Goal: Task Accomplishment & Management: Manage account settings

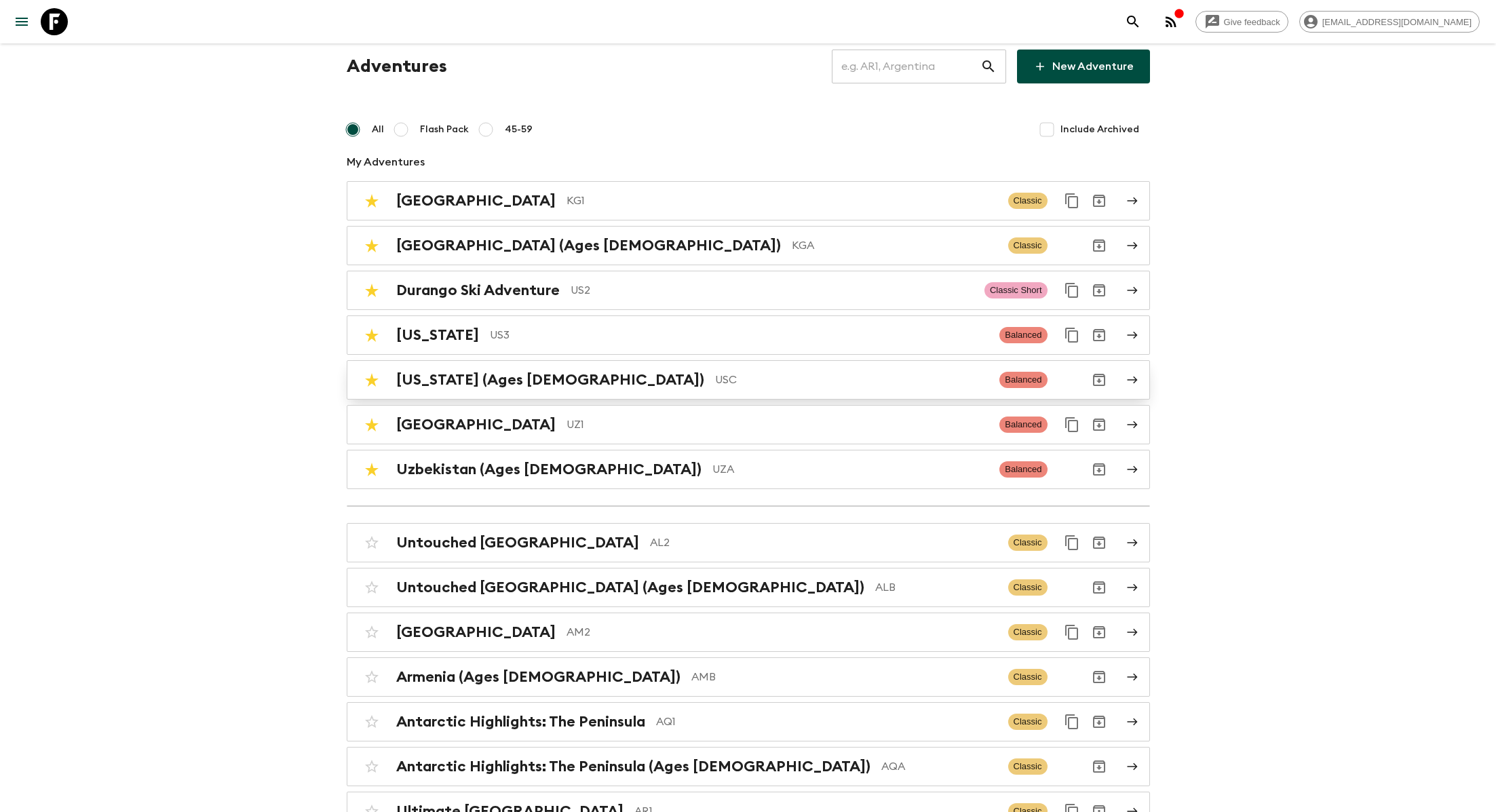
scroll to position [23, 0]
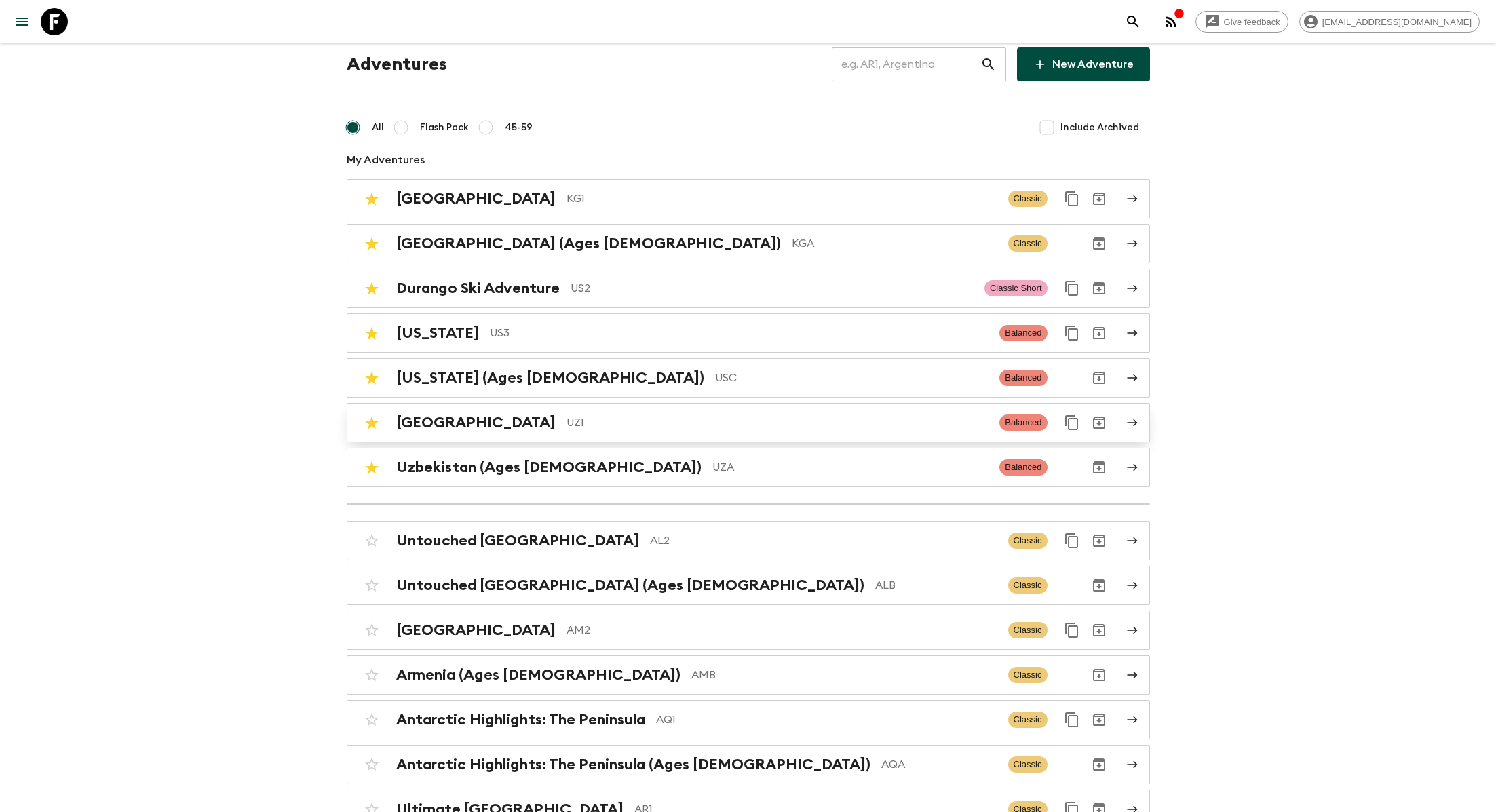
click at [566, 419] on p "UZ1" at bounding box center [778, 422] width 422 height 16
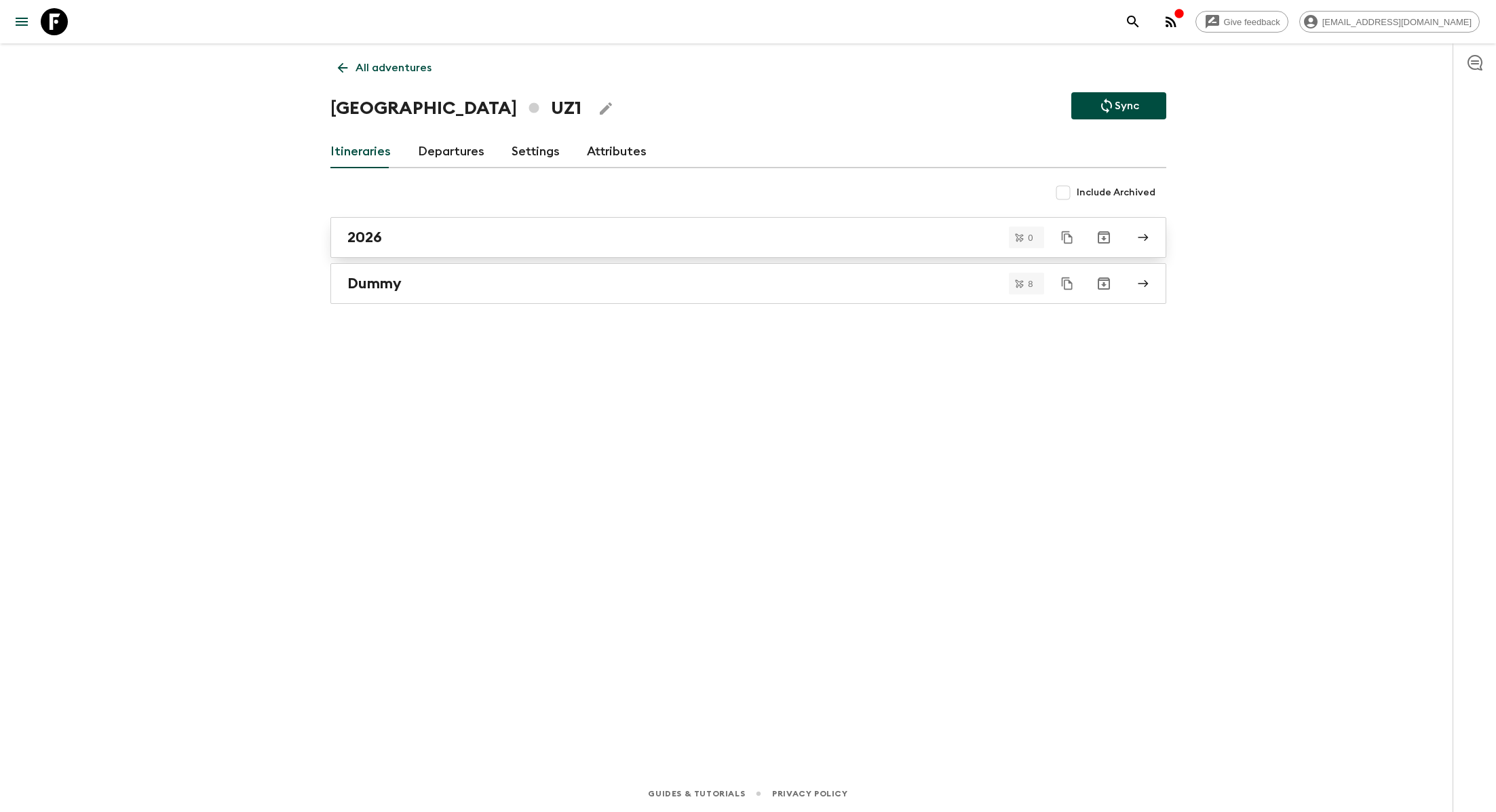
click at [418, 238] on div "2026" at bounding box center [735, 238] width 776 height 18
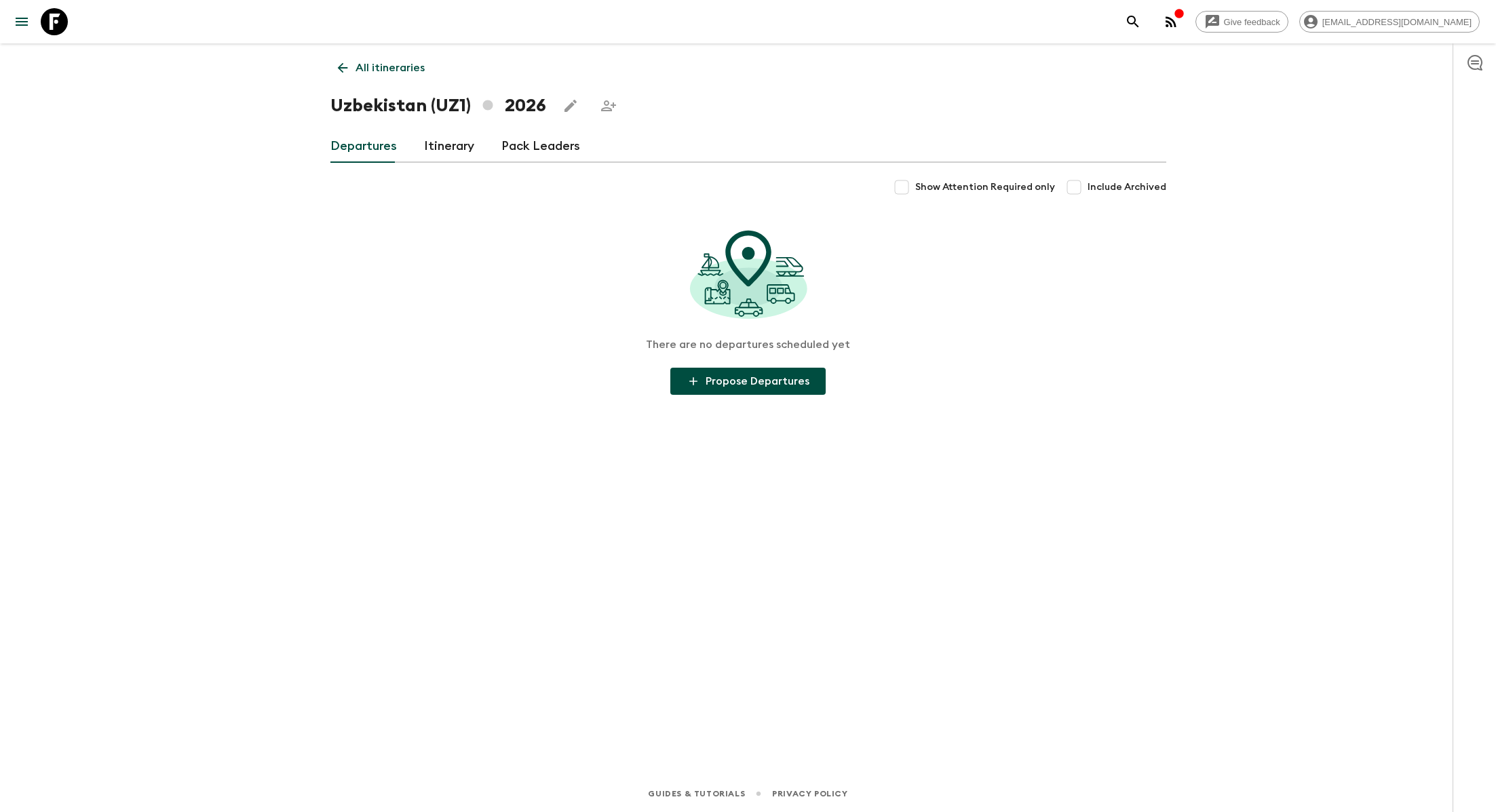
click at [449, 153] on link "Itinerary" at bounding box center [449, 146] width 50 height 32
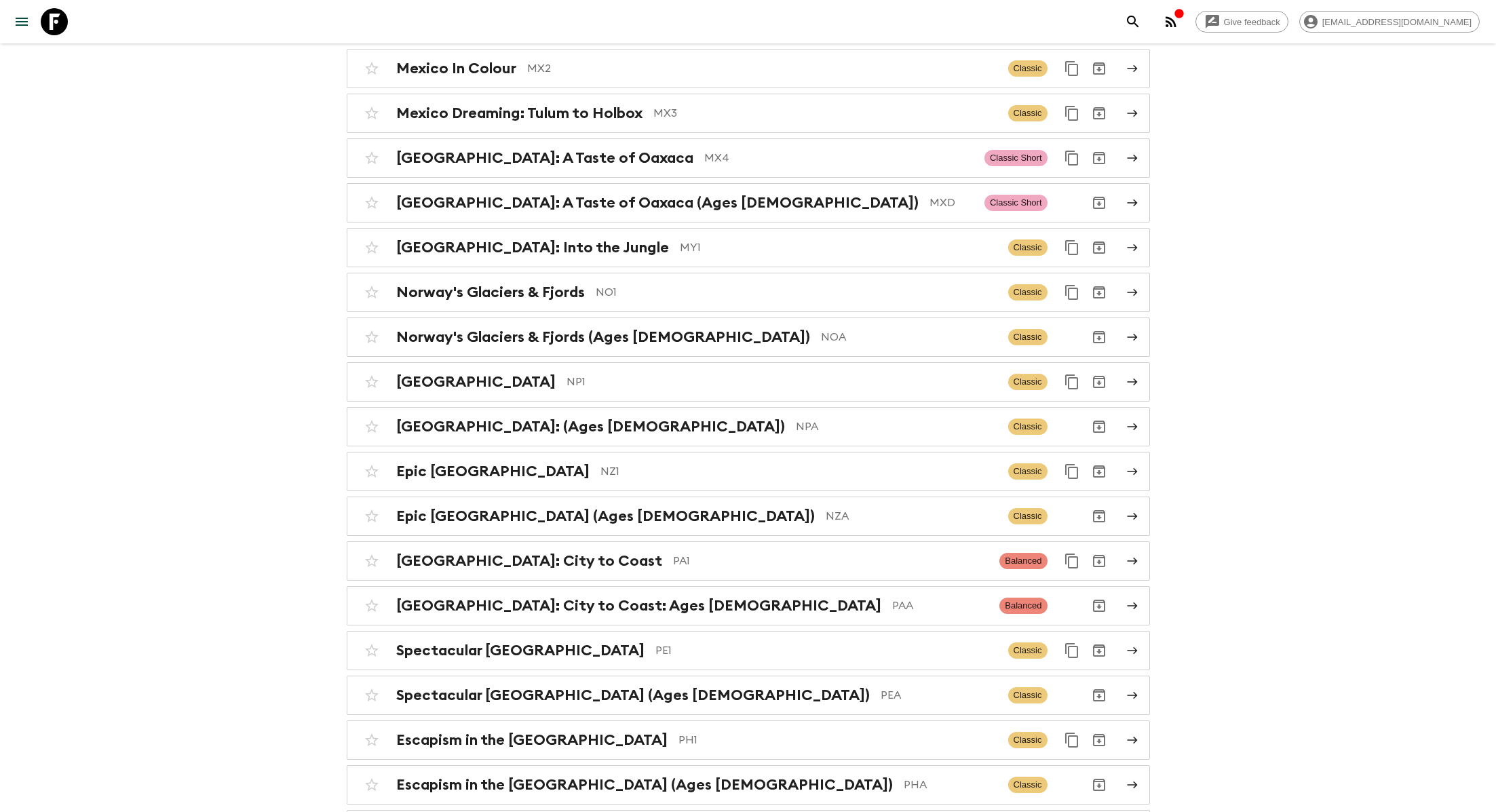
scroll to position [4459, 0]
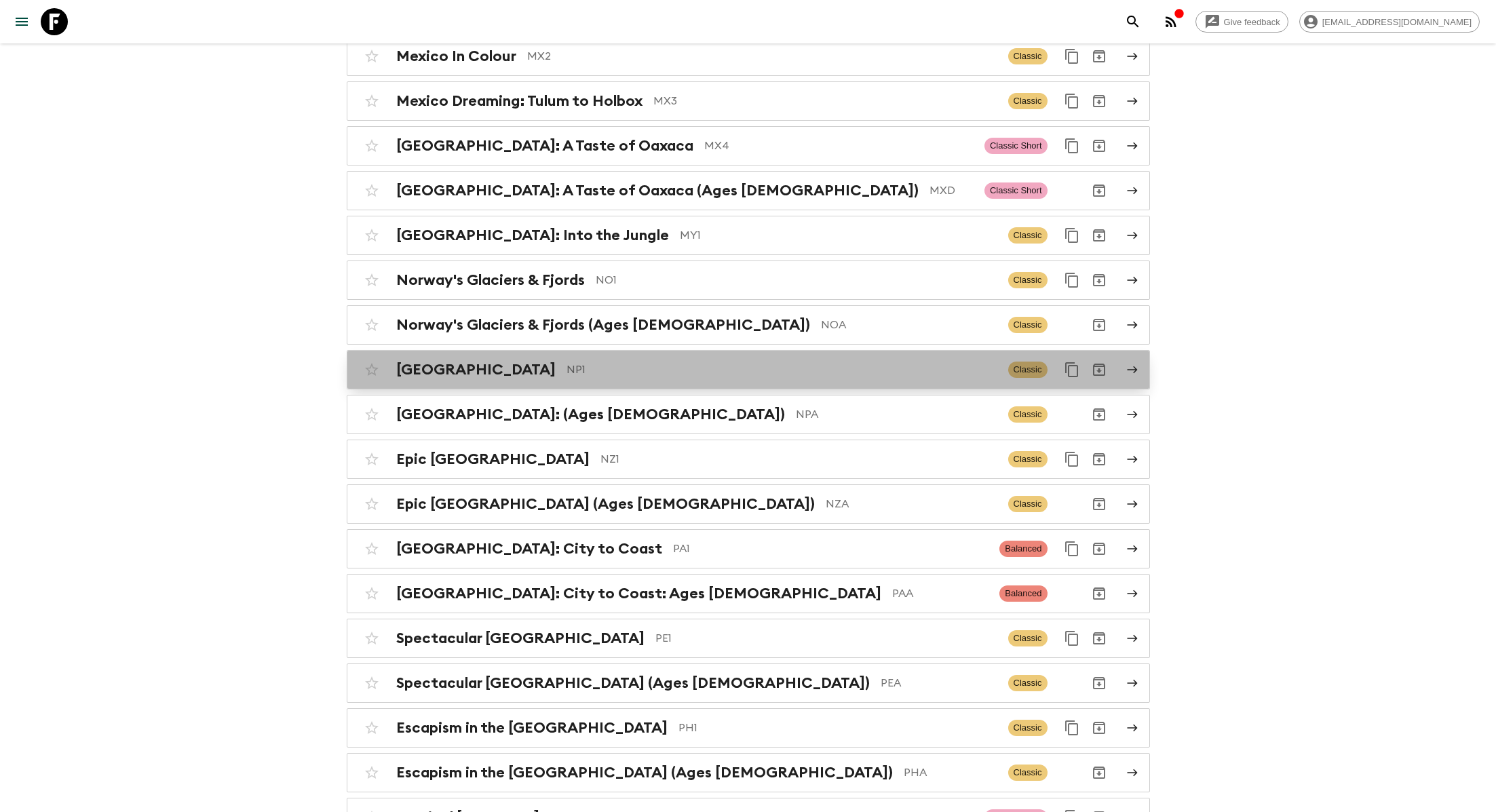
click at [566, 362] on p "NP1" at bounding box center [781, 370] width 430 height 16
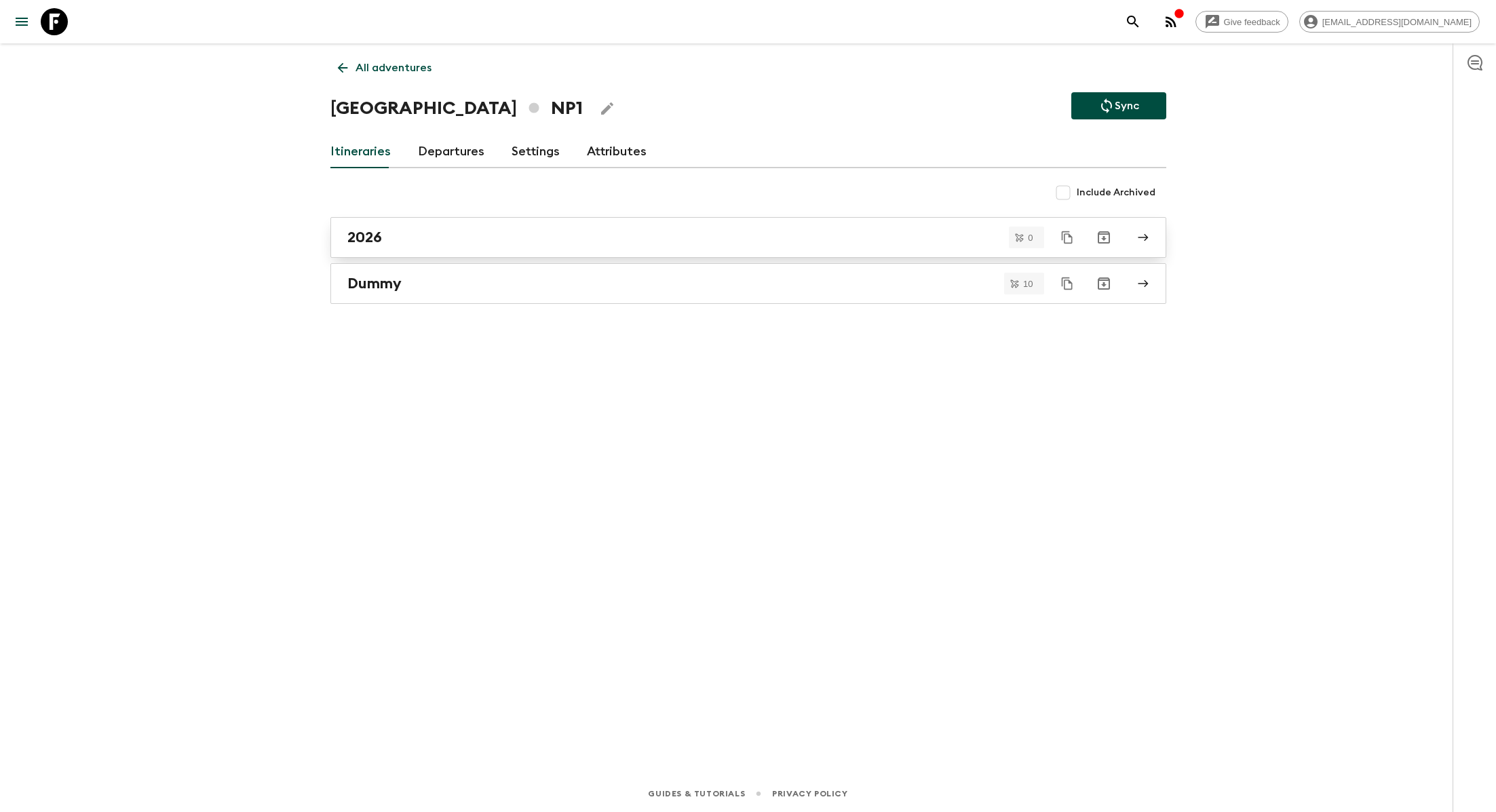
click at [461, 241] on div "2026" at bounding box center [735, 238] width 776 height 18
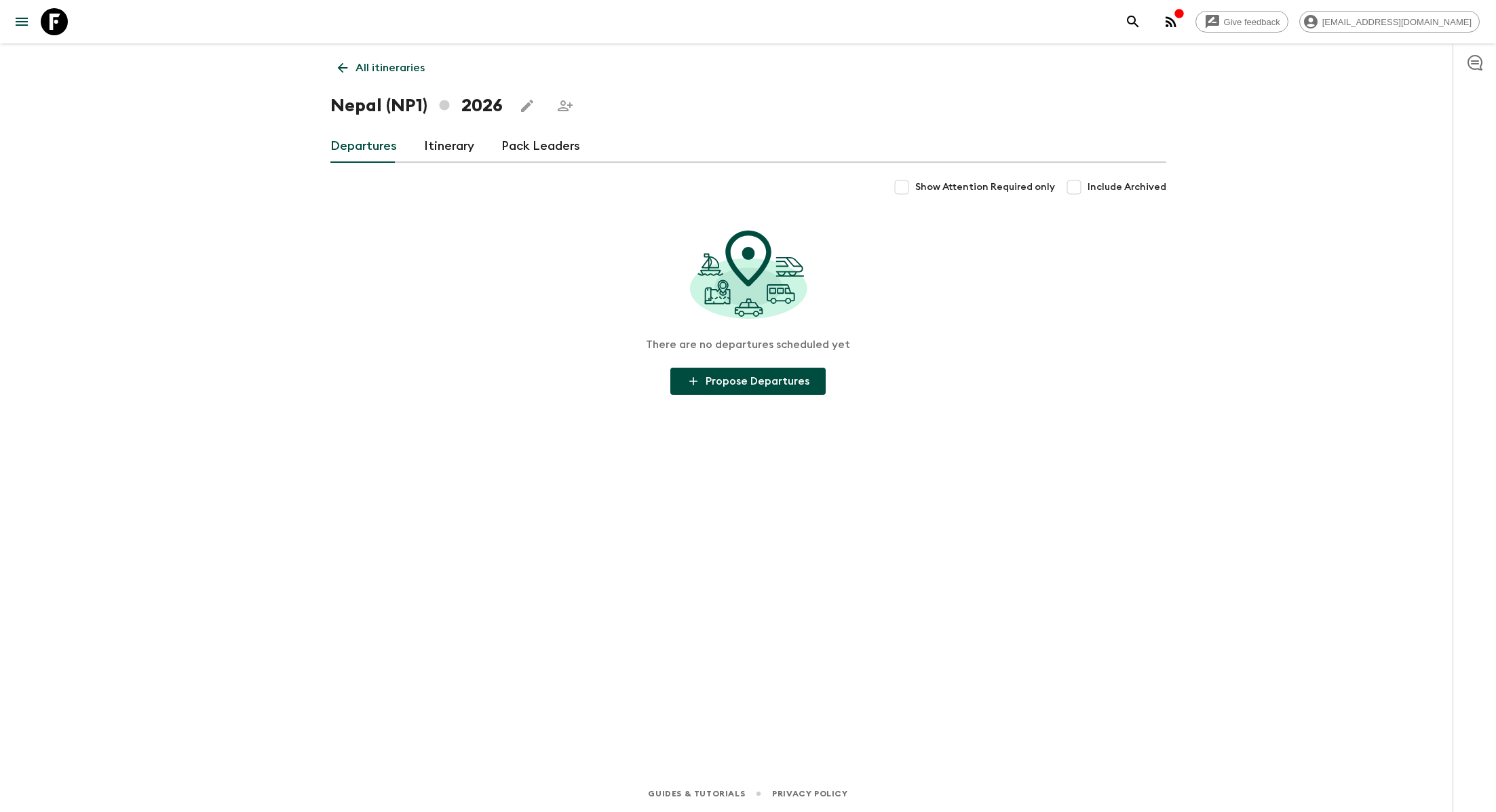
click at [439, 159] on link "Itinerary" at bounding box center [449, 146] width 50 height 32
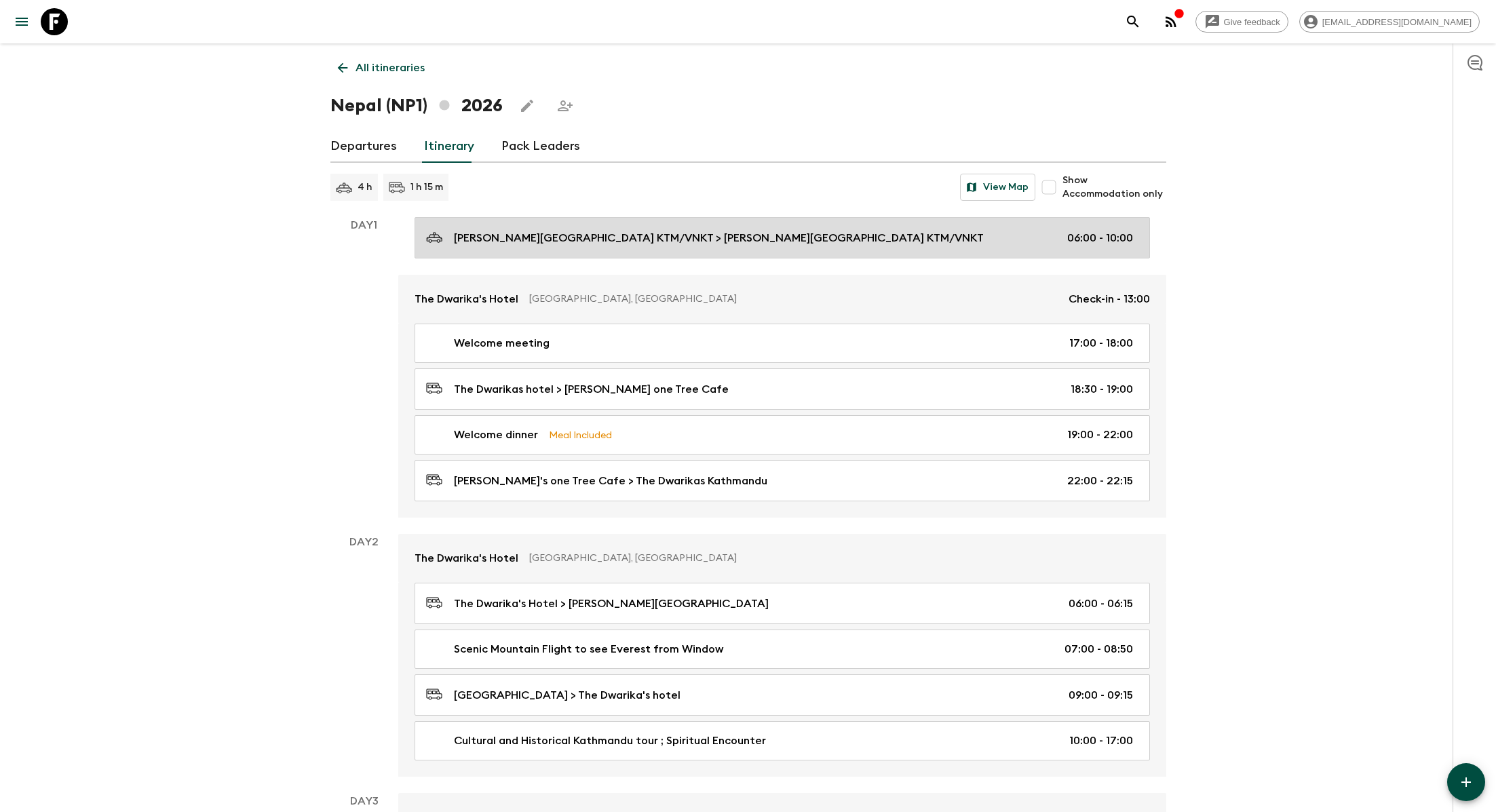
click at [605, 244] on p "[PERSON_NAME][GEOGRAPHIC_DATA] KTM/VNKT > [PERSON_NAME][GEOGRAPHIC_DATA] KTM/VN…" at bounding box center [719, 238] width 530 height 16
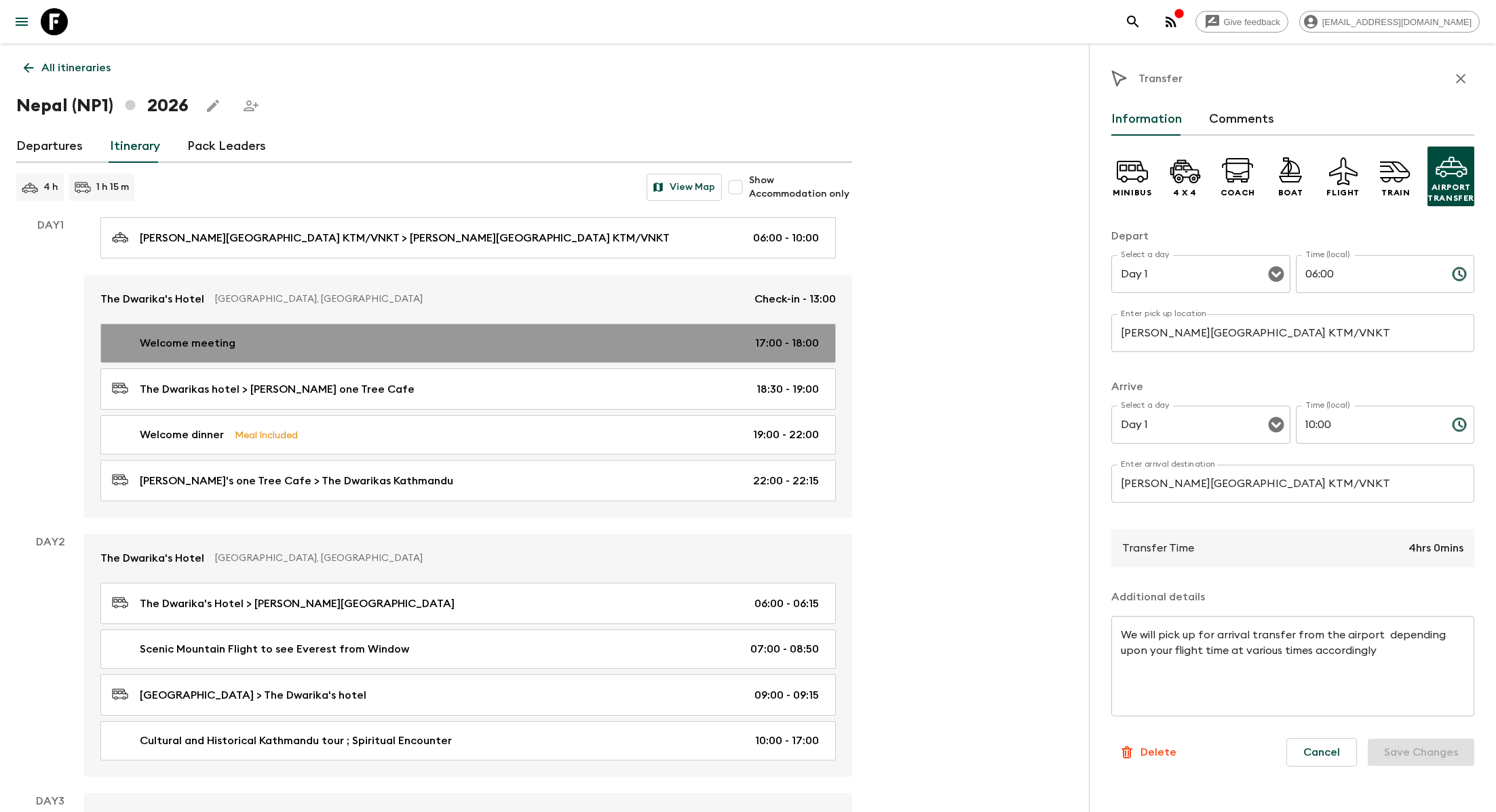
click at [344, 339] on div "Welcome meeting 17:00 - 18:00" at bounding box center [465, 343] width 707 height 16
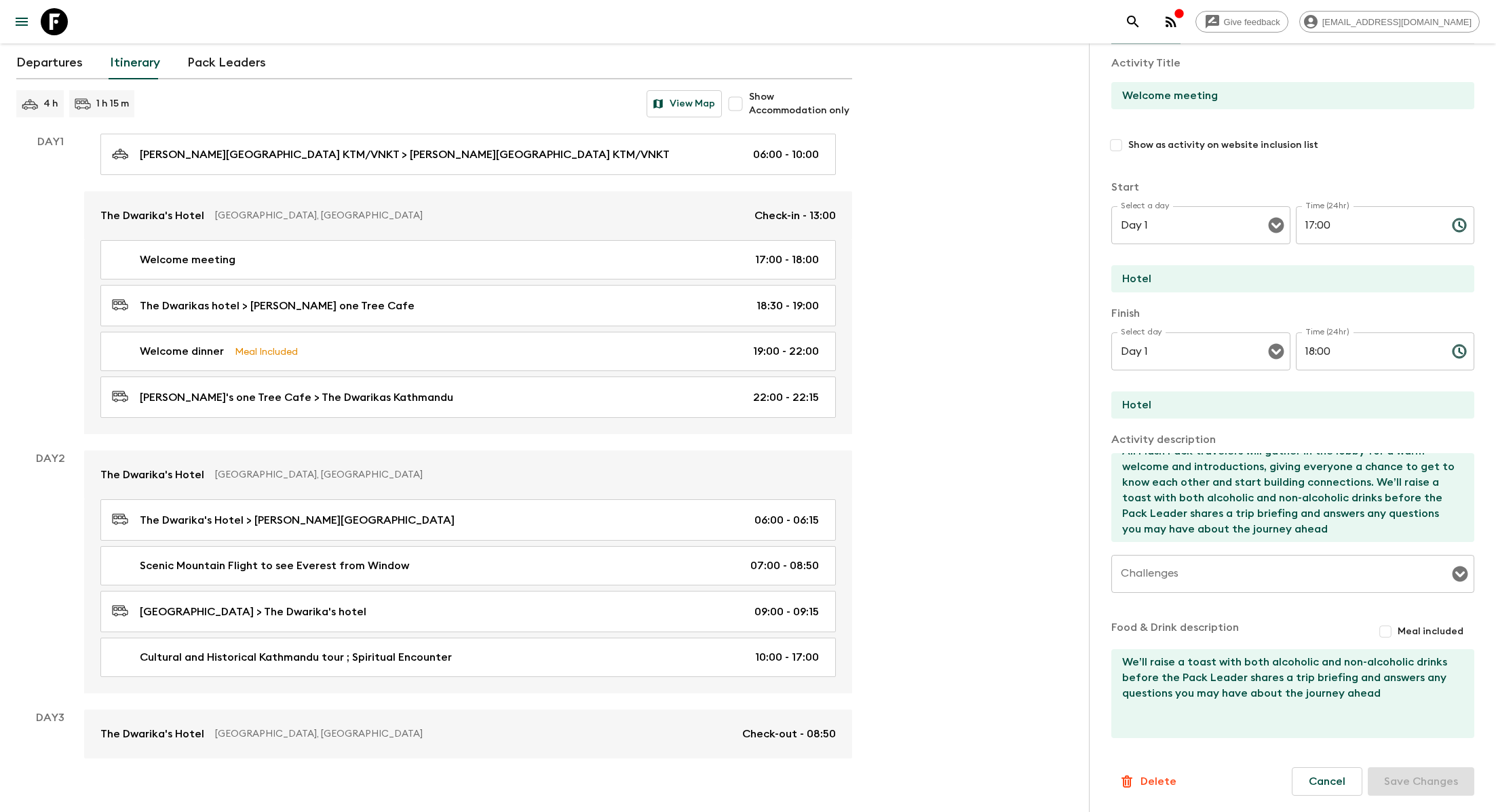
scroll to position [86, 0]
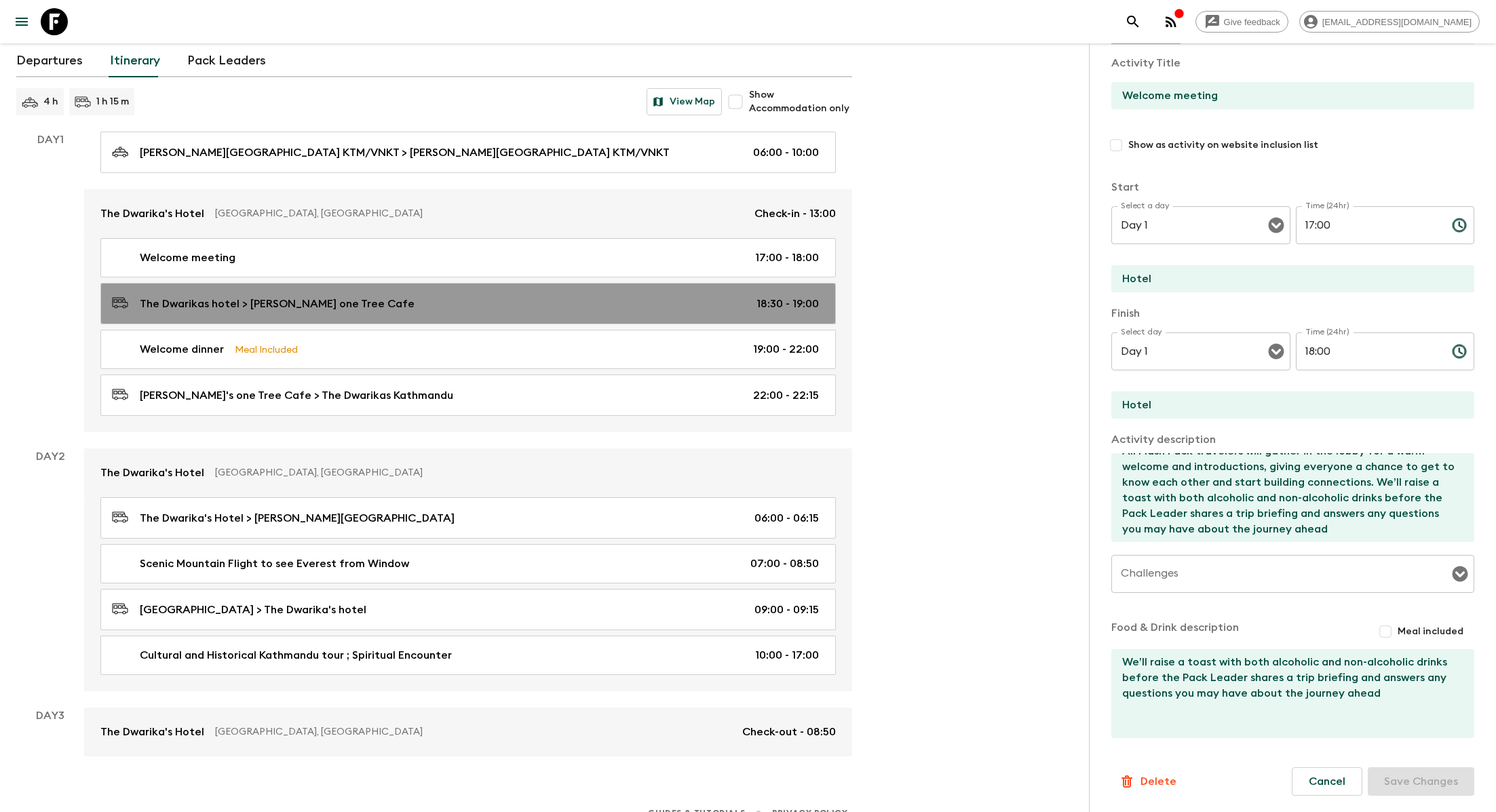
click at [438, 295] on div "The Dwarikas hotel > [PERSON_NAME] one Tree Cafe 18:30 - 19:00" at bounding box center [465, 303] width 707 height 18
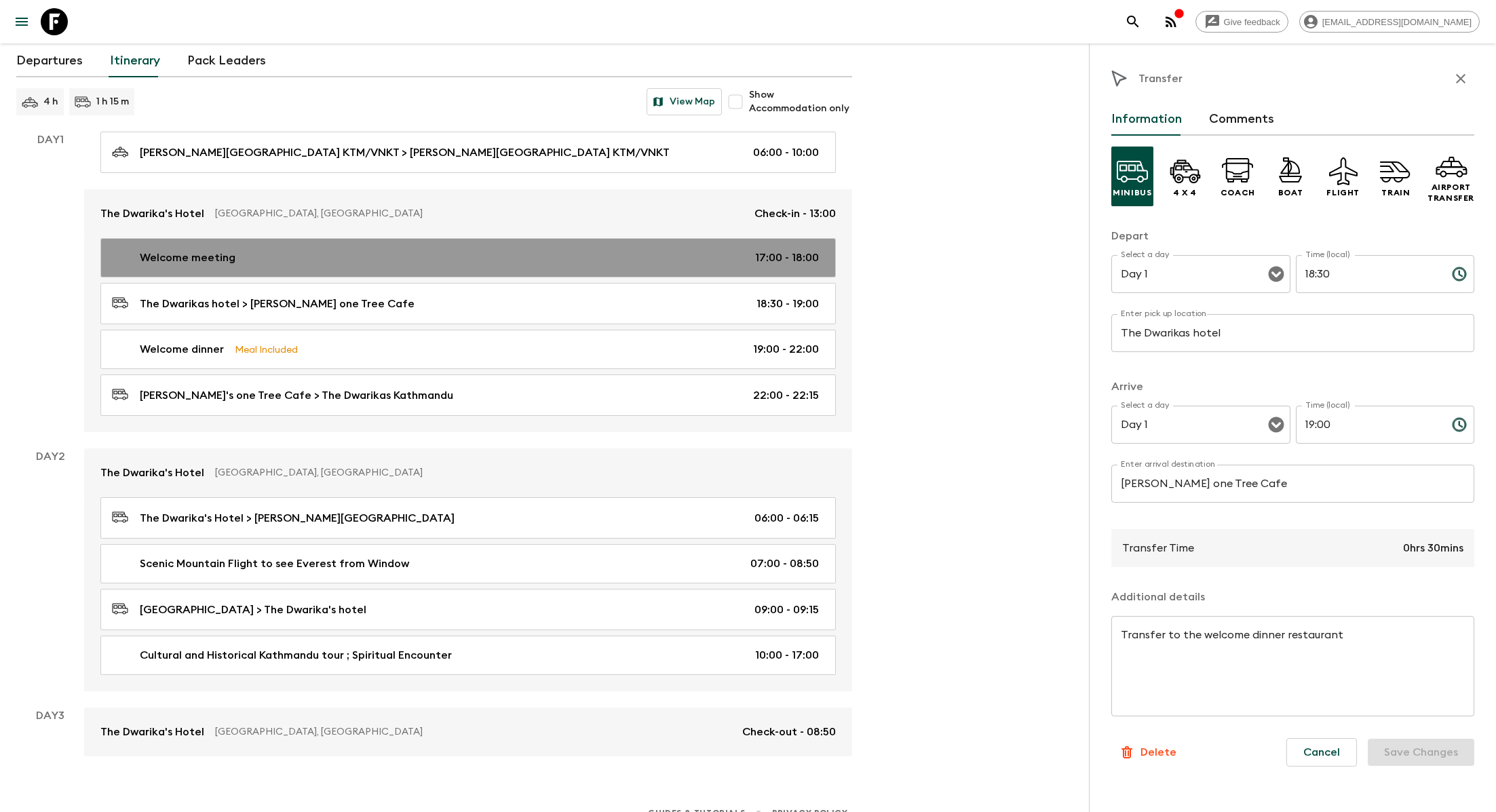
click at [481, 258] on div "Welcome meeting 17:00 - 18:00" at bounding box center [465, 258] width 707 height 16
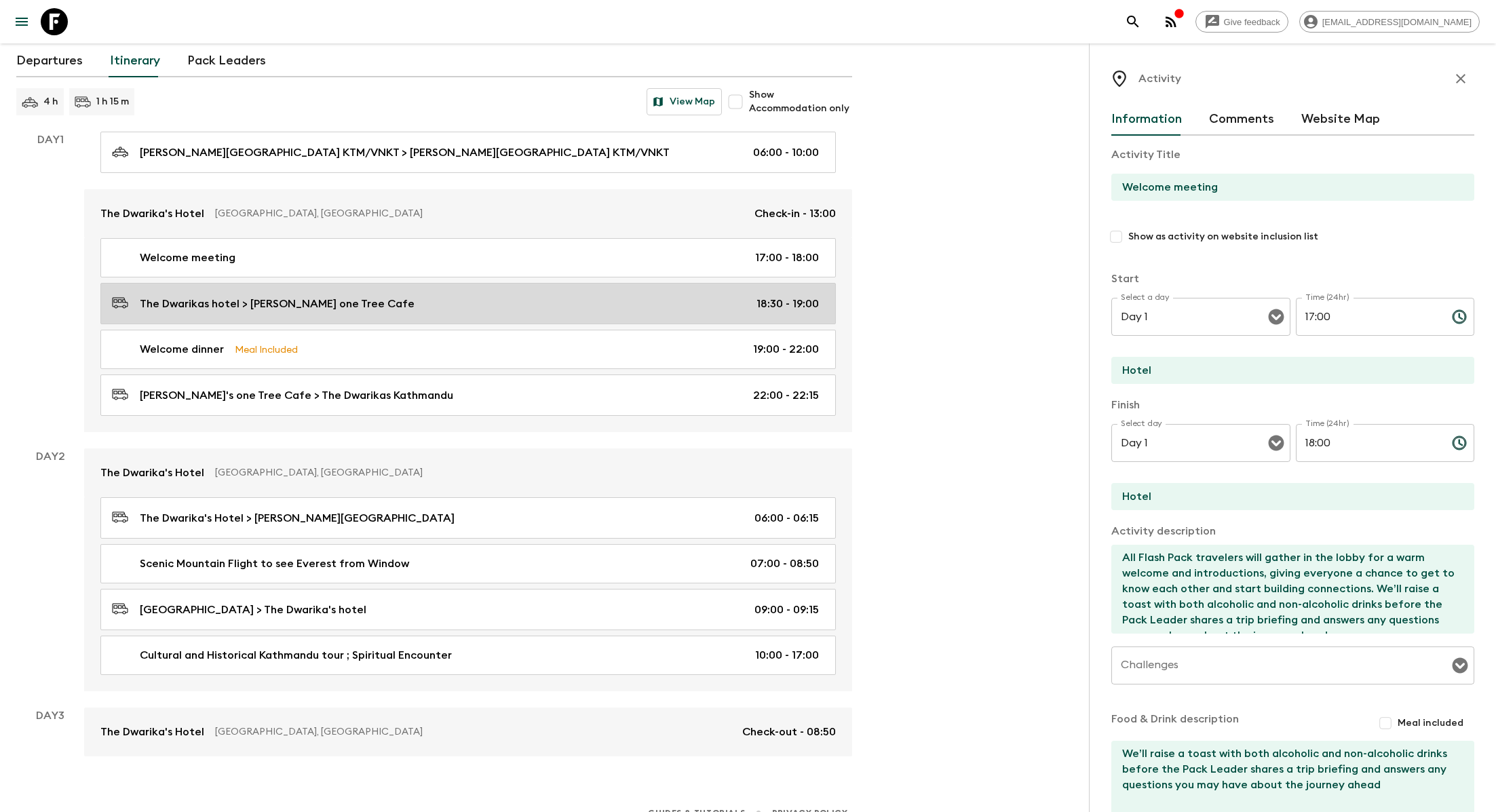
click at [450, 316] on link "The Dwarikas hotel > [PERSON_NAME] one Tree Cafe 18:30 - 19:00" at bounding box center [468, 303] width 735 height 41
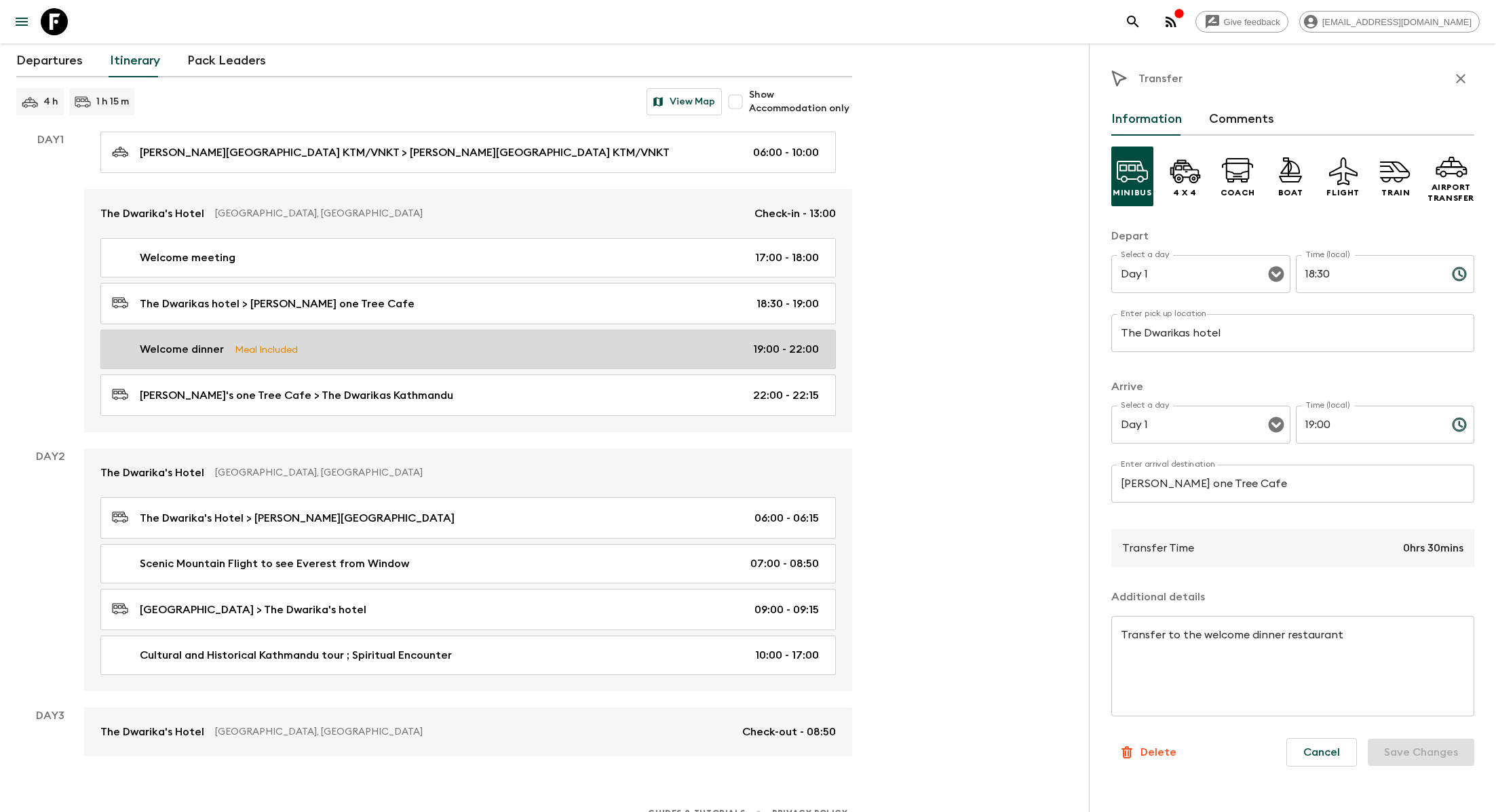
click at [462, 341] on div "Welcome dinner Meal Included 19:00 - 22:00" at bounding box center [465, 349] width 707 height 16
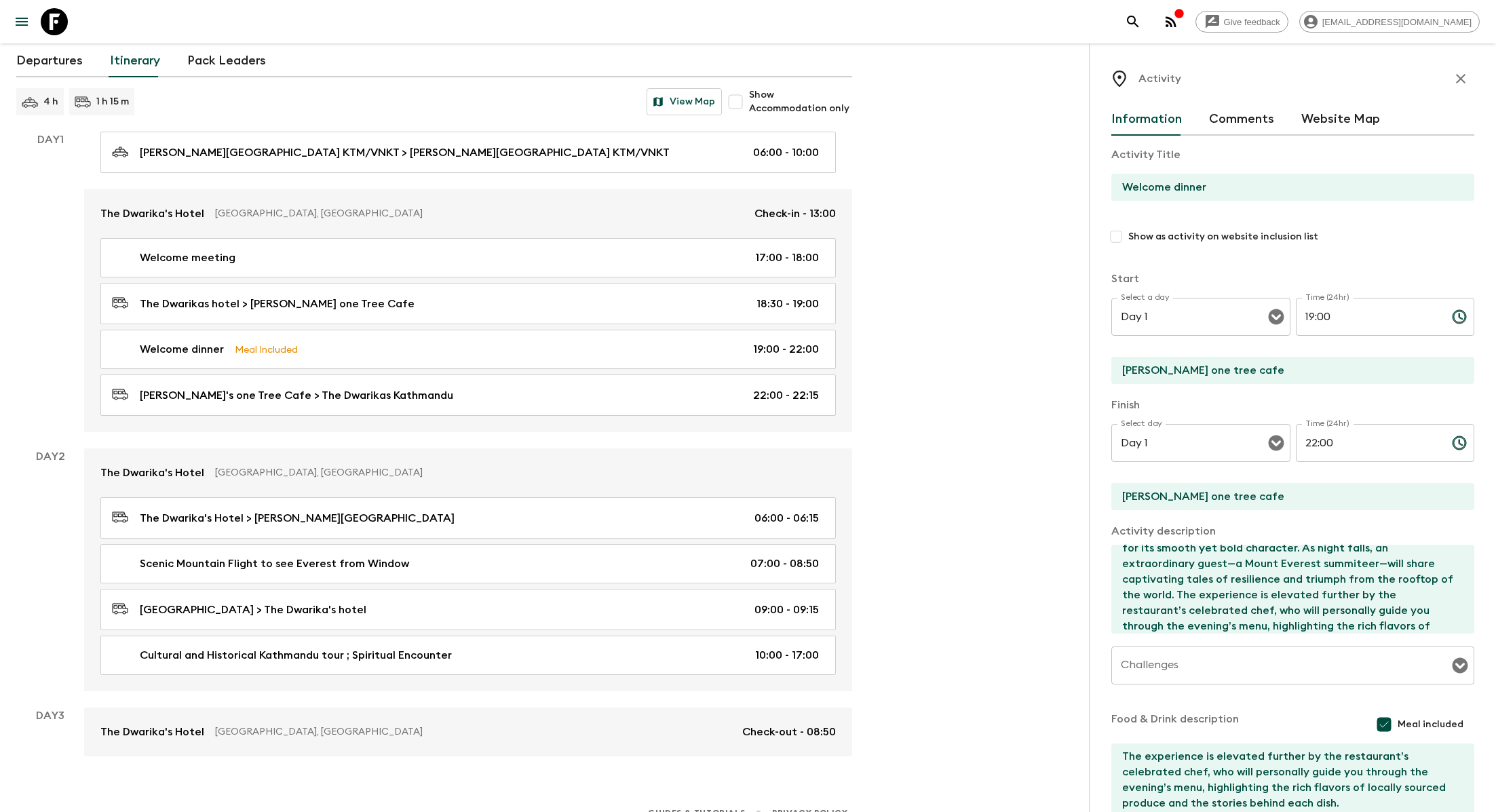
scroll to position [94, 0]
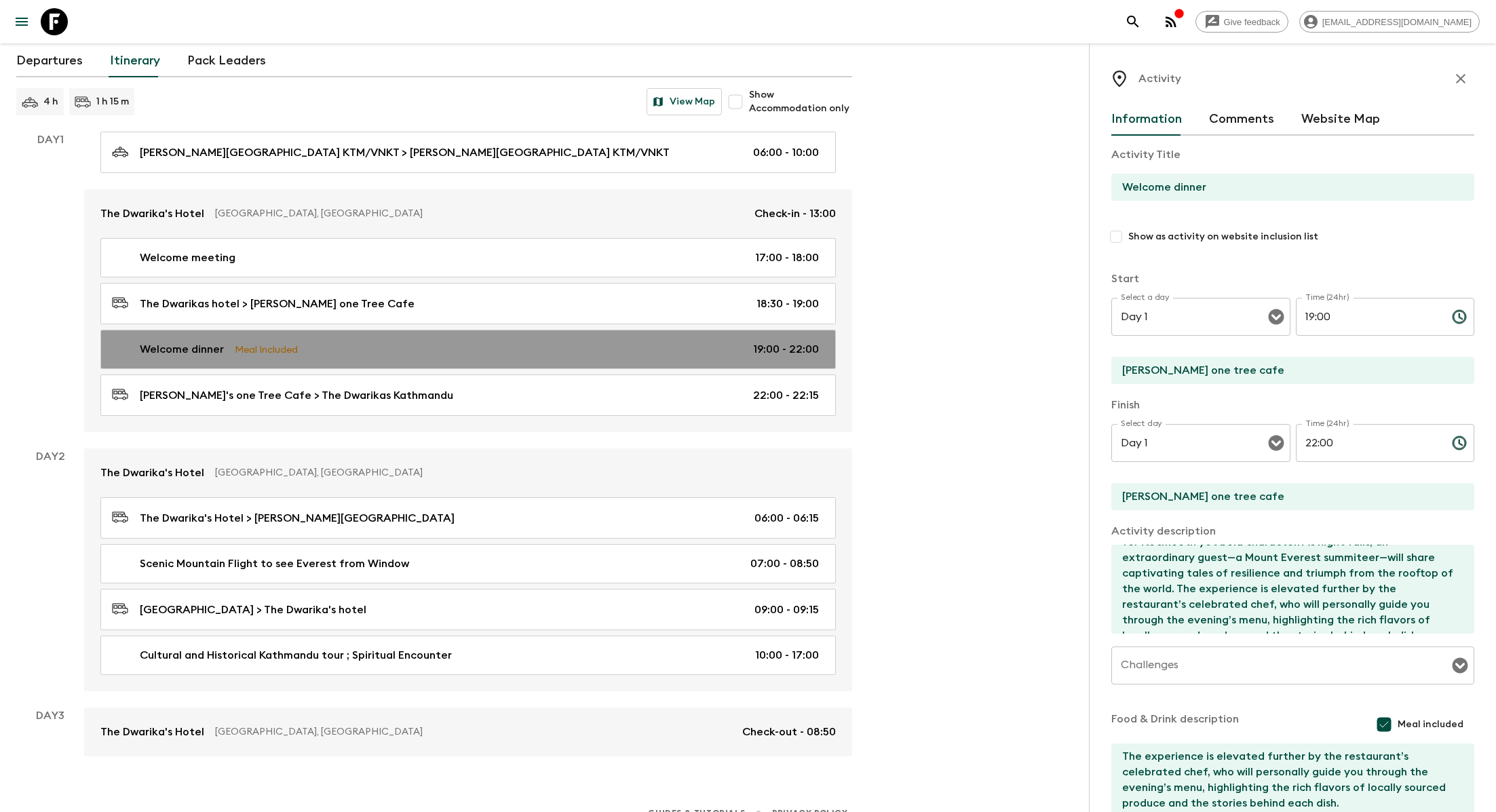
click at [374, 353] on div "Welcome dinner Meal Included 19:00 - 22:00" at bounding box center [465, 349] width 707 height 16
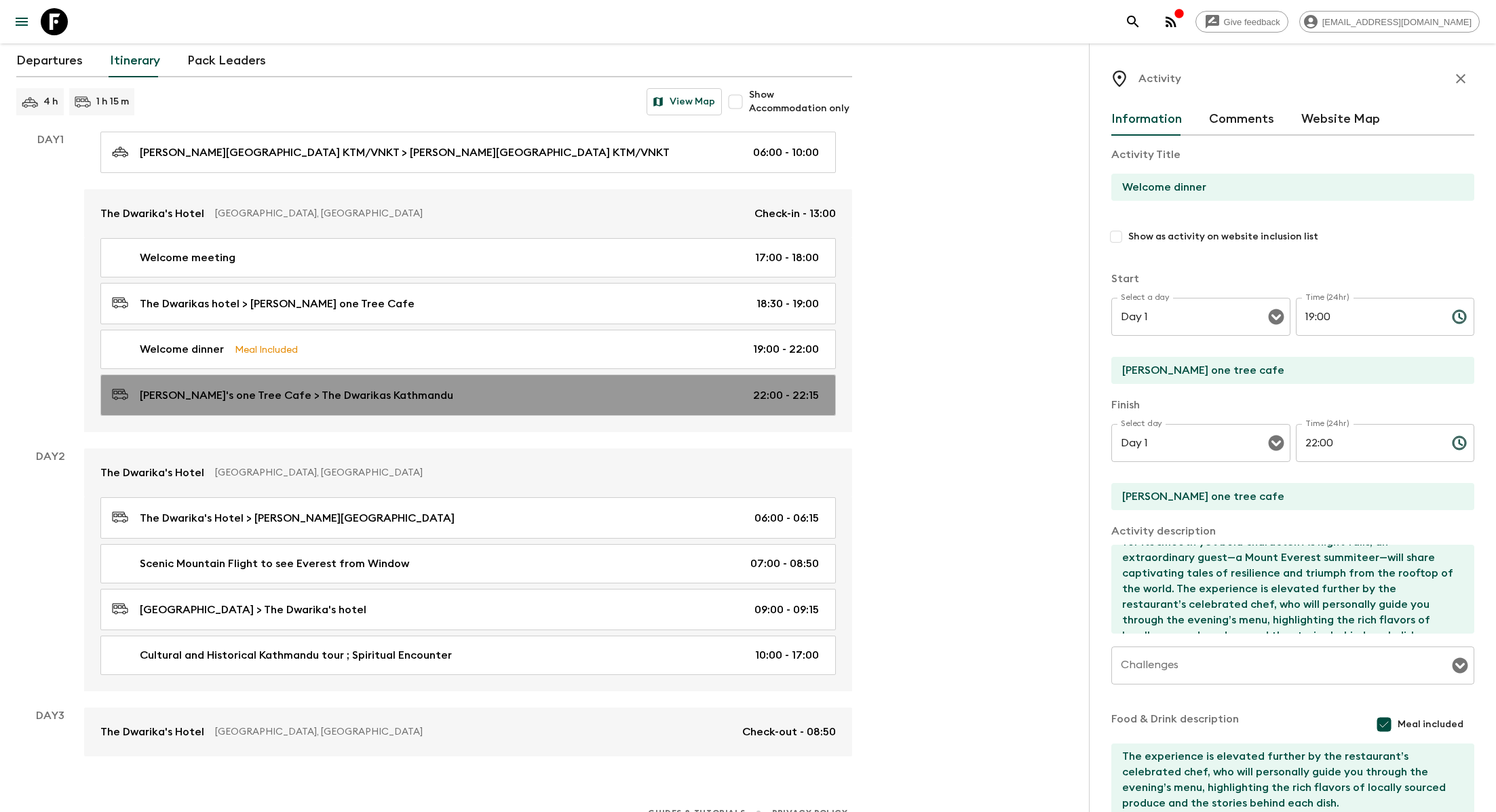
click at [397, 396] on div "[PERSON_NAME]'s one Tree Cafe > The Dwarikas Kathmandu 22:00 - 22:15" at bounding box center [465, 395] width 707 height 18
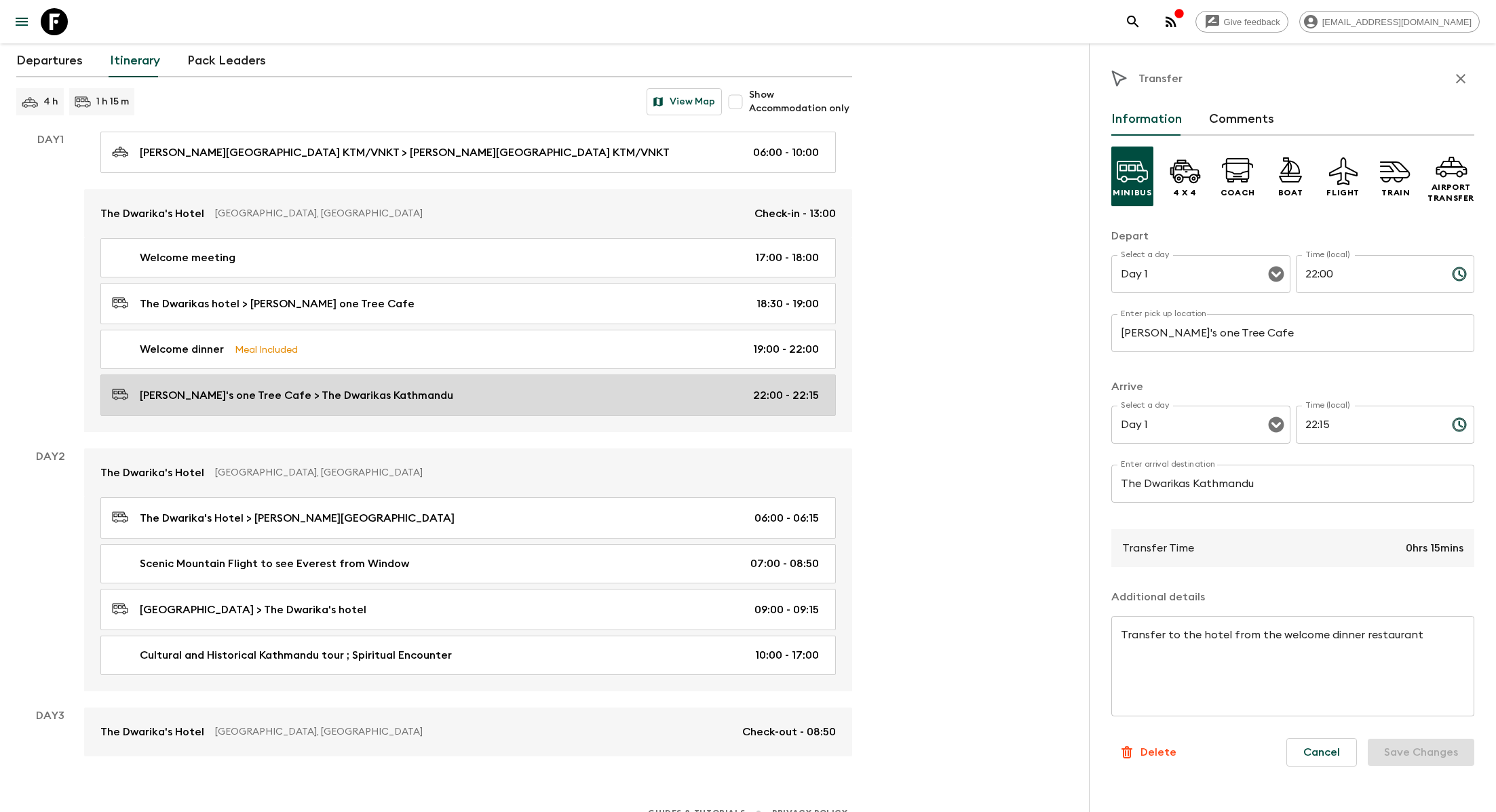
scroll to position [100, 0]
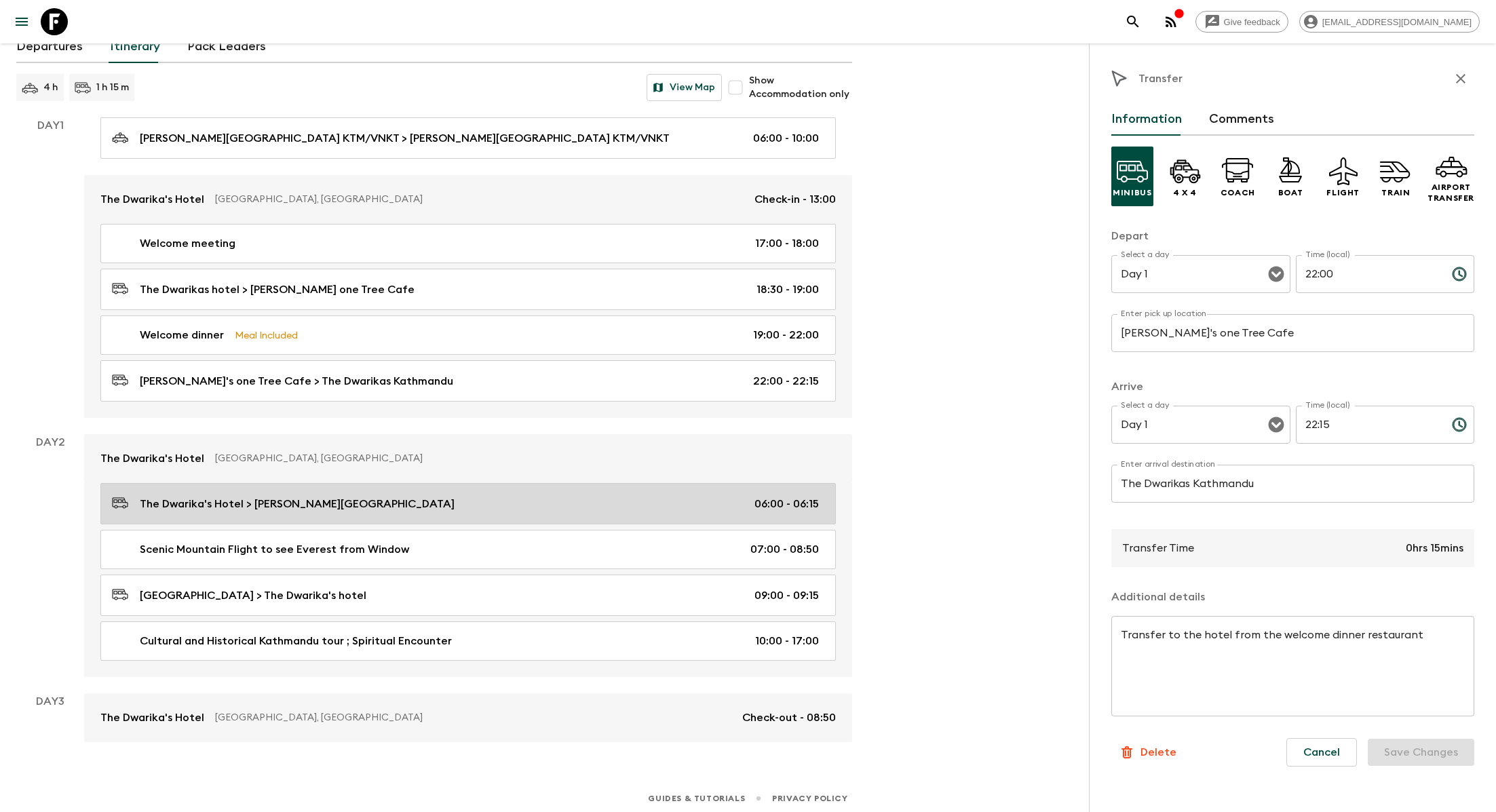
click at [346, 496] on p "The Dwarika's Hotel > [PERSON_NAME][GEOGRAPHIC_DATA]" at bounding box center [297, 504] width 315 height 16
type input "The Dwarika's Hotel"
type input "[PERSON_NAME][GEOGRAPHIC_DATA]"
type textarea "Transfer to airport for scenic mountain flight to see Everest"
type input "Day 2"
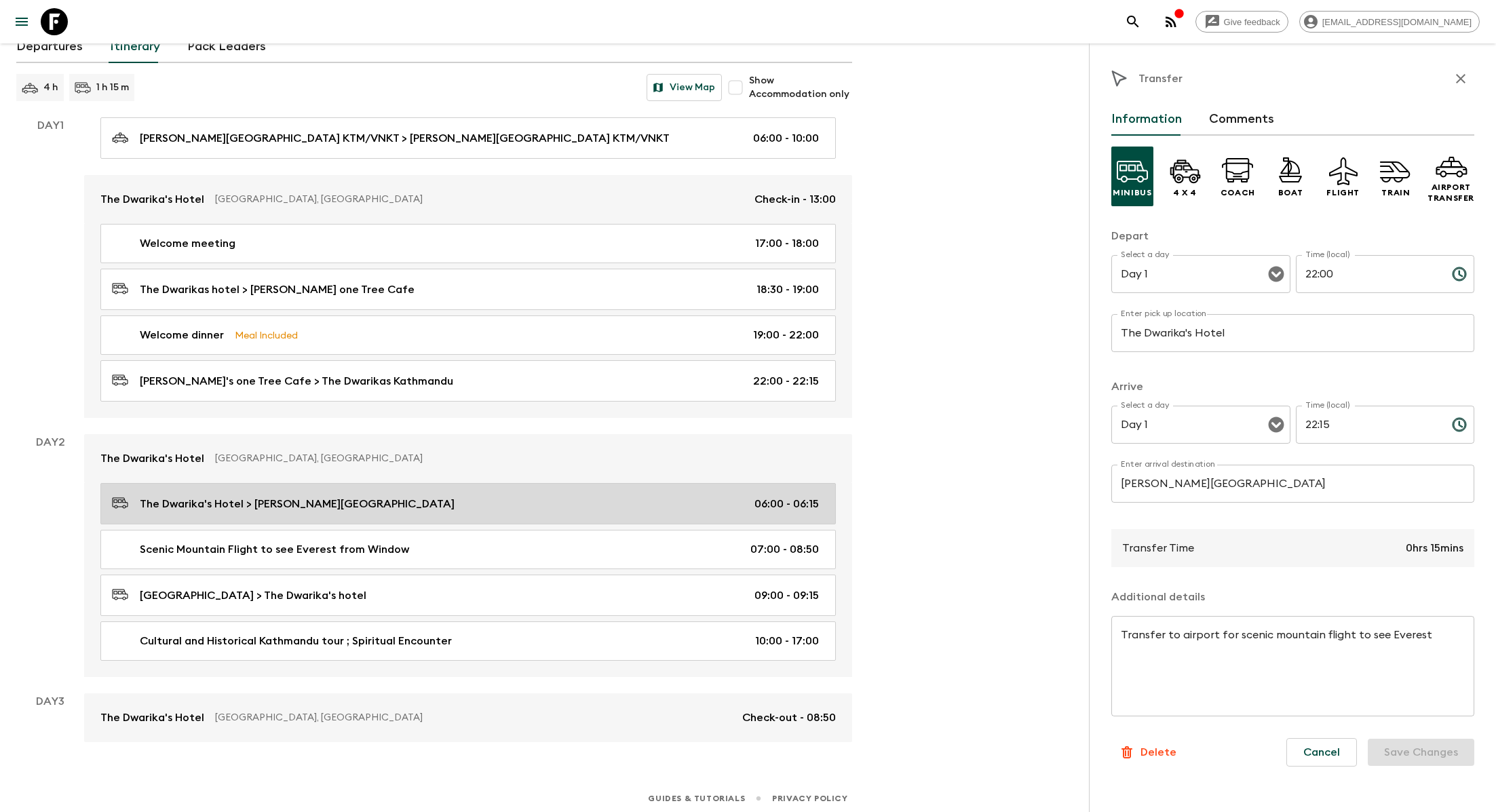
type input "06:00"
type input "Day 2"
type input "06:15"
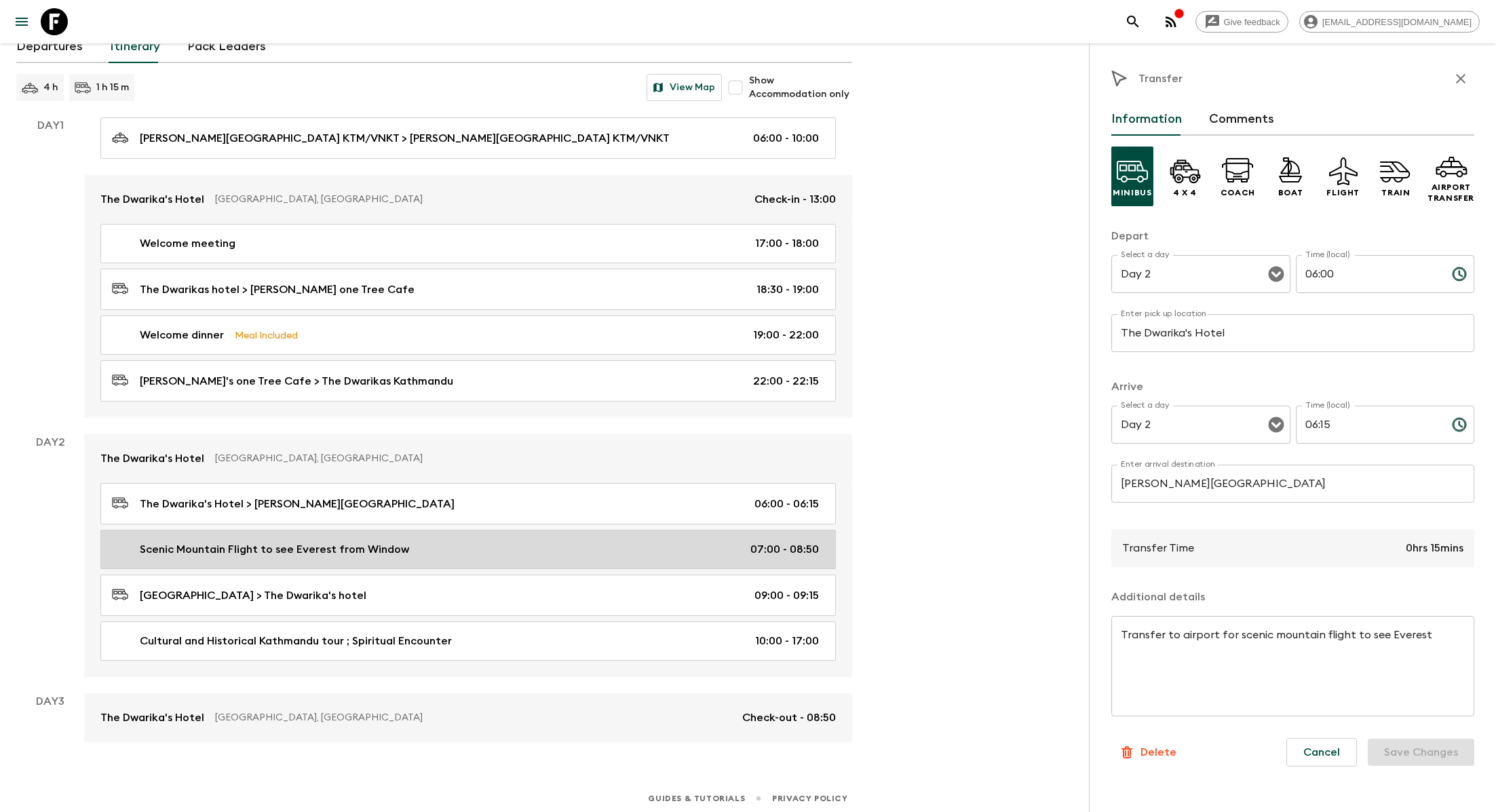
click at [538, 546] on div "Scenic Mountain Flight to see Everest from Window 07:00 - 08:50" at bounding box center [465, 549] width 707 height 16
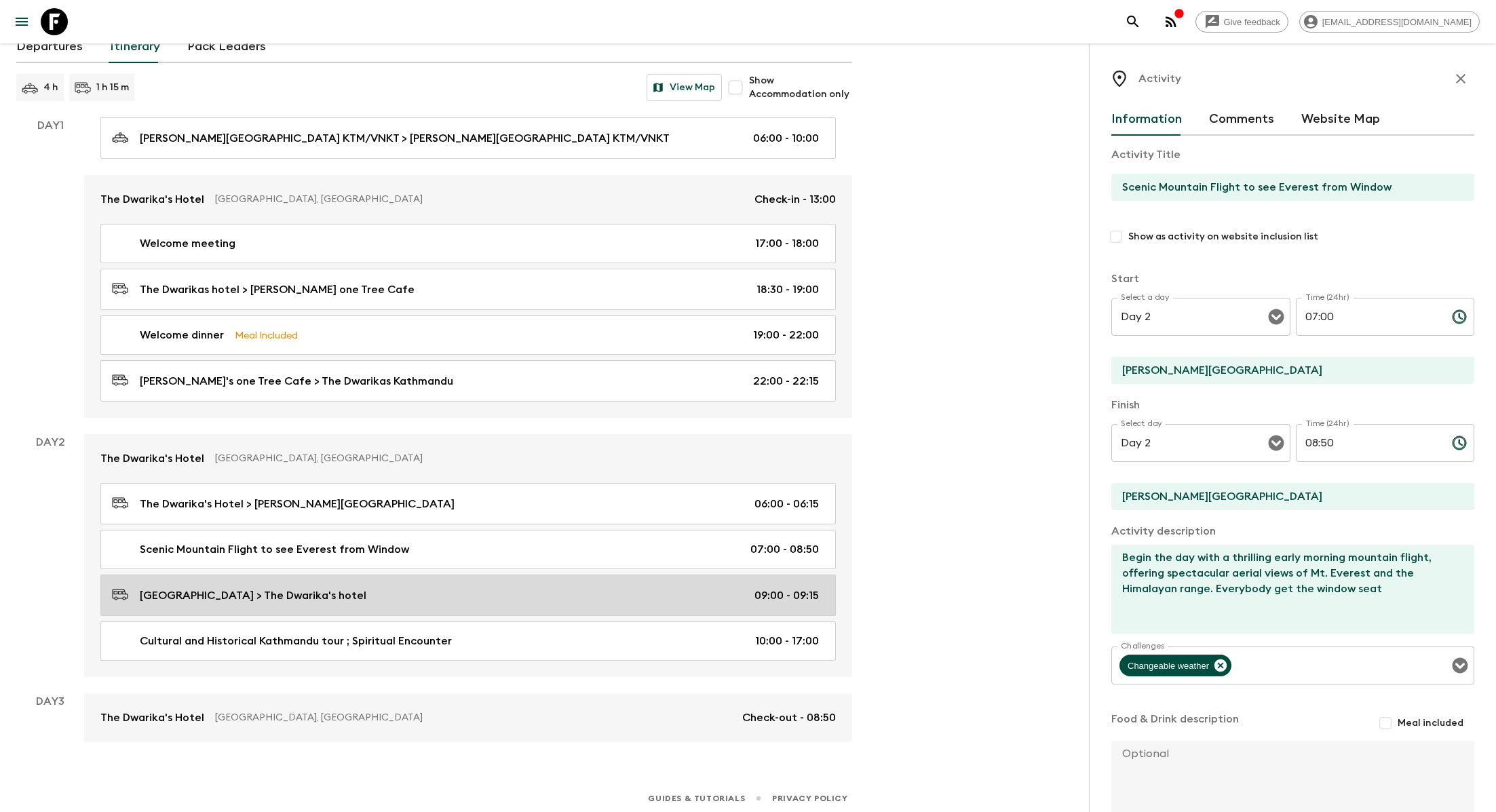
click at [495, 586] on div "[GEOGRAPHIC_DATA] > The Dwarika's hotel 09:00 - 09:15" at bounding box center [465, 595] width 707 height 18
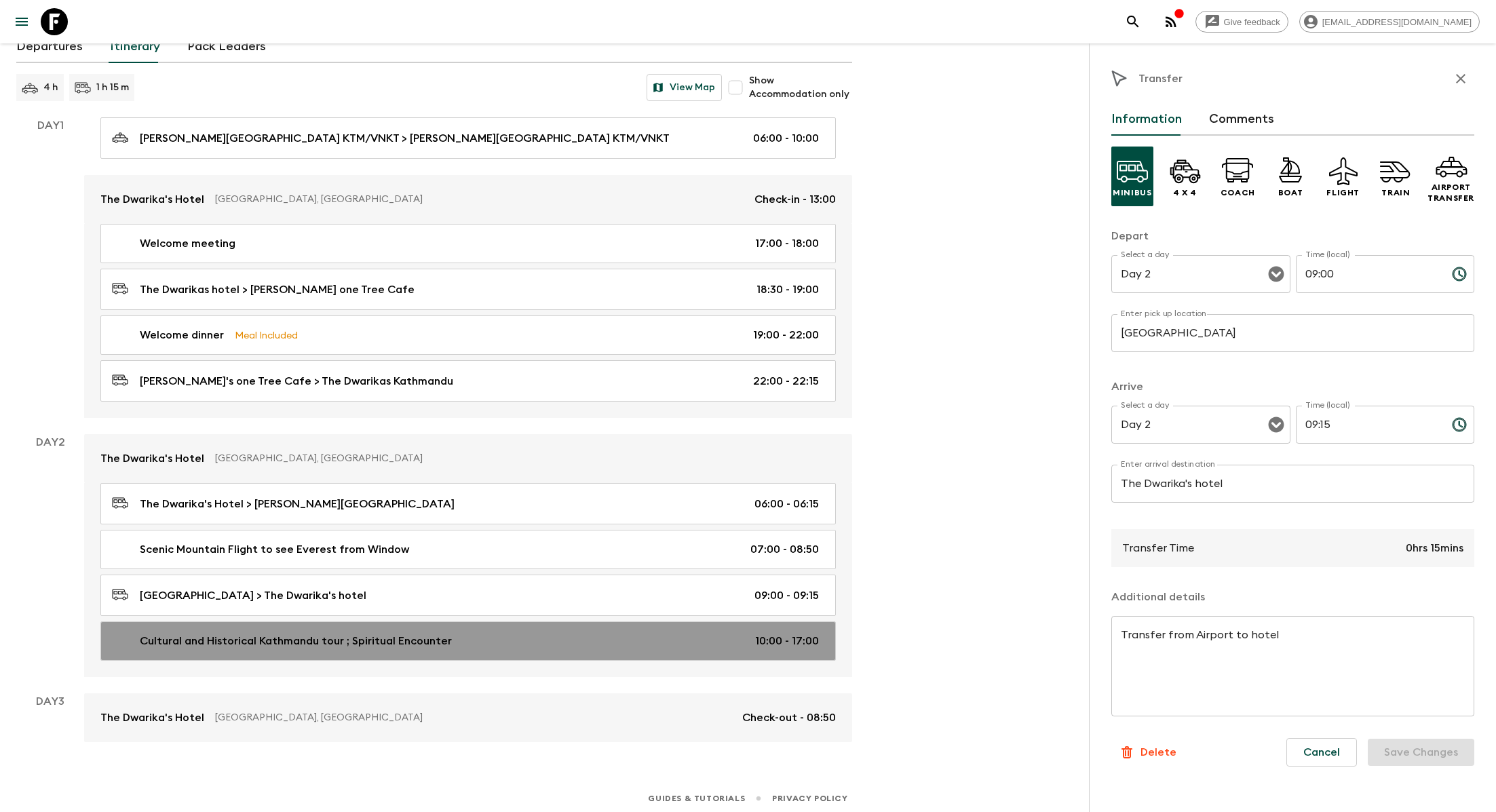
click at [478, 625] on link "Cultural and Historical Kathmandu tour ; Spiritual Encounter 10:00 - 17:00" at bounding box center [468, 641] width 735 height 39
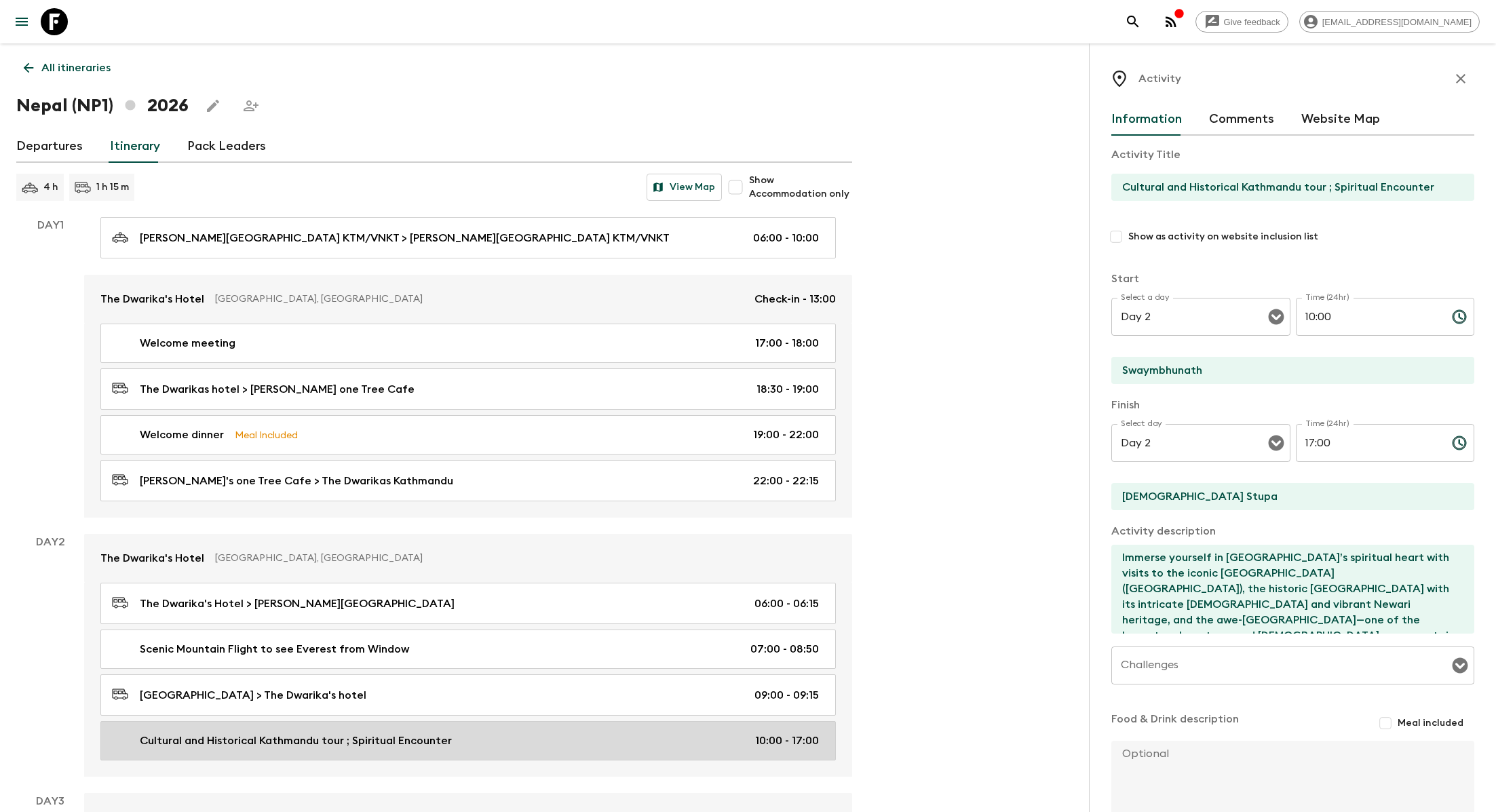
scroll to position [100, 0]
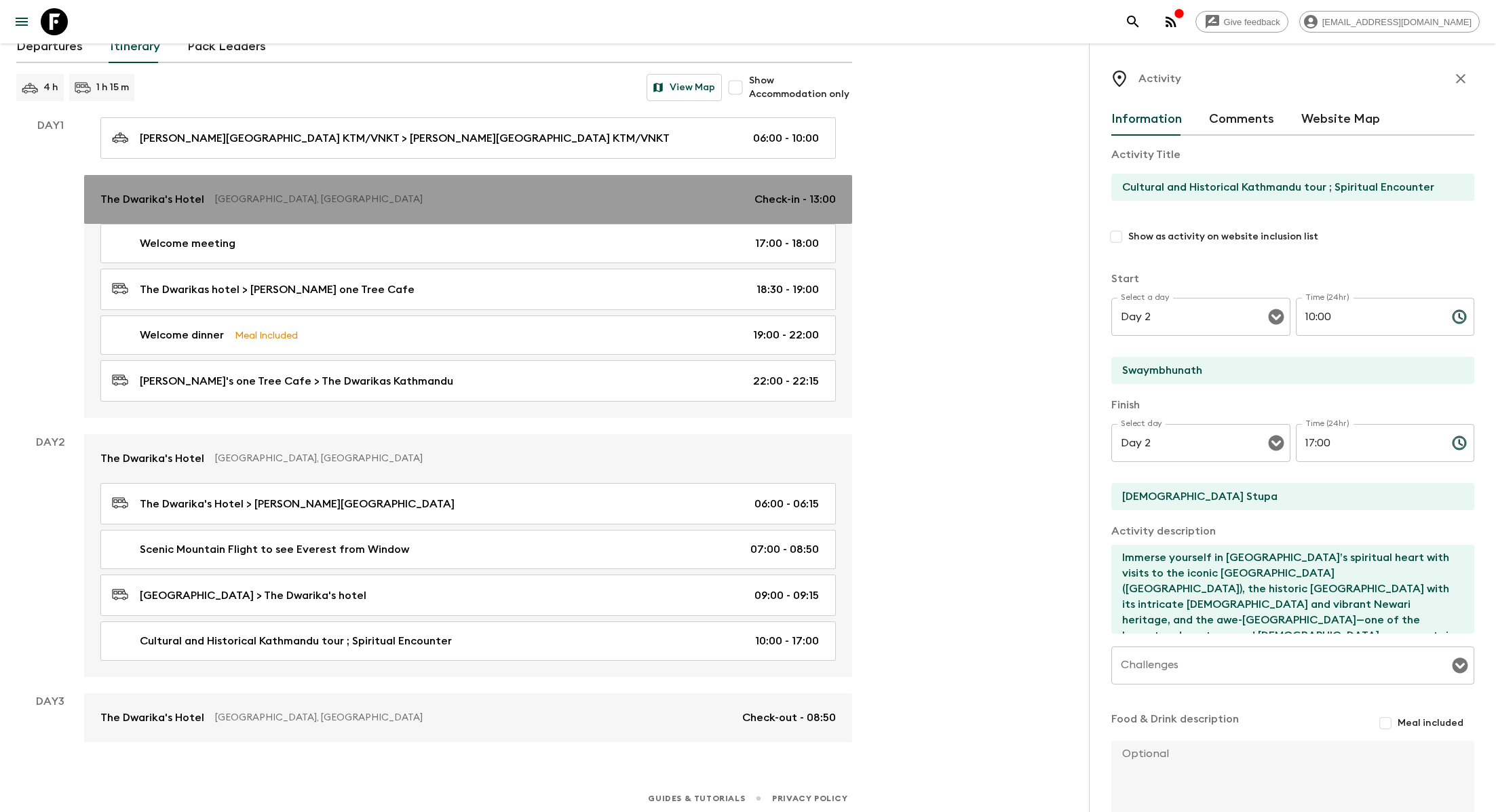
click at [168, 195] on p "The Dwarika's Hotel" at bounding box center [152, 199] width 104 height 16
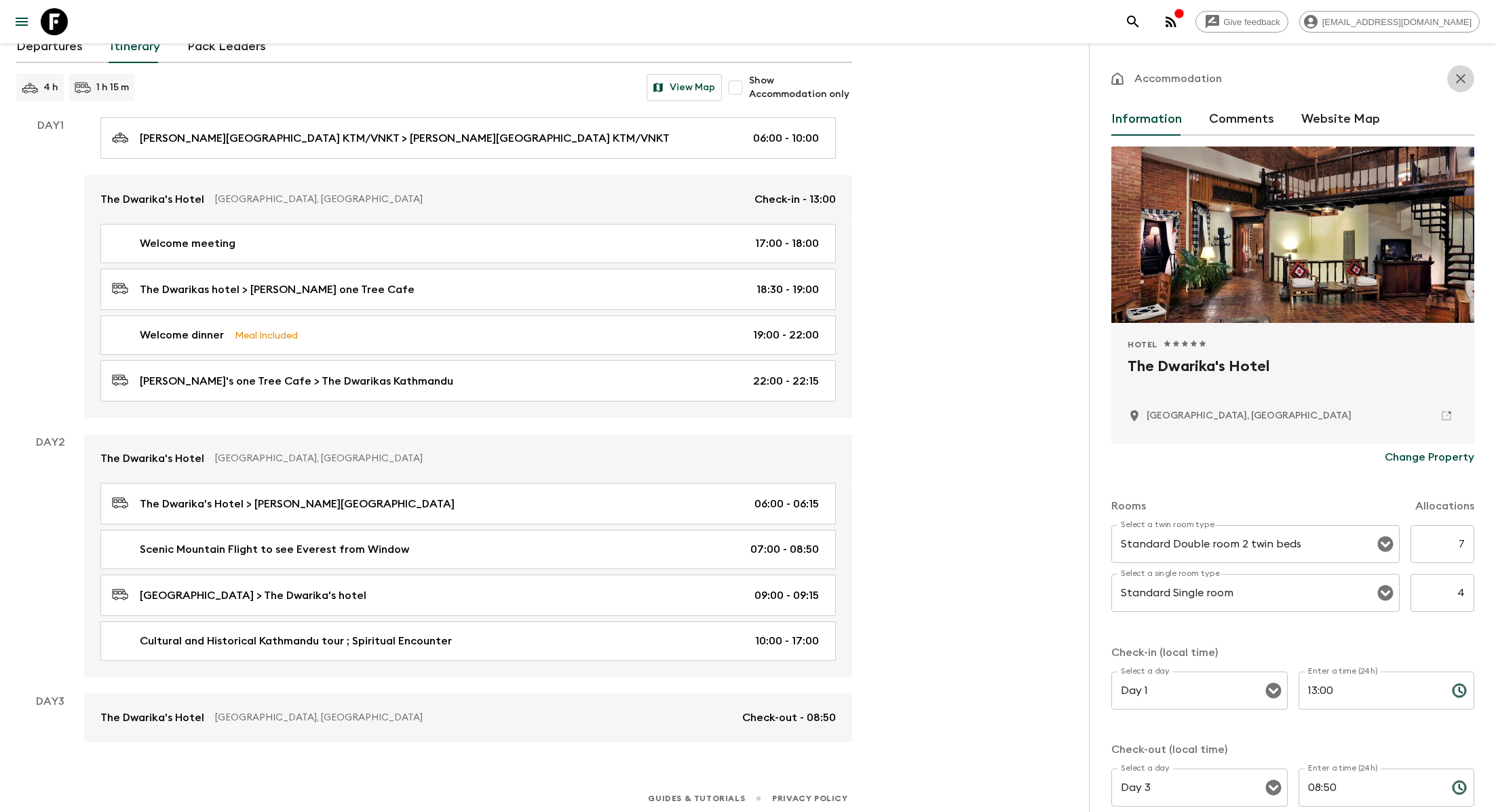
click at [1464, 80] on icon "button" at bounding box center [1461, 78] width 10 height 10
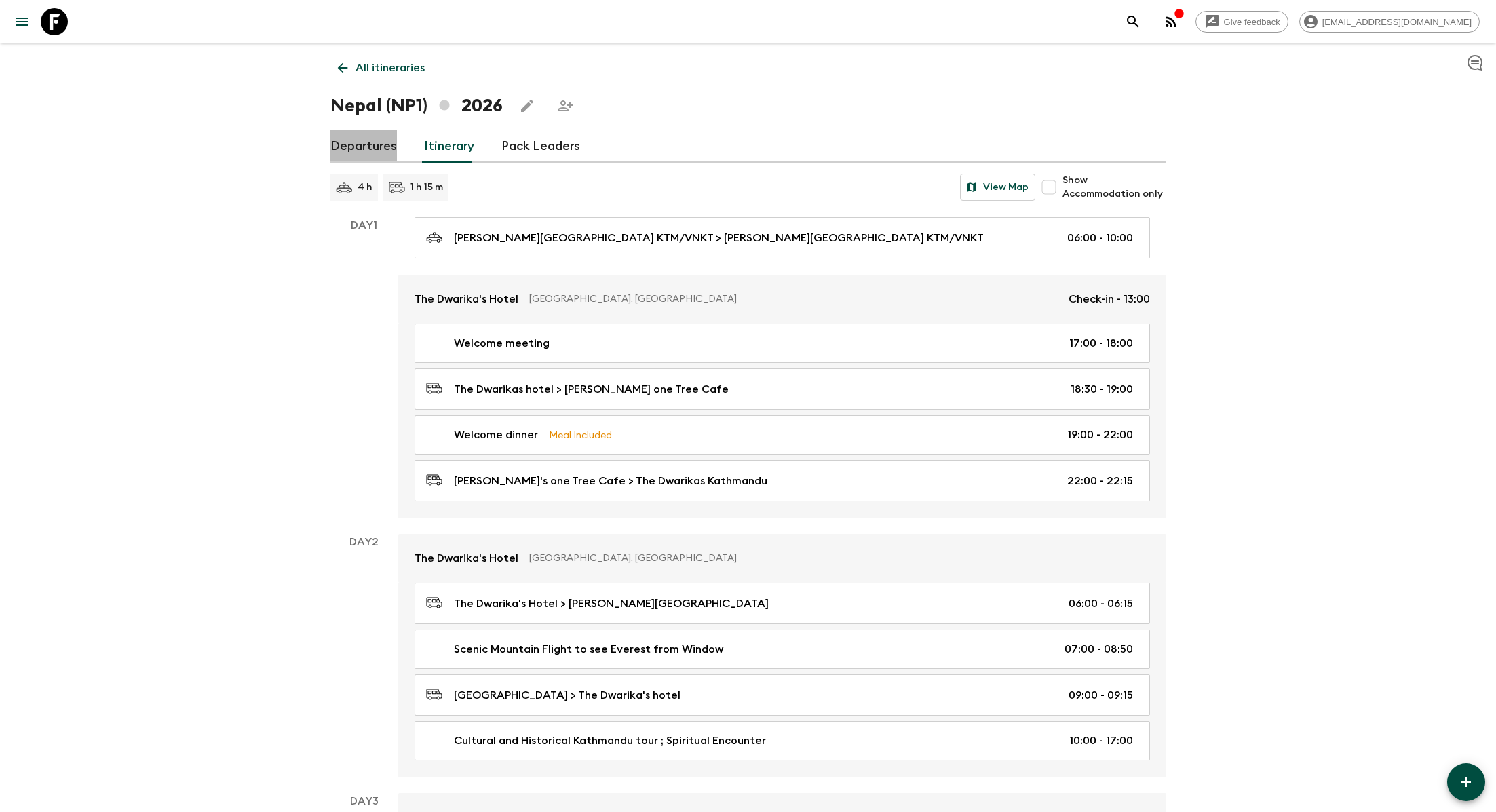
click at [371, 145] on link "Departures" at bounding box center [363, 146] width 66 height 32
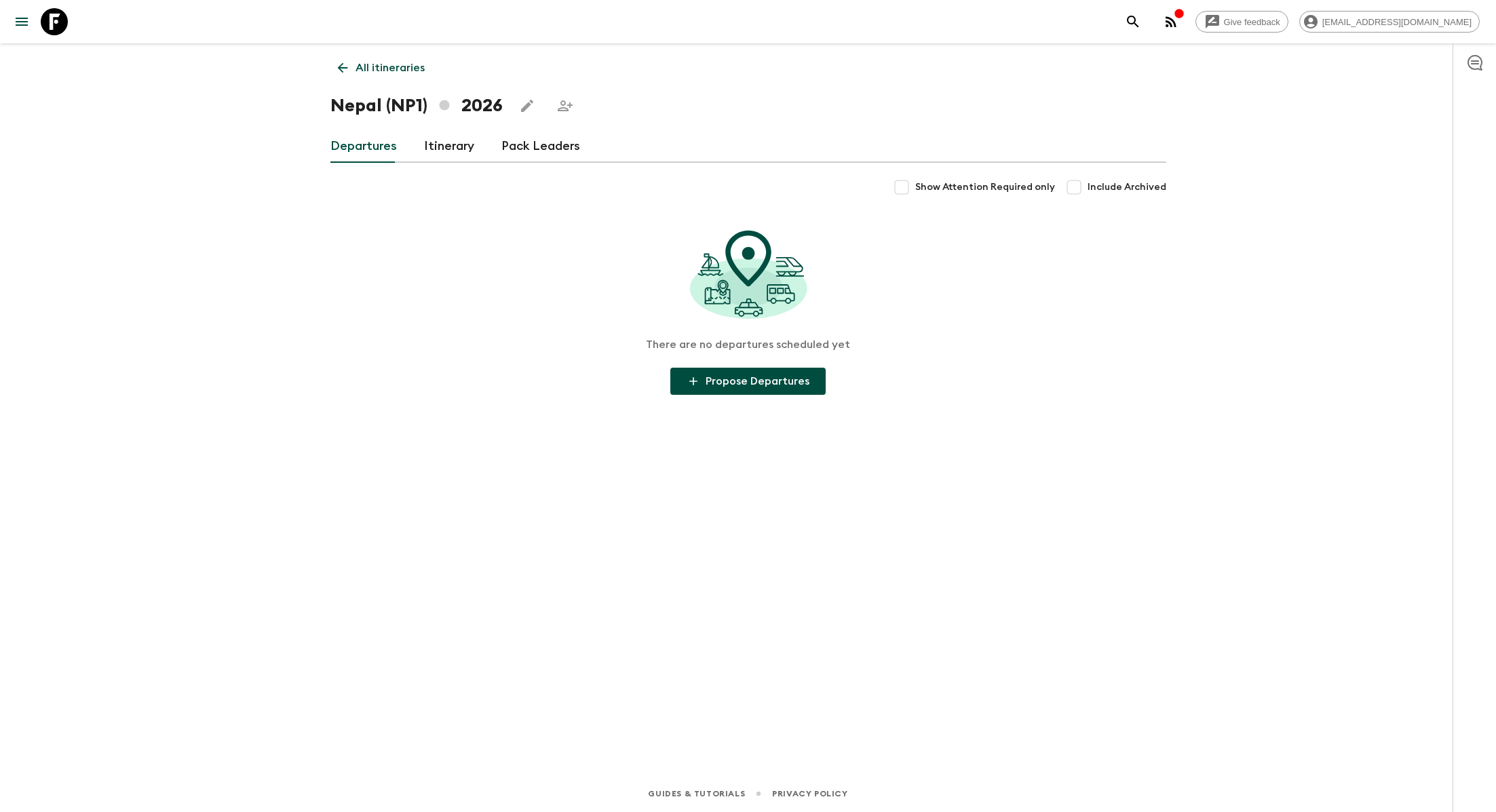
click at [435, 151] on link "Itinerary" at bounding box center [449, 146] width 50 height 32
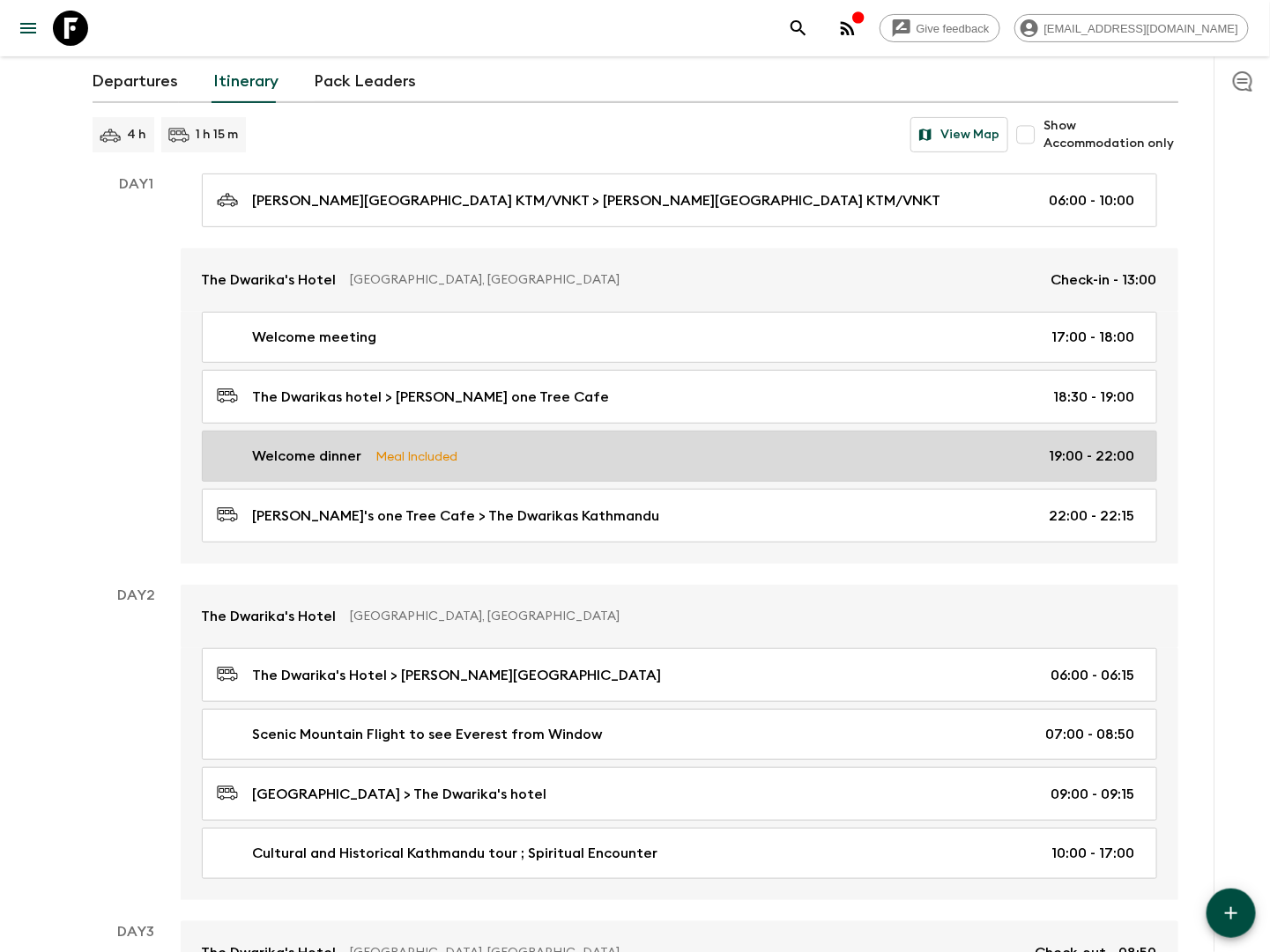
scroll to position [231, 0]
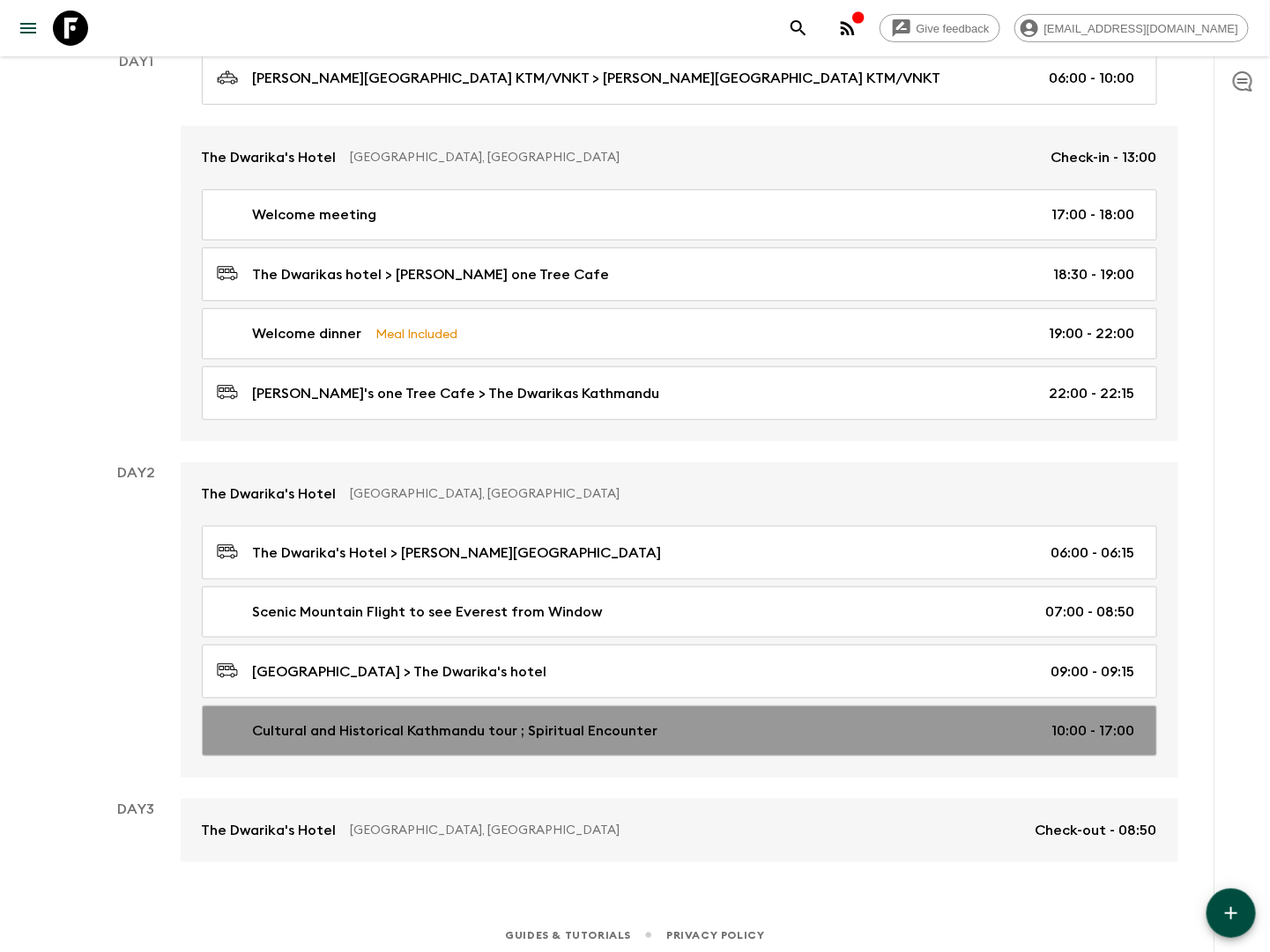
click at [540, 731] on p "Cultural and Historical Kathmandu tour ; Spiritual Encounter" at bounding box center [456, 731] width 406 height 21
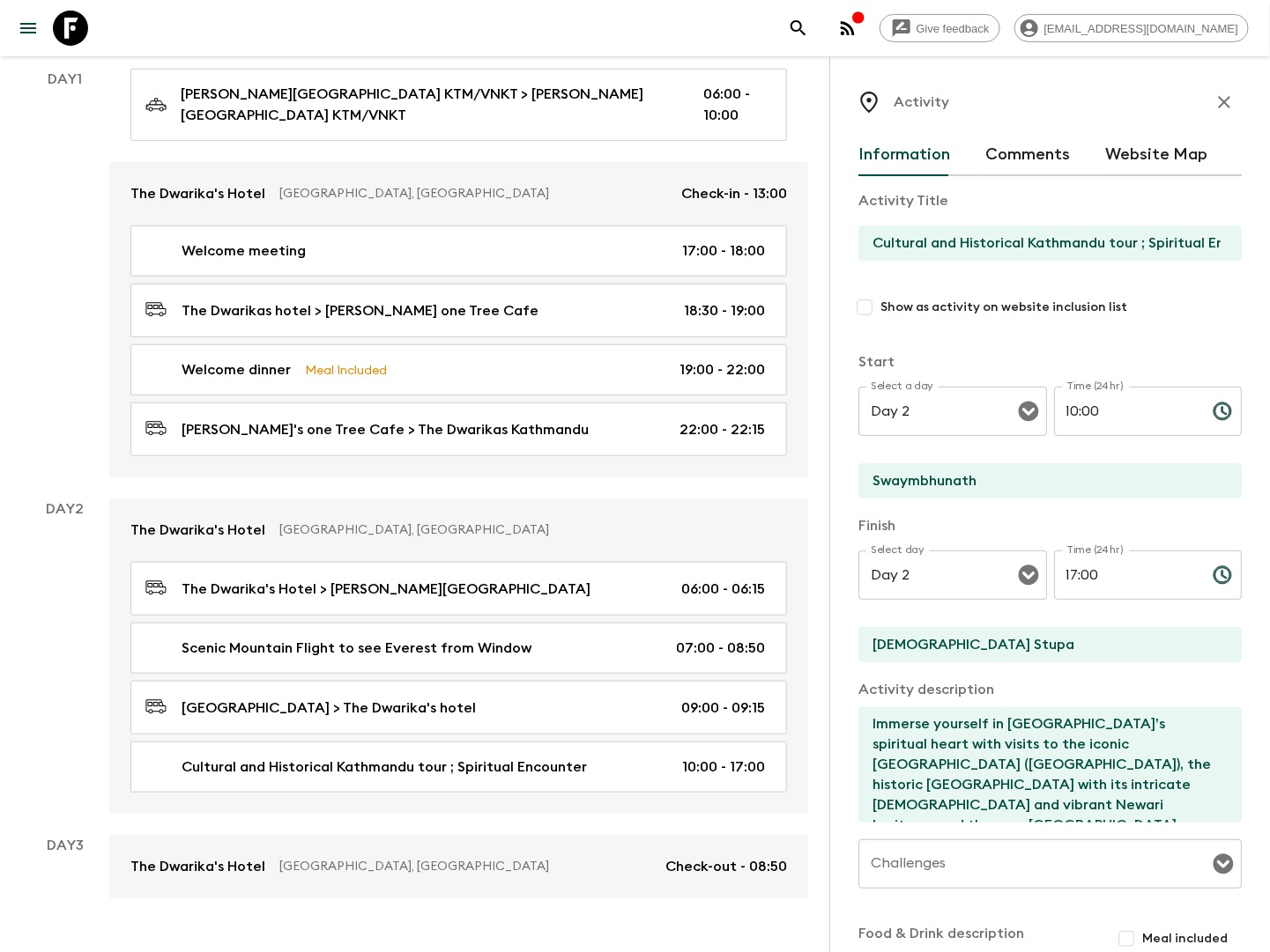
click at [1222, 101] on icon "button" at bounding box center [1224, 102] width 12 height 12
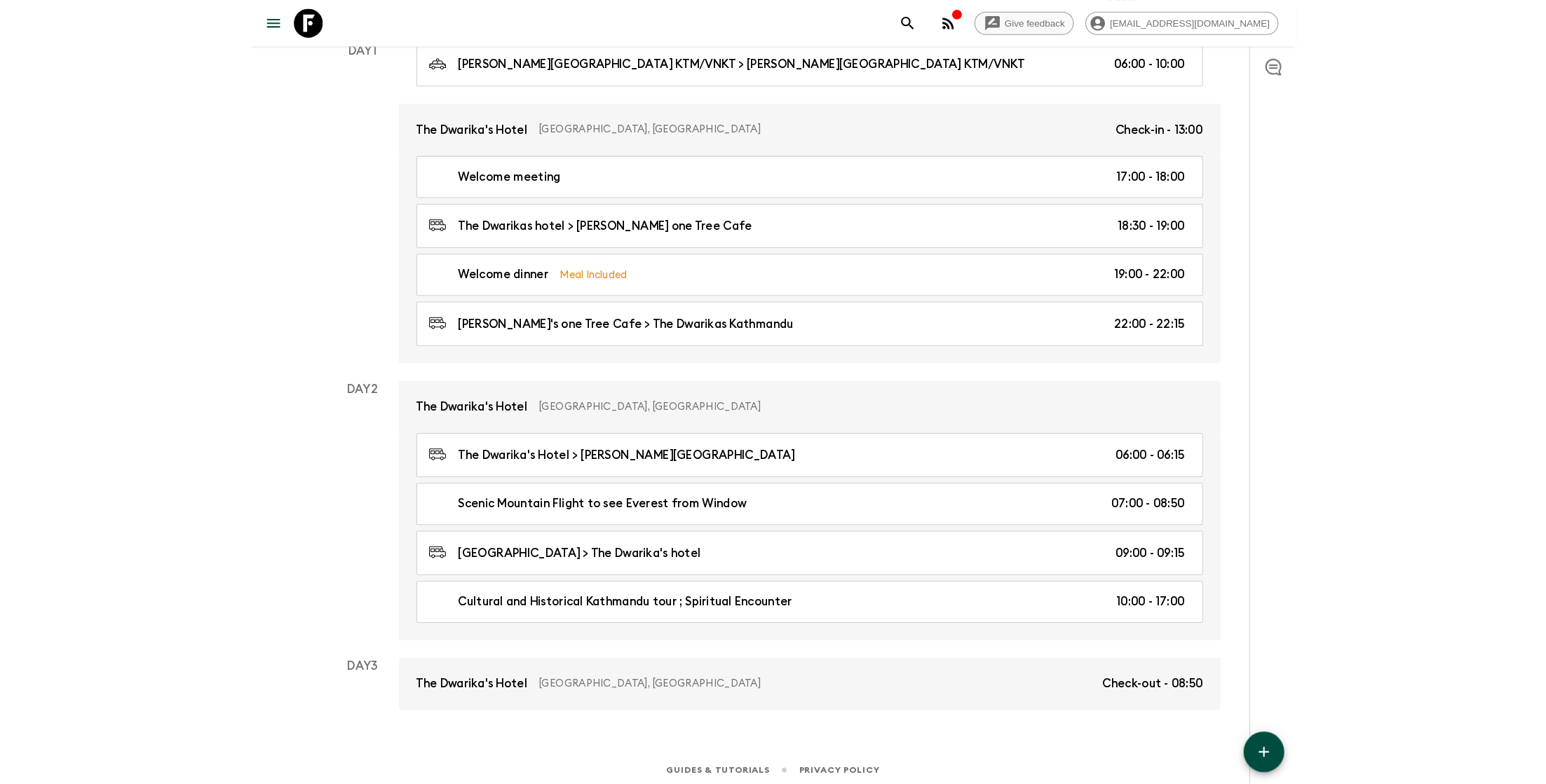
scroll to position [158, 0]
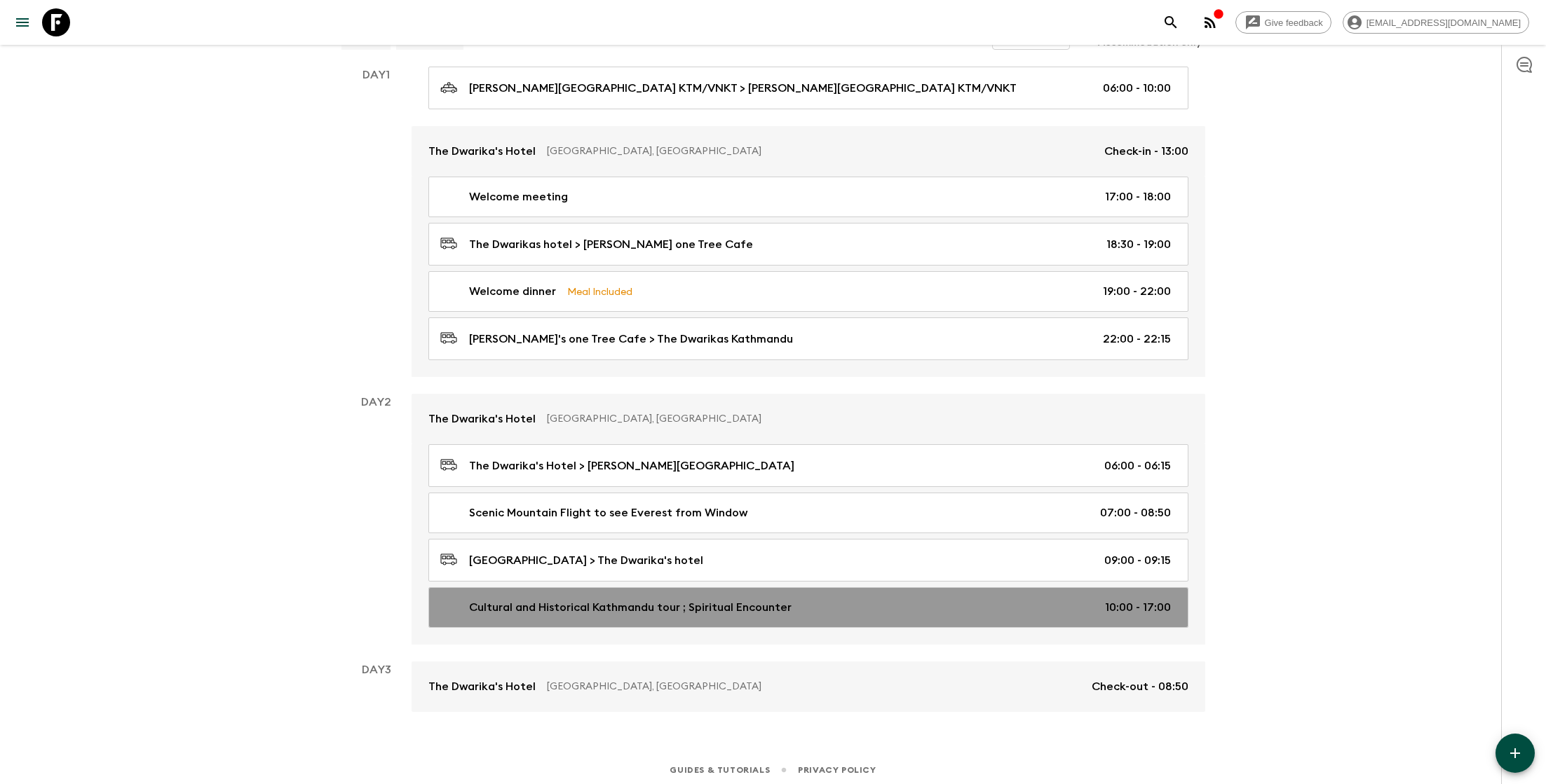
click at [643, 606] on p "Cultural and Historical Kathmandu tour ; Spiritual Encounter" at bounding box center [630, 608] width 323 height 17
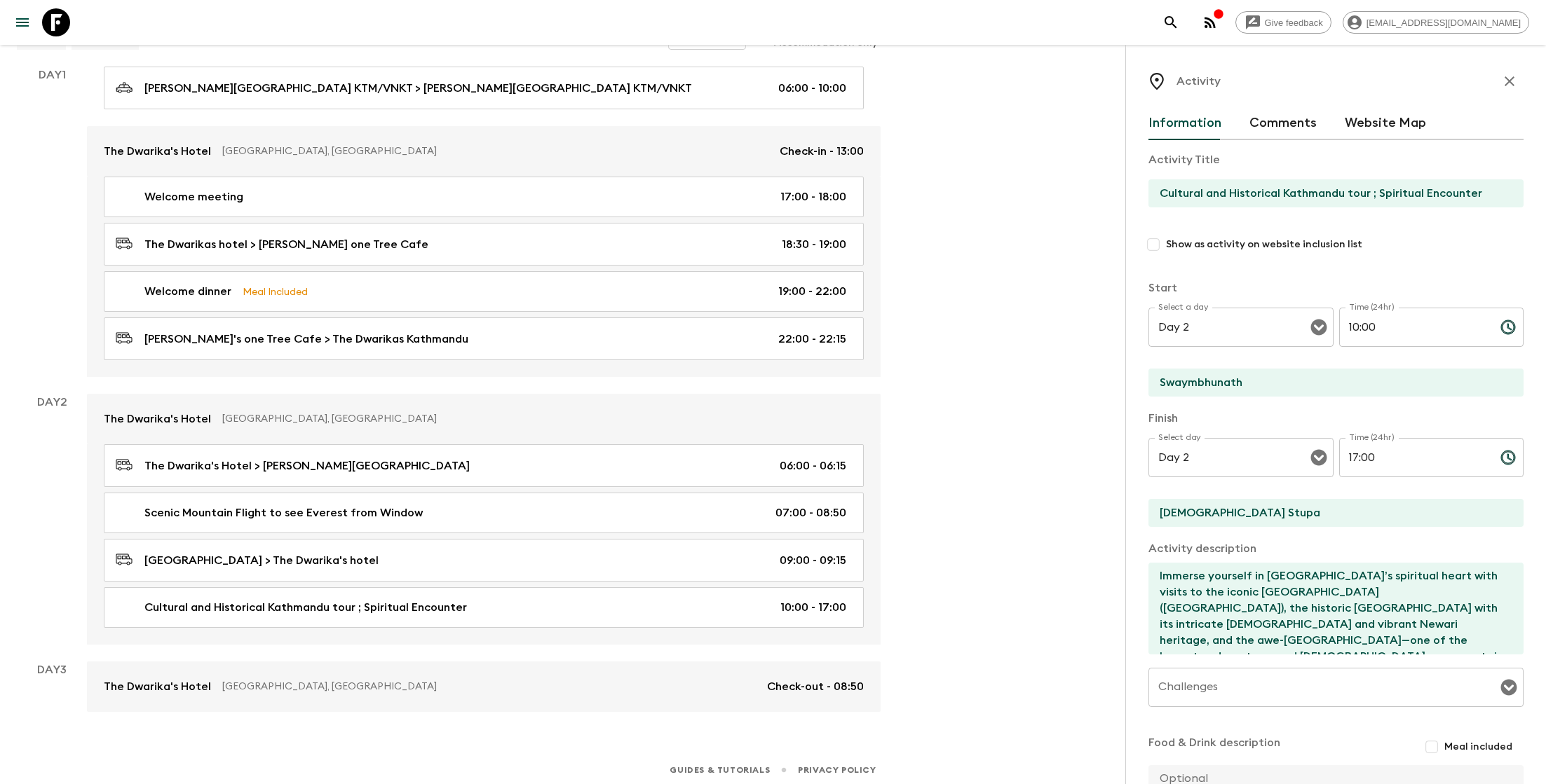
click at [1416, 333] on input "10:00" at bounding box center [1414, 326] width 150 height 39
click at [1396, 464] on input "17:00" at bounding box center [1414, 457] width 150 height 39
click at [1515, 78] on icon "button" at bounding box center [1509, 82] width 17 height 17
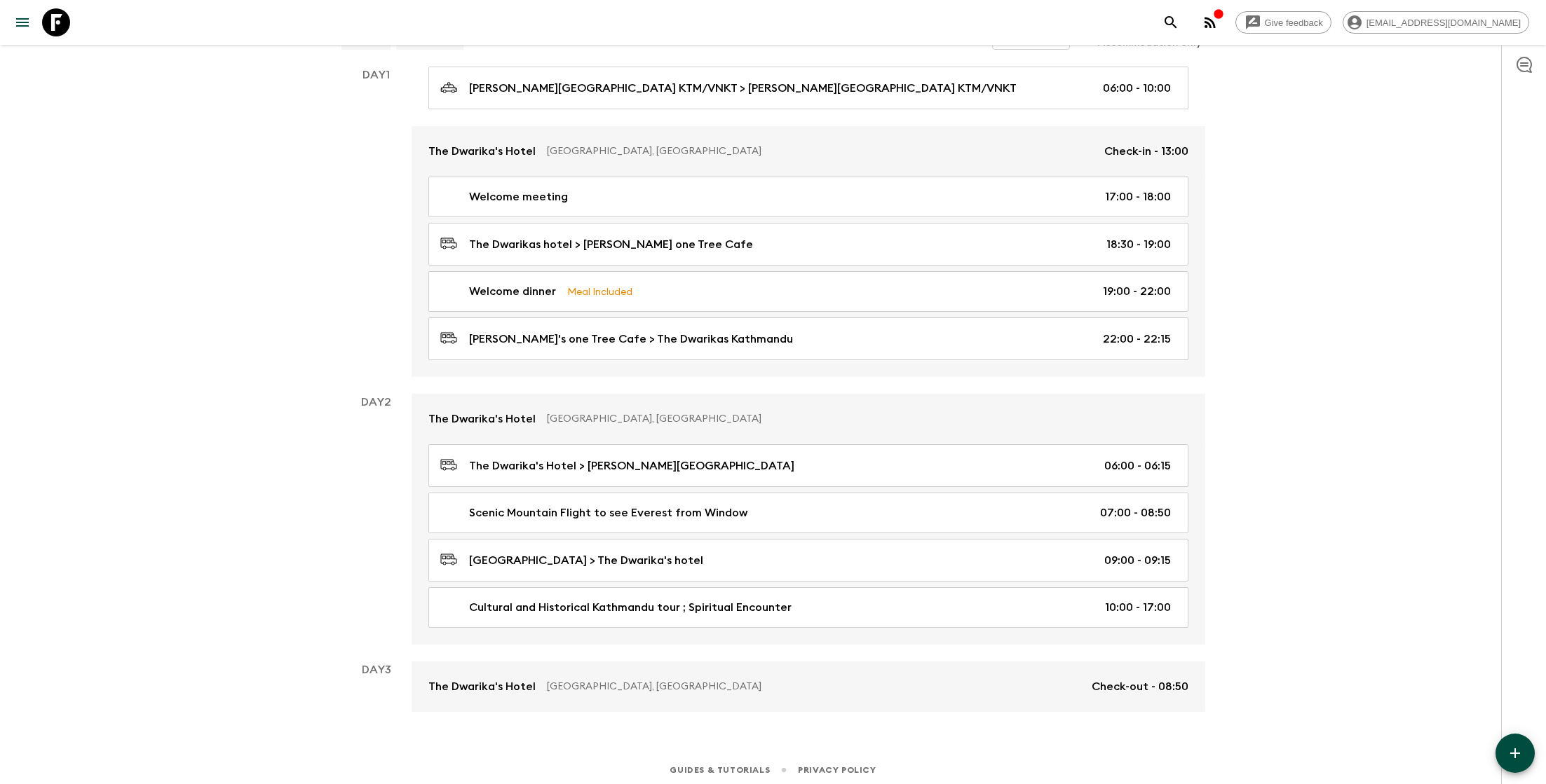
scroll to position [103, 0]
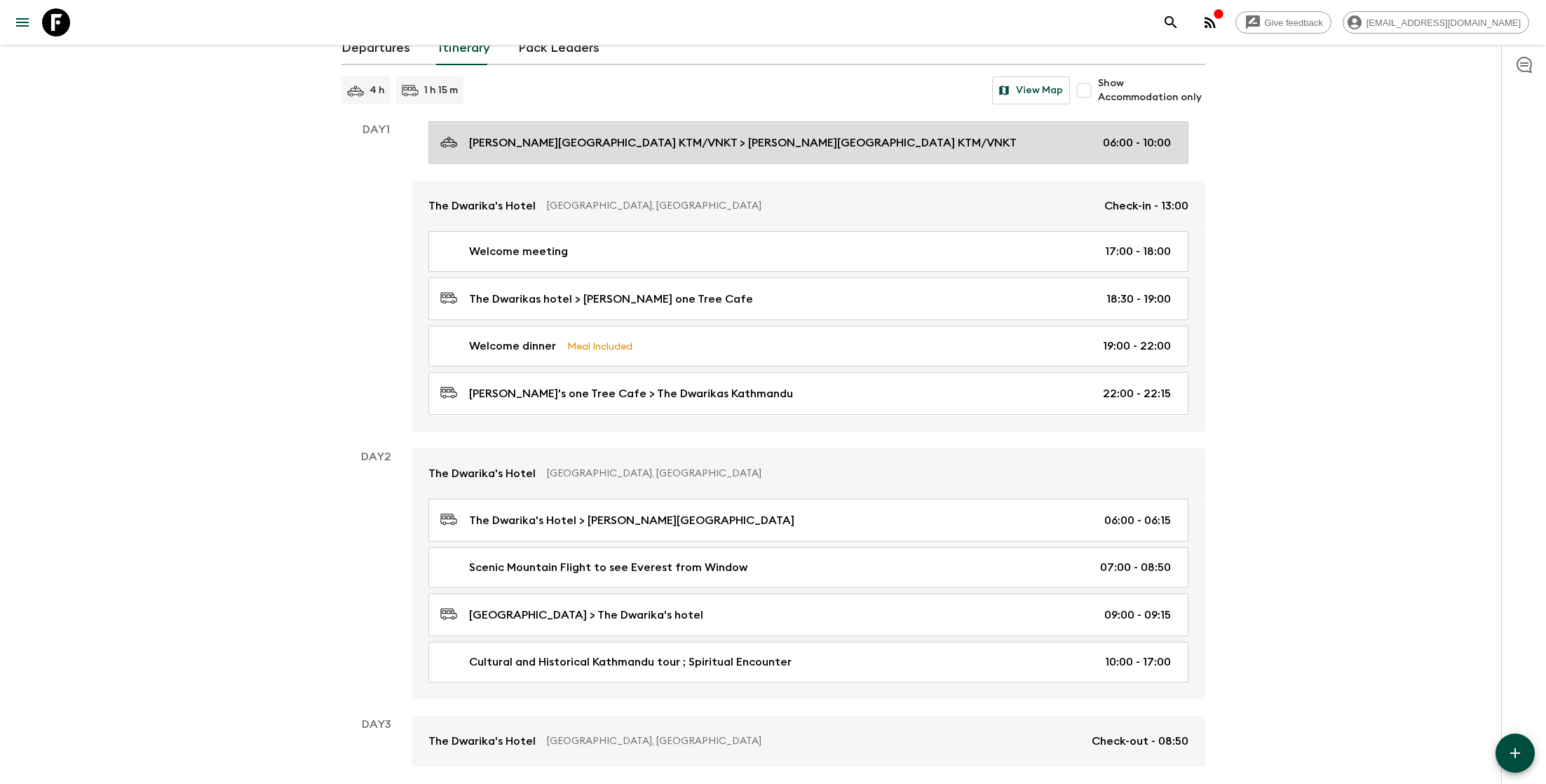
click at [1074, 139] on div "[PERSON_NAME][GEOGRAPHIC_DATA] KTM/VNKT > [PERSON_NAME][GEOGRAPHIC_DATA] KTM/VN…" at bounding box center [805, 143] width 730 height 19
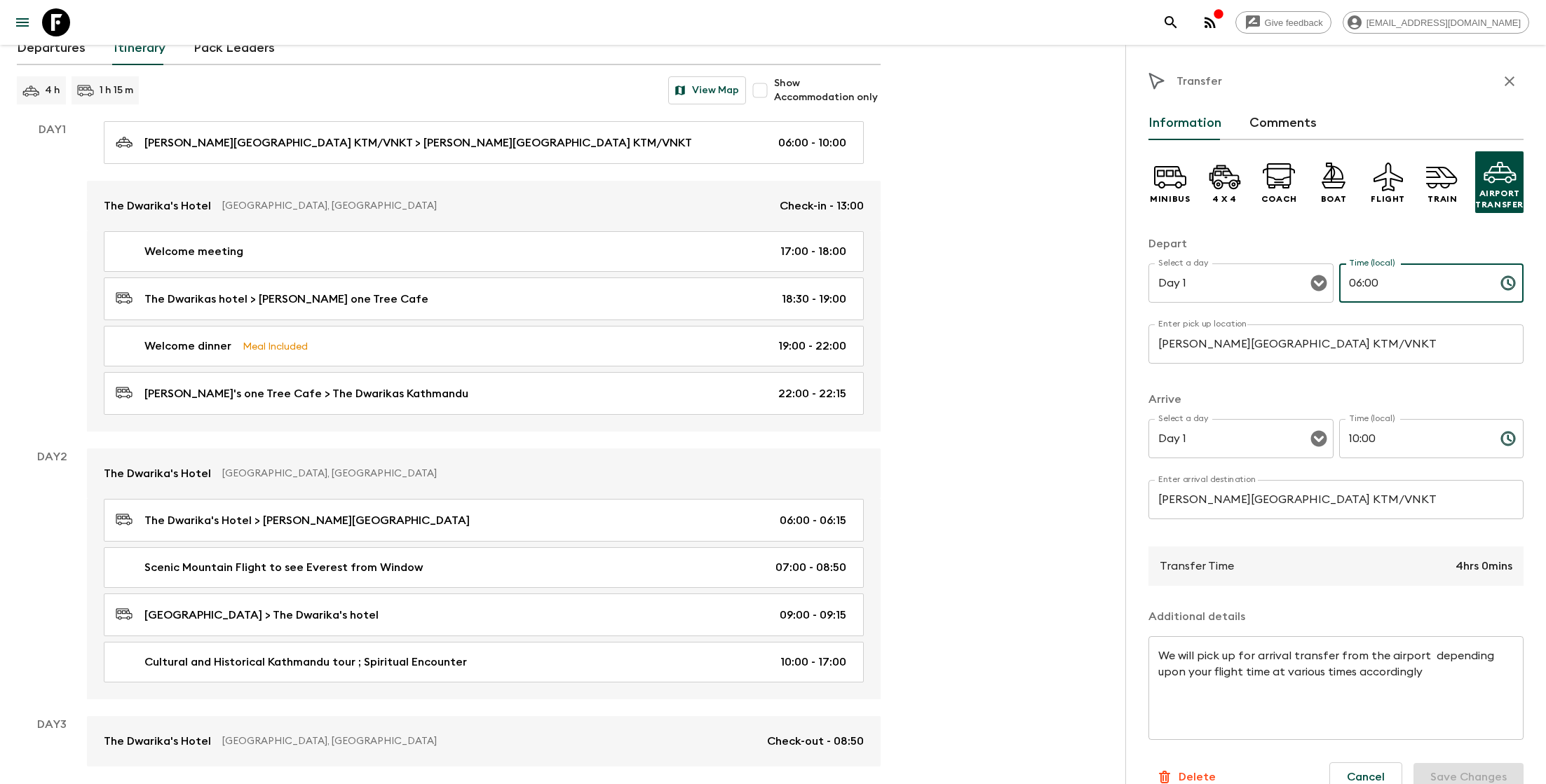
click at [1382, 281] on input "06:00" at bounding box center [1414, 282] width 150 height 39
type input "12:45"
click at [1389, 445] on input "10:00" at bounding box center [1414, 438] width 150 height 39
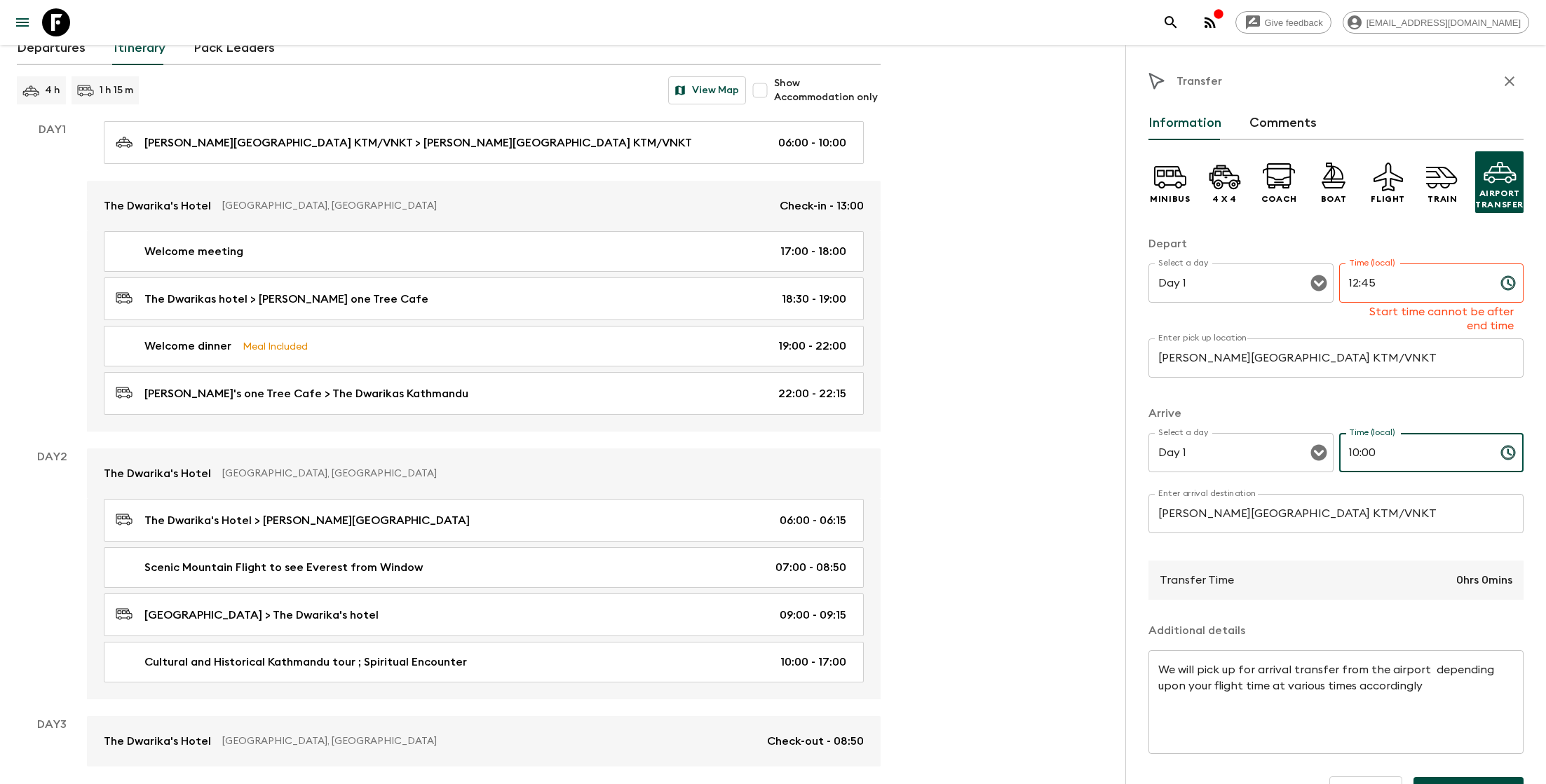
click at [1389, 445] on input "10:00" at bounding box center [1414, 452] width 150 height 39
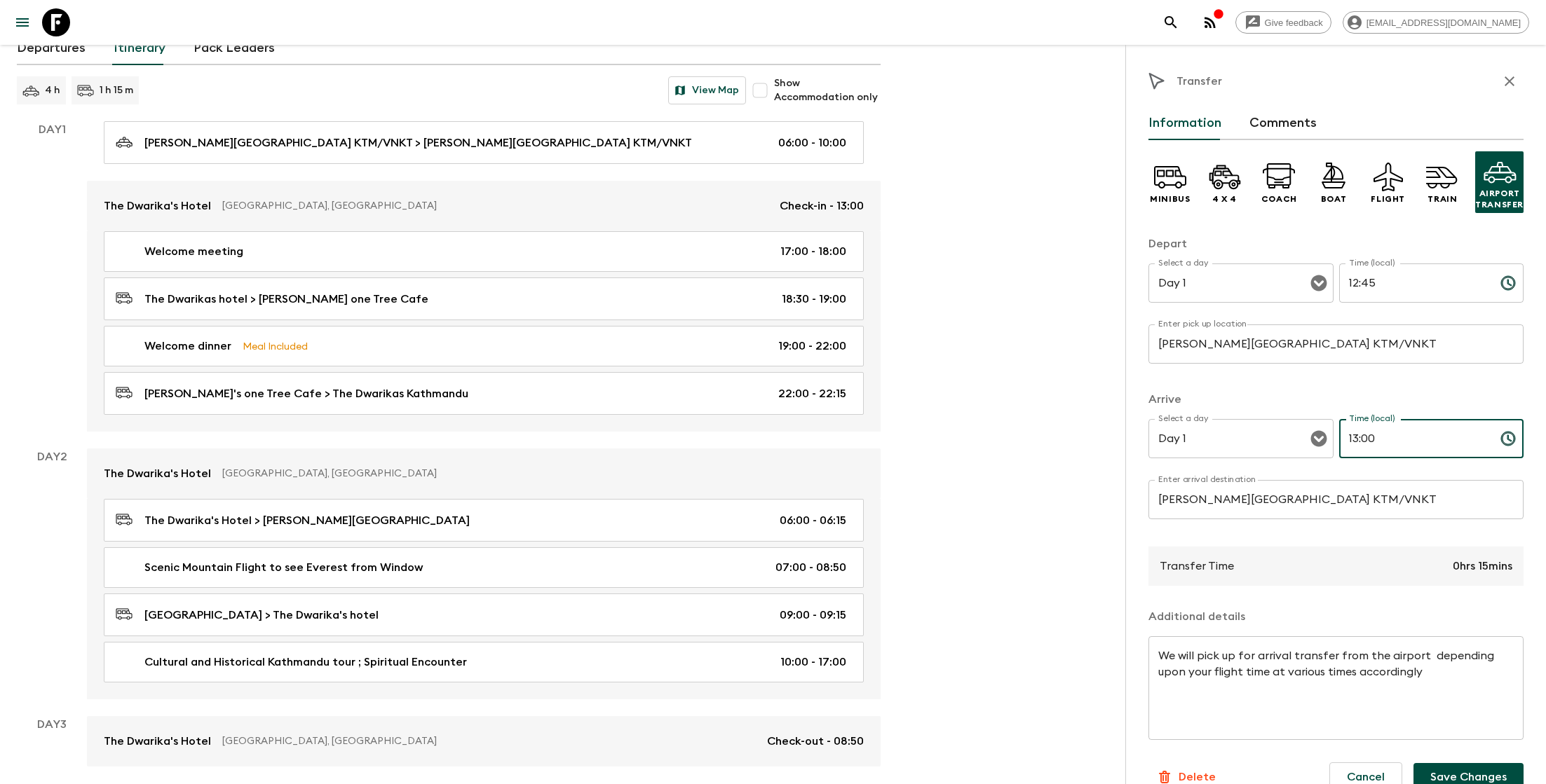
scroll to position [24, 0]
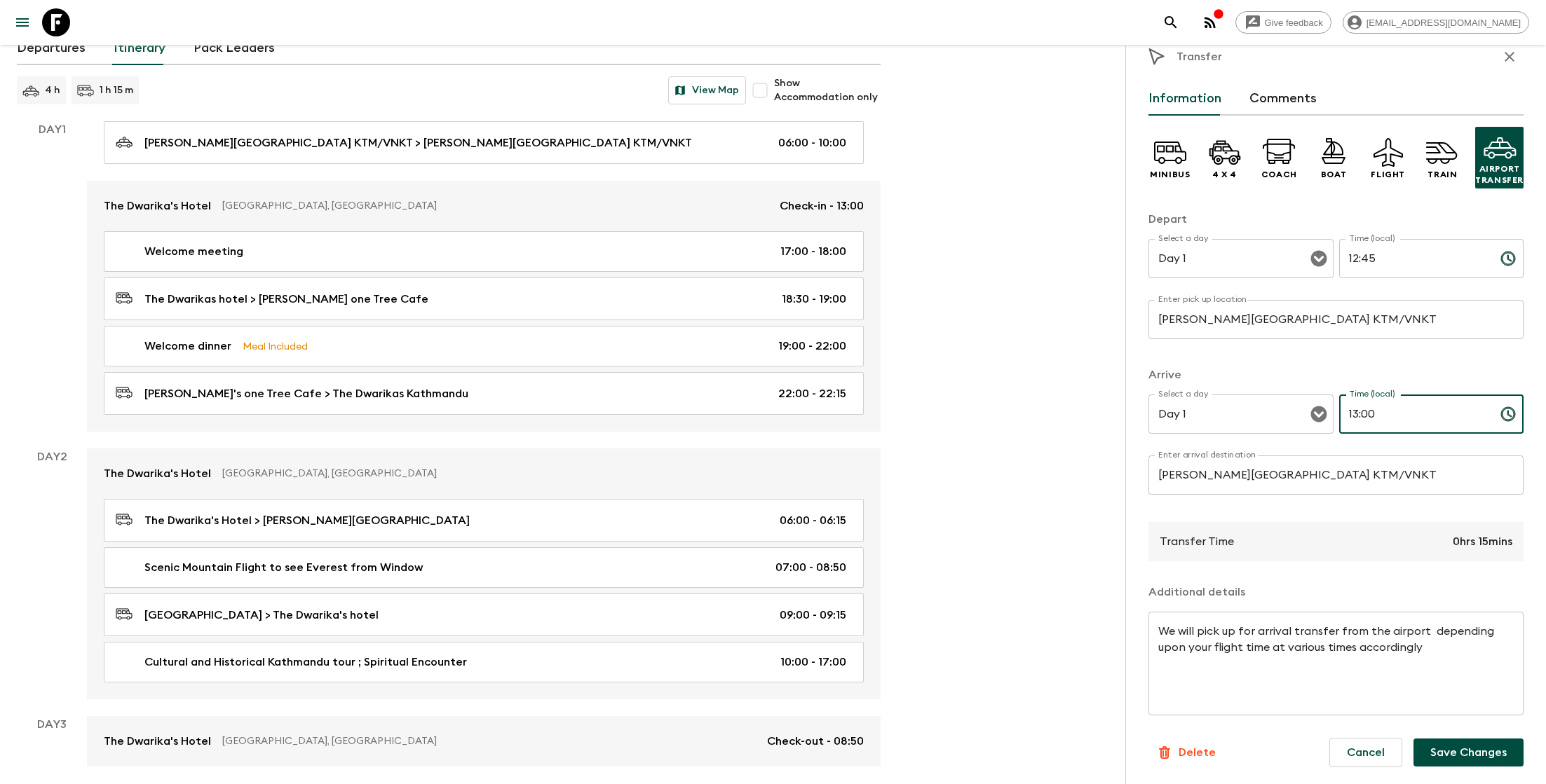
type input "13:00"
click at [1454, 763] on button "Save Changes" at bounding box center [1468, 752] width 110 height 28
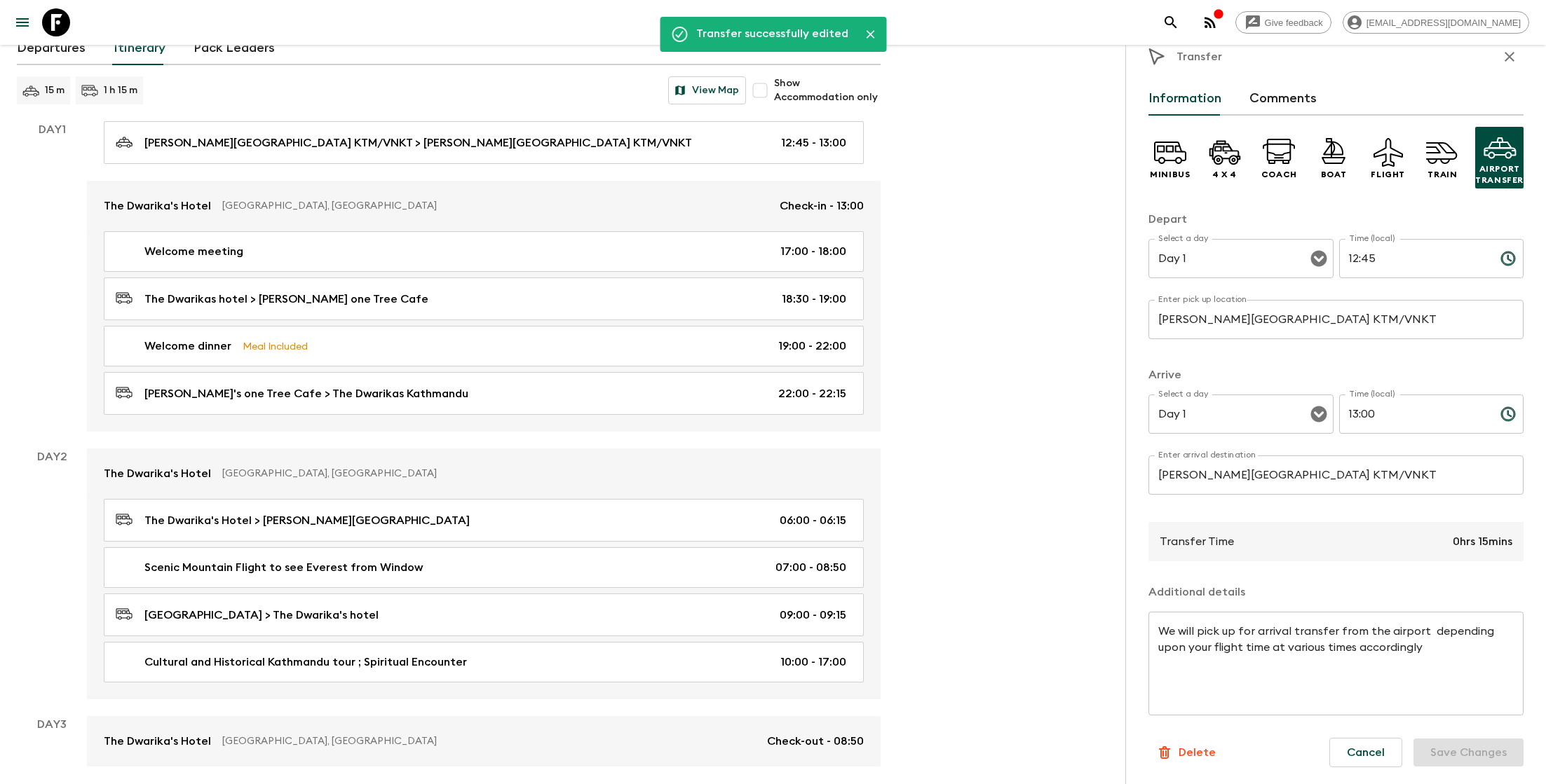
click at [1513, 59] on icon "button" at bounding box center [1509, 56] width 17 height 17
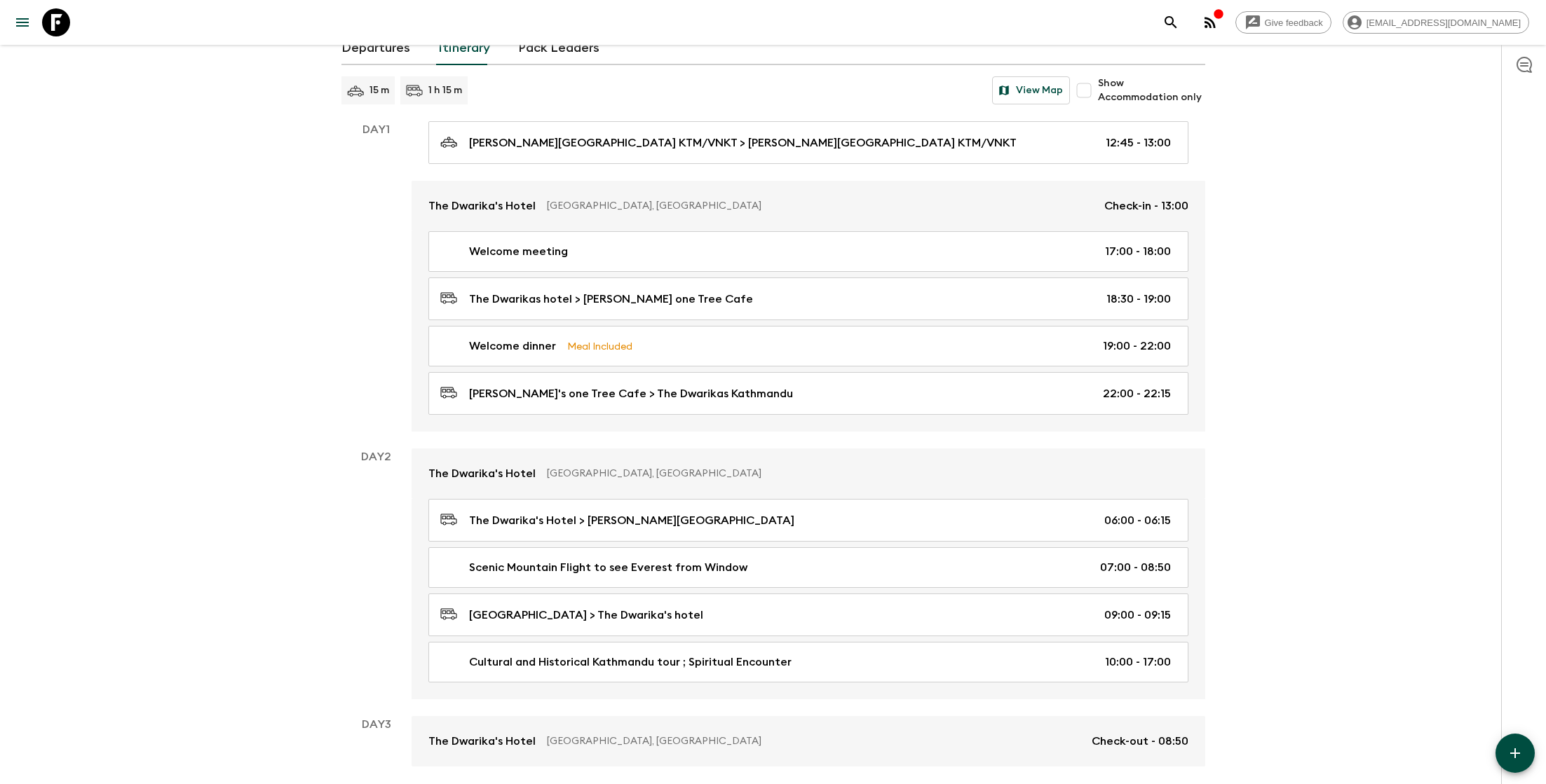
click at [1341, 253] on div "Give feedback [EMAIL_ADDRESS][DOMAIN_NAME] All itineraries [GEOGRAPHIC_DATA] (N…" at bounding box center [773, 370] width 1546 height 946
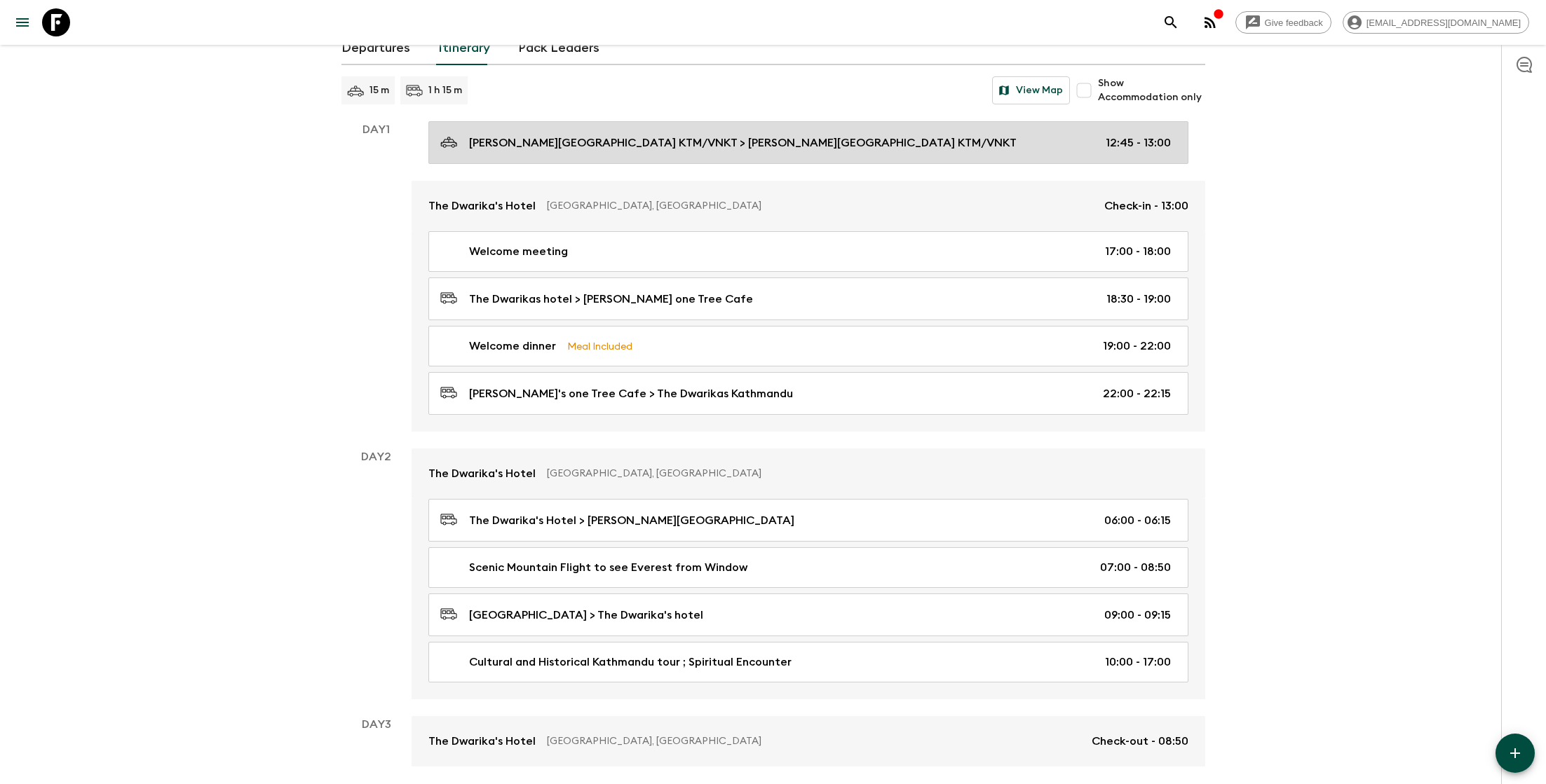
click at [886, 134] on p "[PERSON_NAME][GEOGRAPHIC_DATA] KTM/VNKT > [PERSON_NAME][GEOGRAPHIC_DATA] KTM/VN…" at bounding box center [743, 143] width 548 height 17
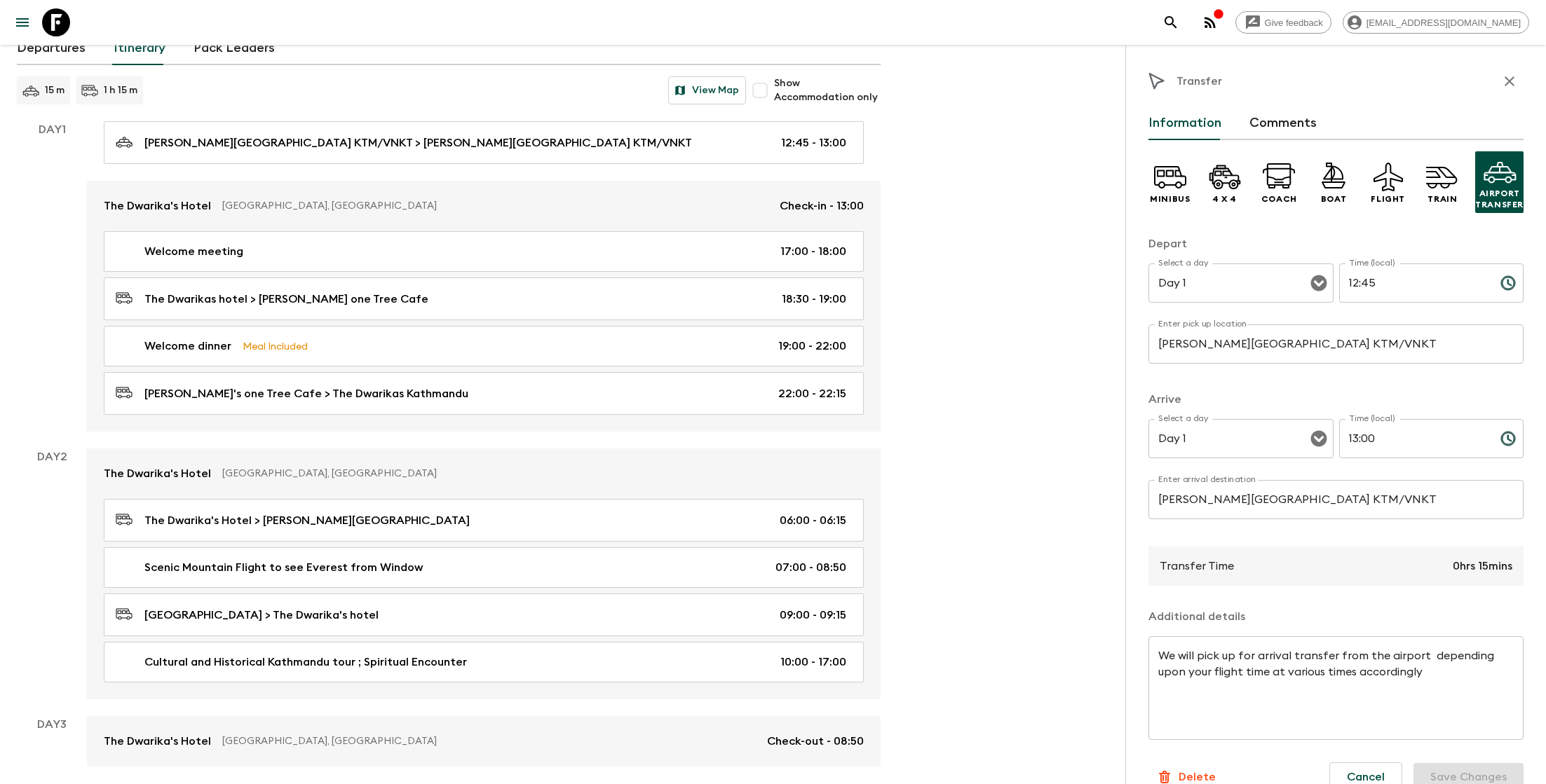
click at [1256, 503] on input "[PERSON_NAME][GEOGRAPHIC_DATA] KTM/VNKT" at bounding box center [1336, 499] width 375 height 39
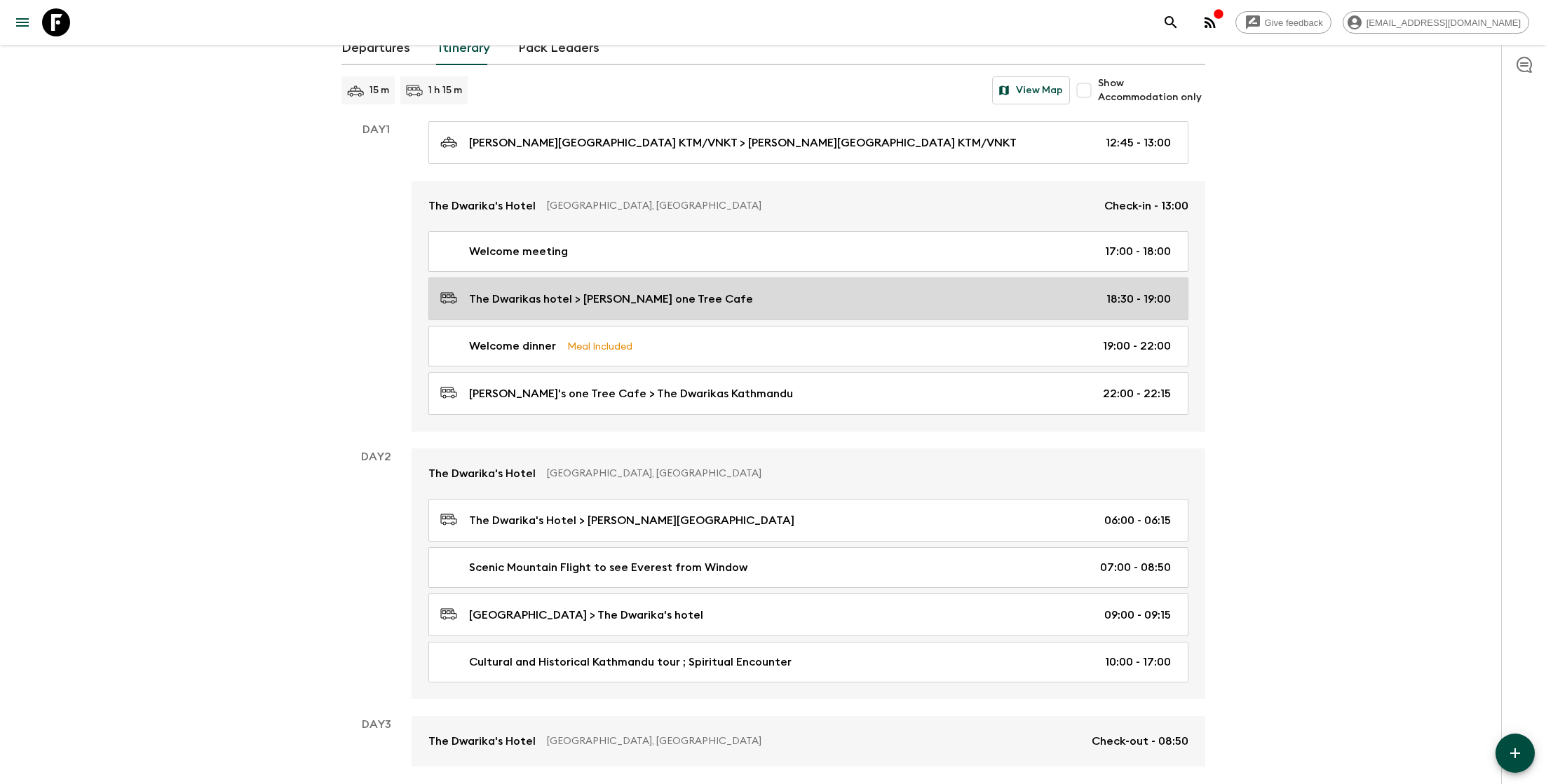
click at [692, 293] on div "The Dwarikas hotel > [PERSON_NAME] one Tree Cafe 18:30 - 19:00" at bounding box center [805, 298] width 730 height 19
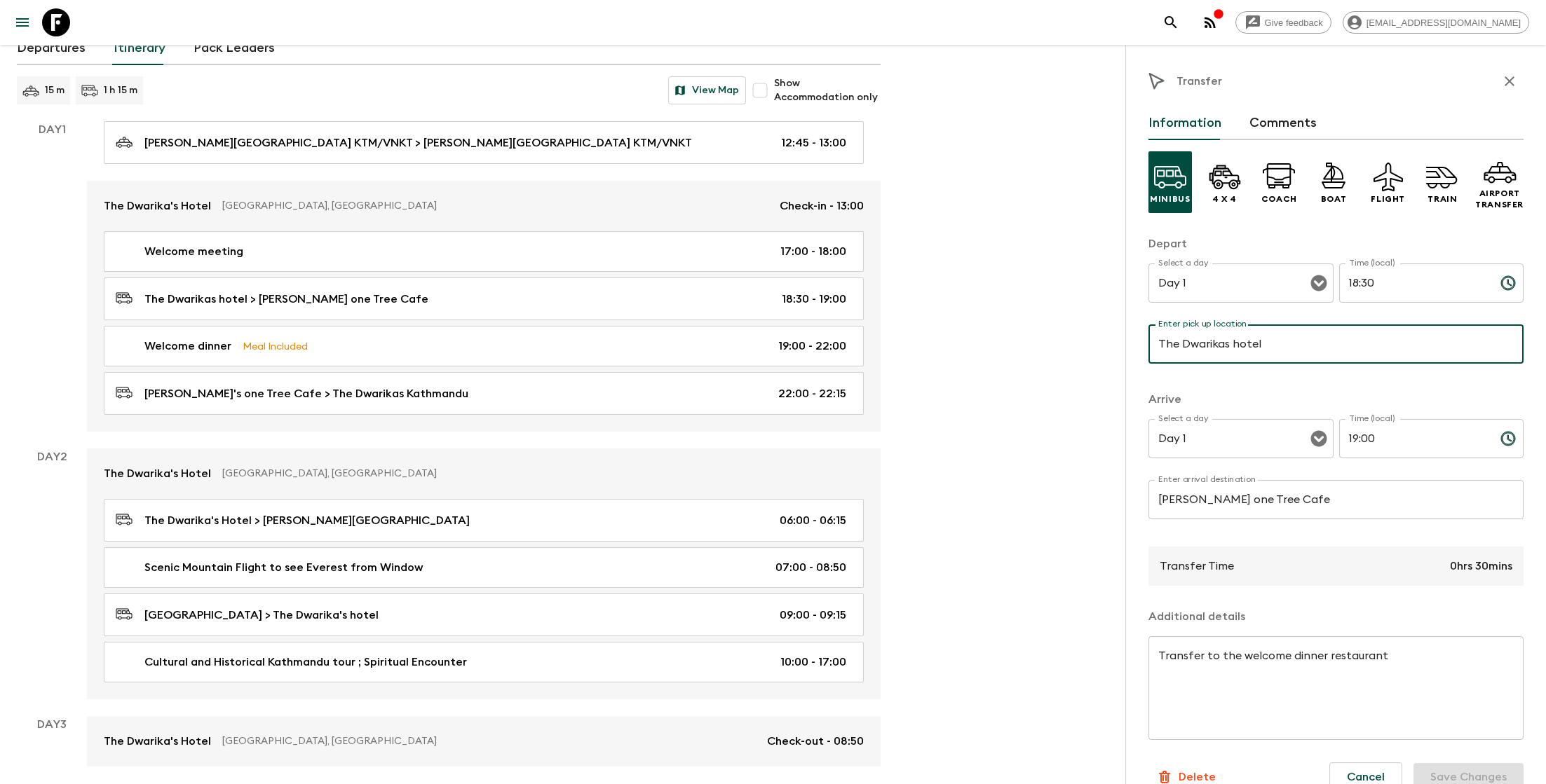
click at [1216, 342] on input "The Dwarikas hotel" at bounding box center [1336, 343] width 375 height 39
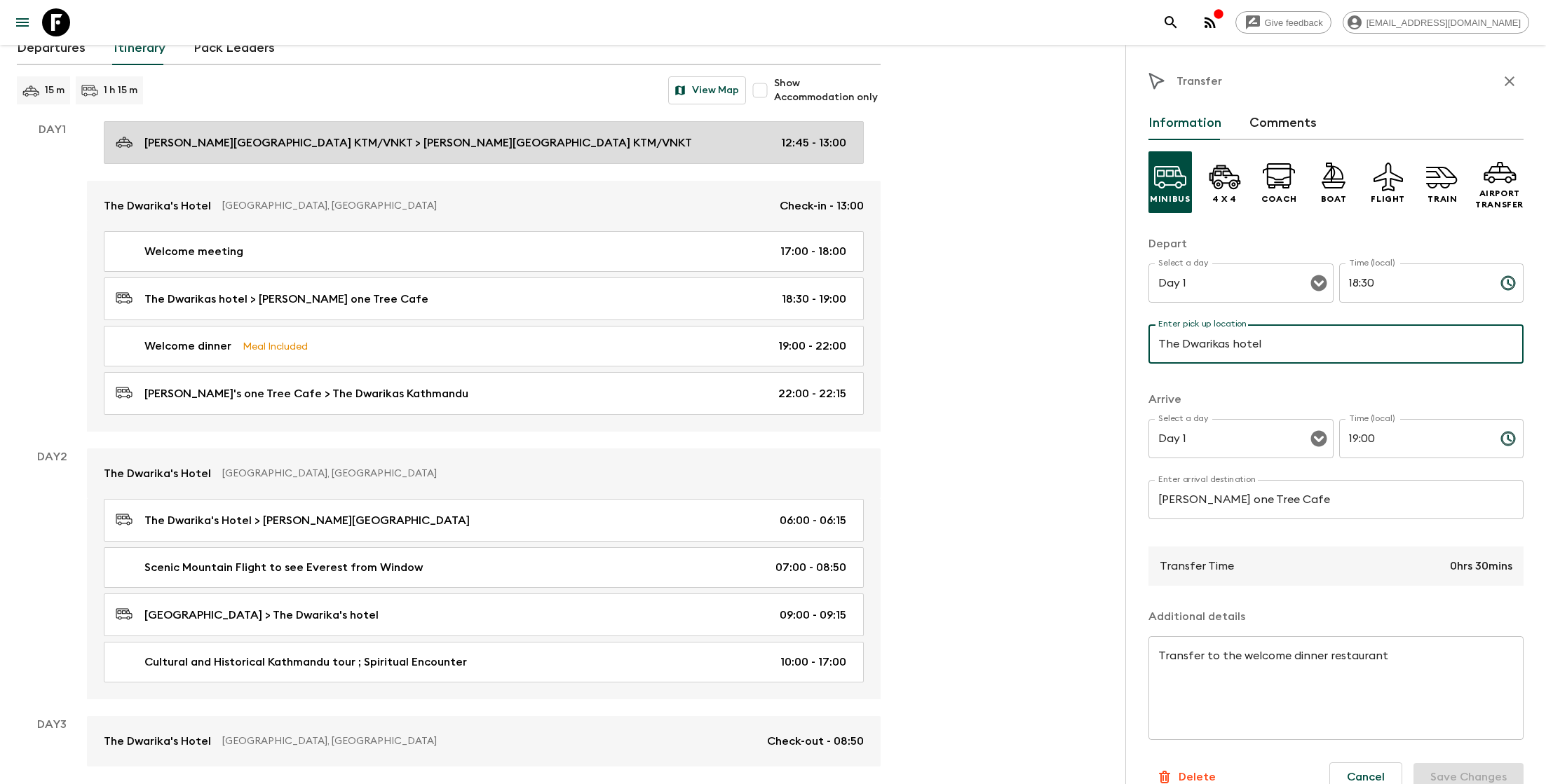
click at [595, 144] on p "[PERSON_NAME][GEOGRAPHIC_DATA] KTM/VNKT > [PERSON_NAME][GEOGRAPHIC_DATA] KTM/VN…" at bounding box center [418, 143] width 548 height 17
type input "[PERSON_NAME][GEOGRAPHIC_DATA] KTM/VNKT"
type textarea "We will pick up for arrival transfer from the airport depending upon your fligh…"
type input "12:45"
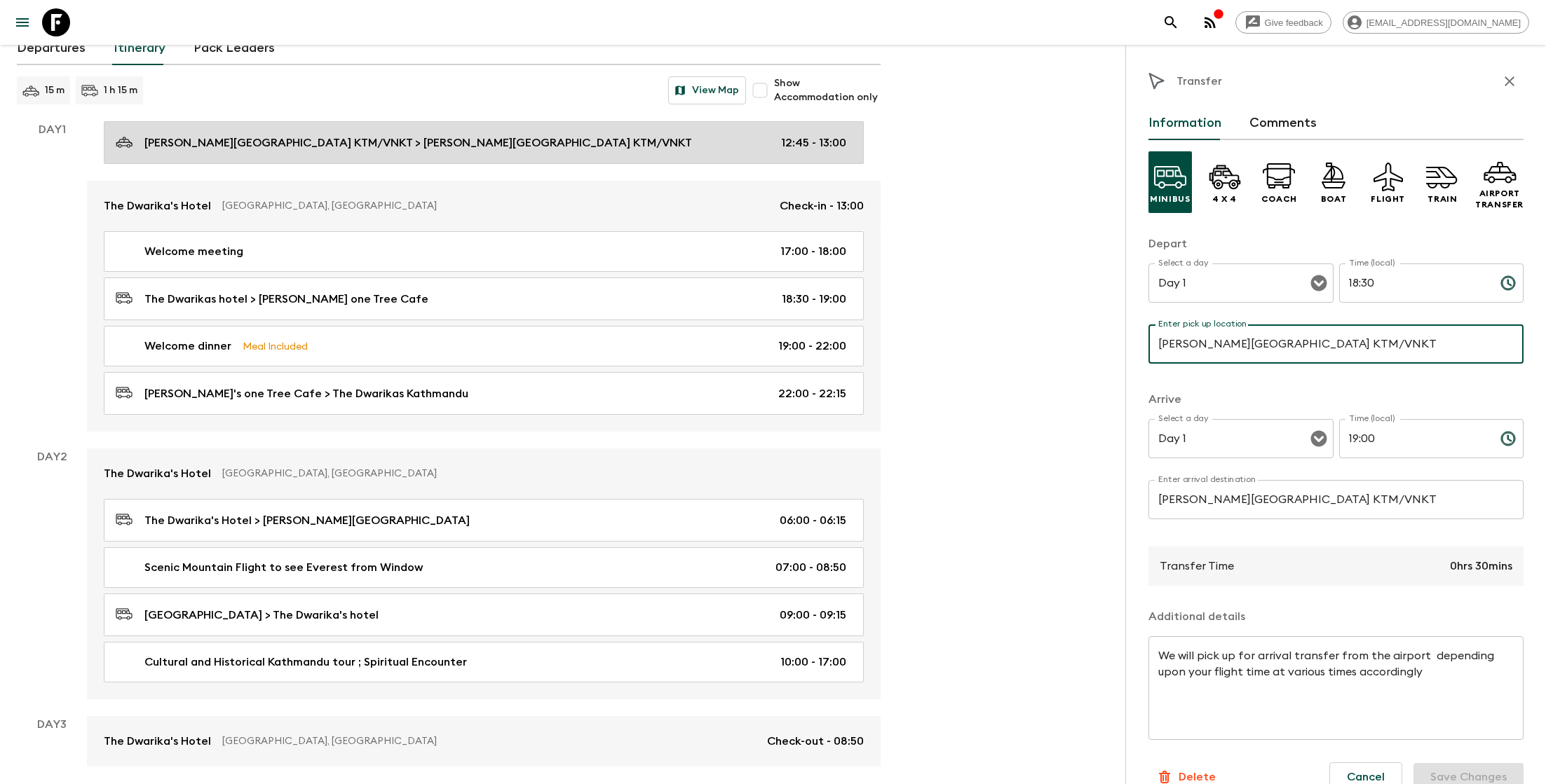
type input "13:00"
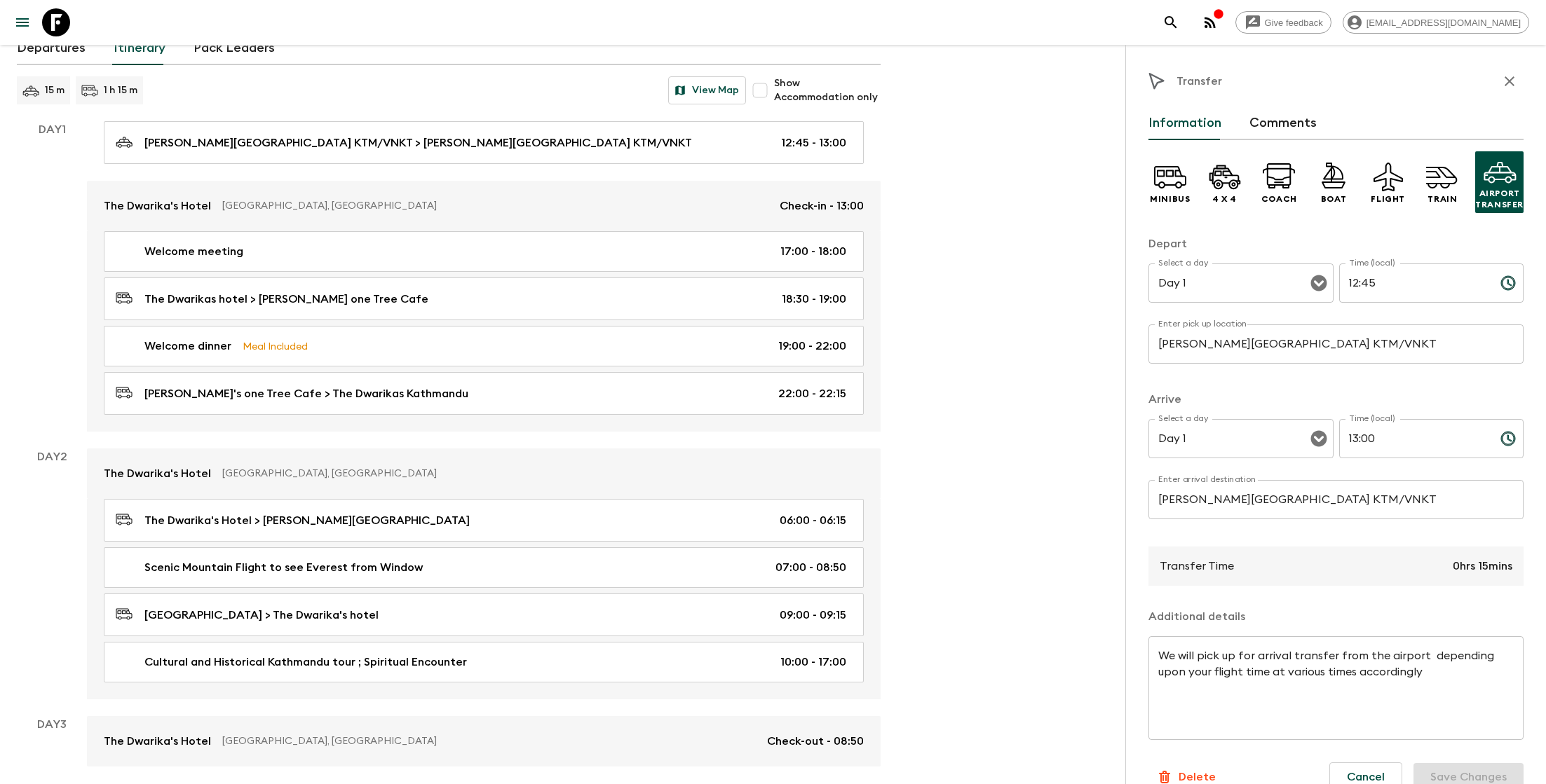
click at [1213, 500] on input "[PERSON_NAME][GEOGRAPHIC_DATA] KTM/VNKT" at bounding box center [1336, 499] width 375 height 39
paste input "he Dwarikas hotel"
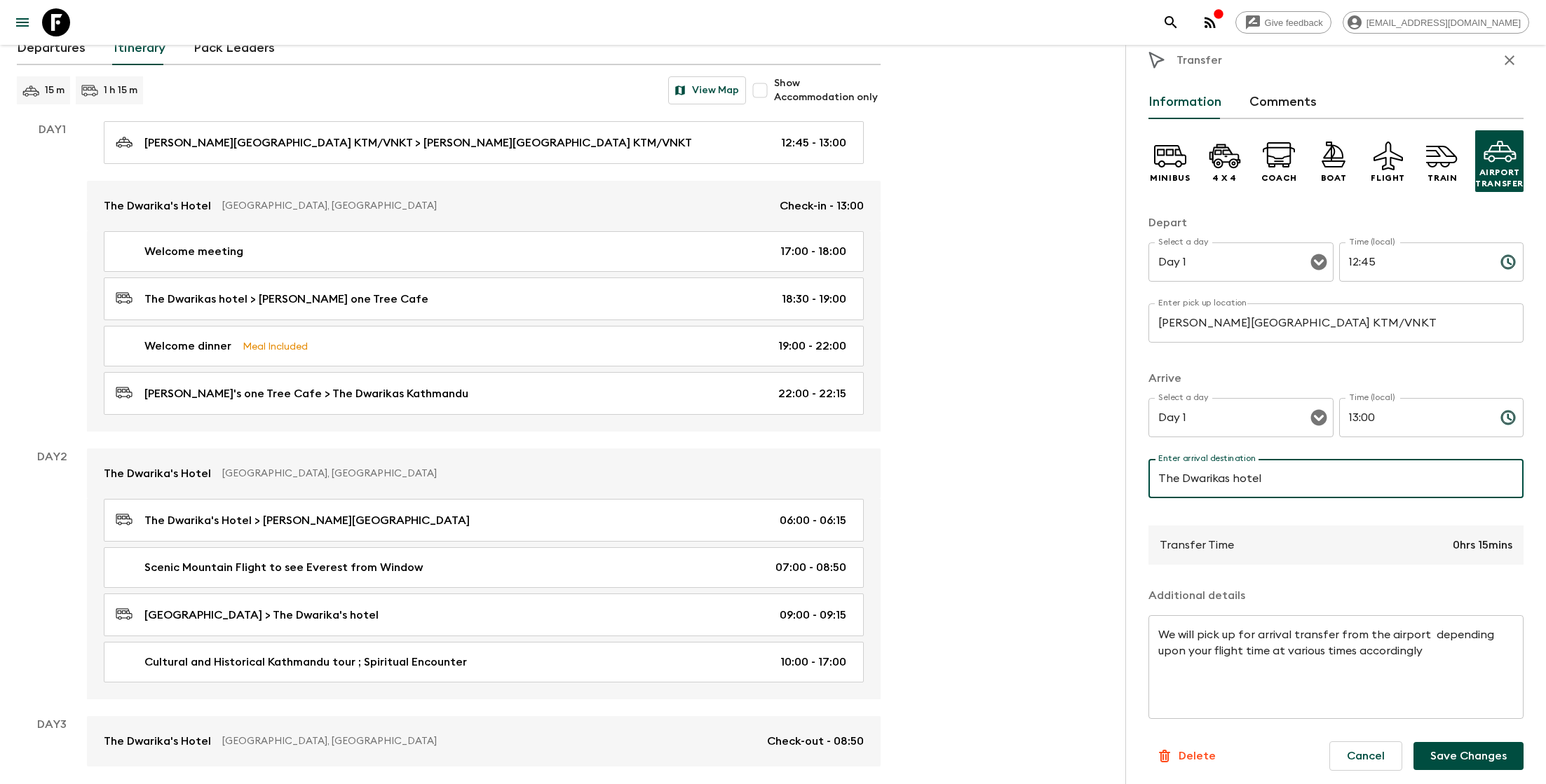
scroll to position [24, 0]
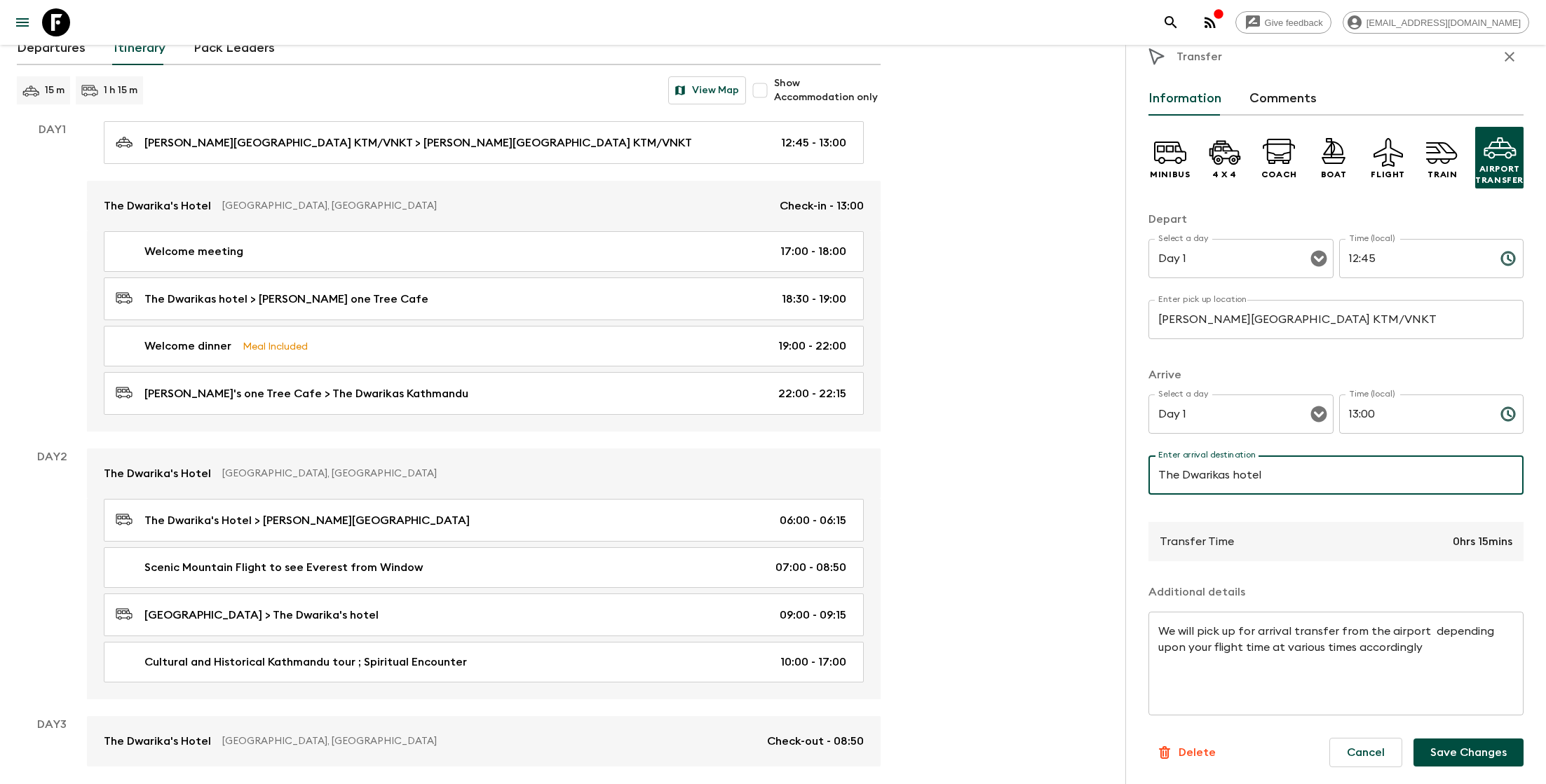
type input "The Dwarikas hotel"
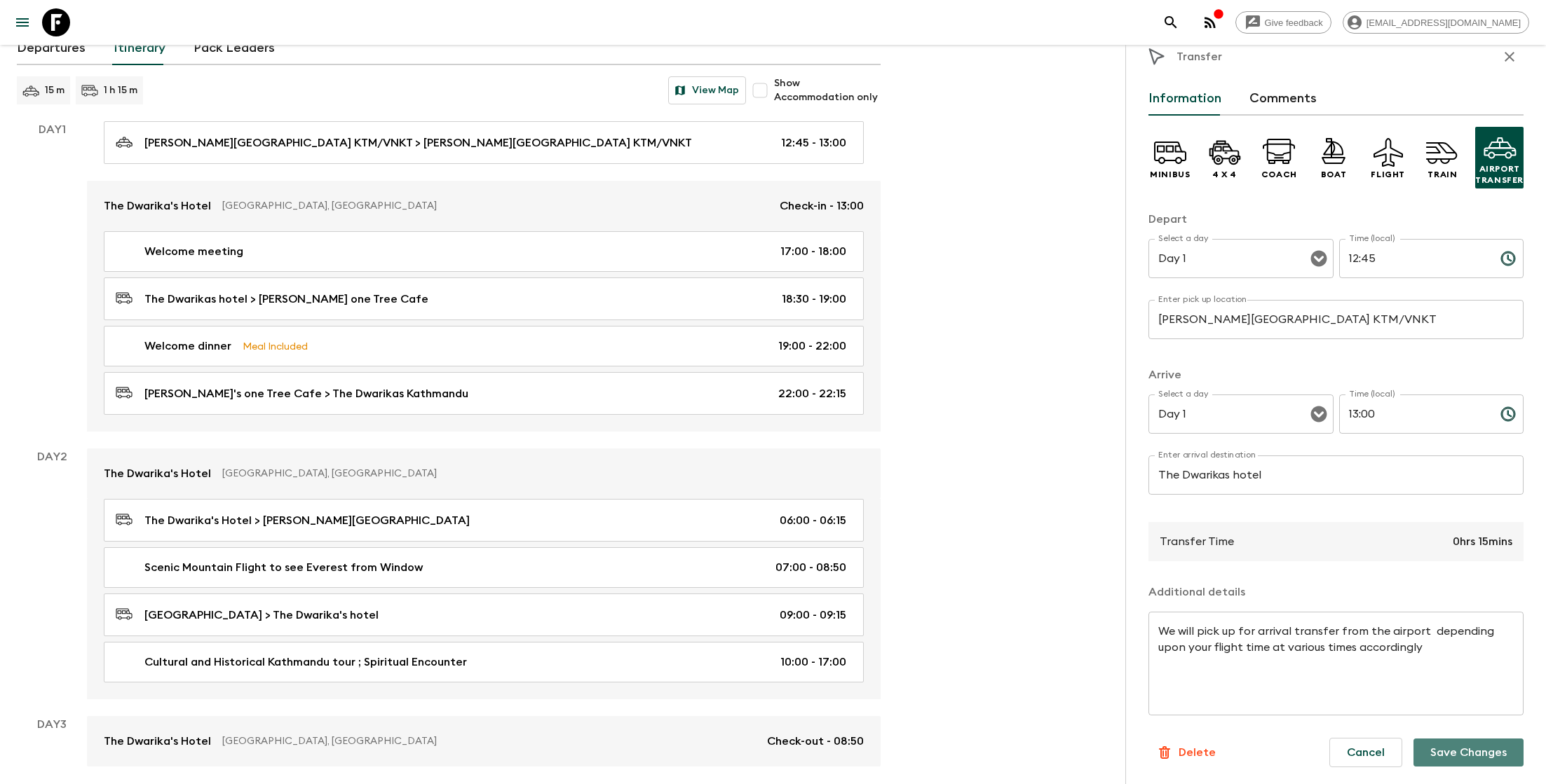
click at [1477, 751] on button "Save Changes" at bounding box center [1468, 752] width 110 height 28
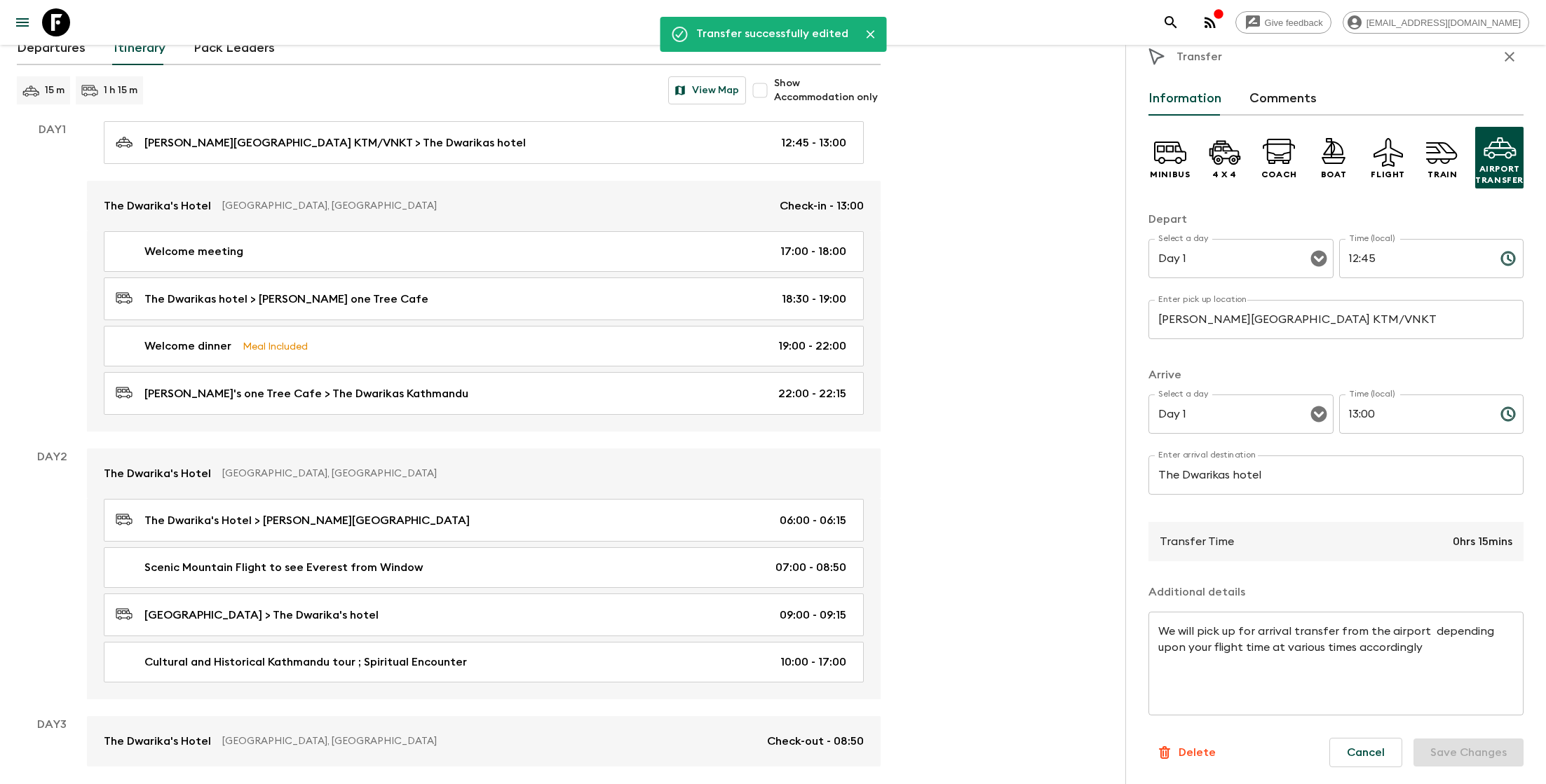
click at [1069, 442] on div "Give feedback [EMAIL_ADDRESS][DOMAIN_NAME] Transfer successfully edited All iti…" at bounding box center [773, 370] width 1546 height 946
click at [1514, 59] on icon "button" at bounding box center [1509, 56] width 17 height 17
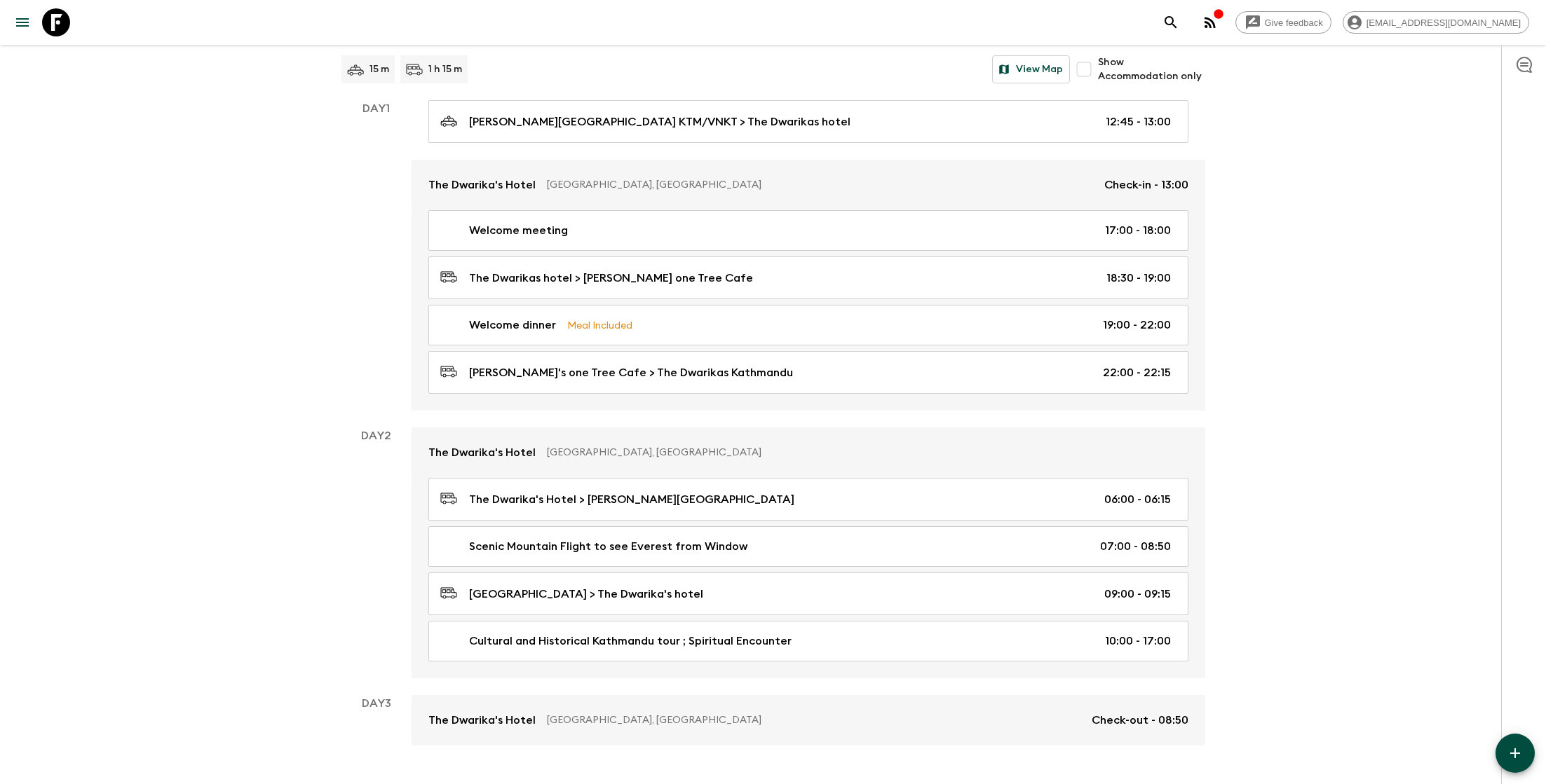
scroll to position [130, 0]
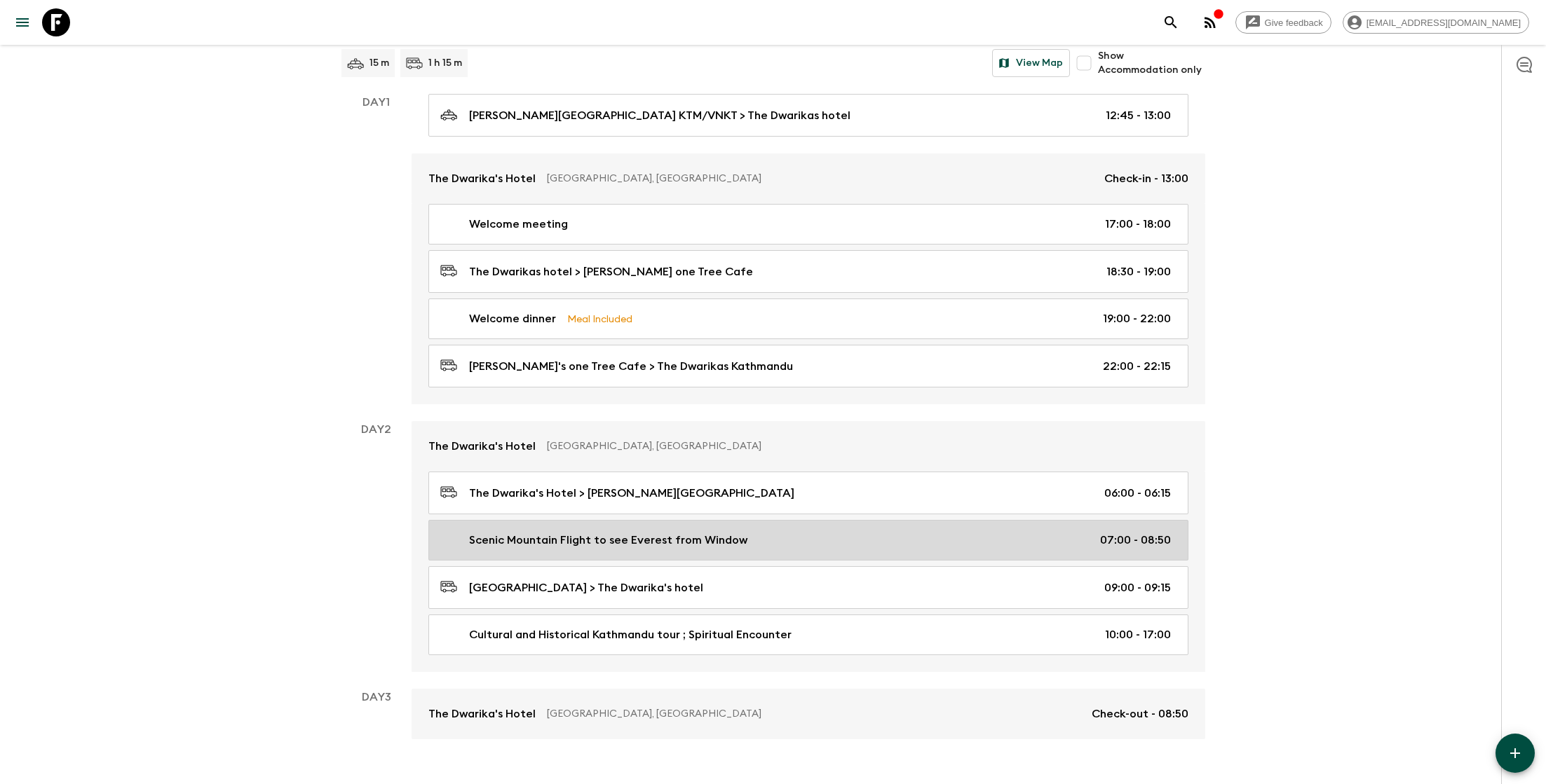
click at [666, 536] on p "Scenic Mountain Flight to see Everest from Window" at bounding box center [608, 540] width 279 height 17
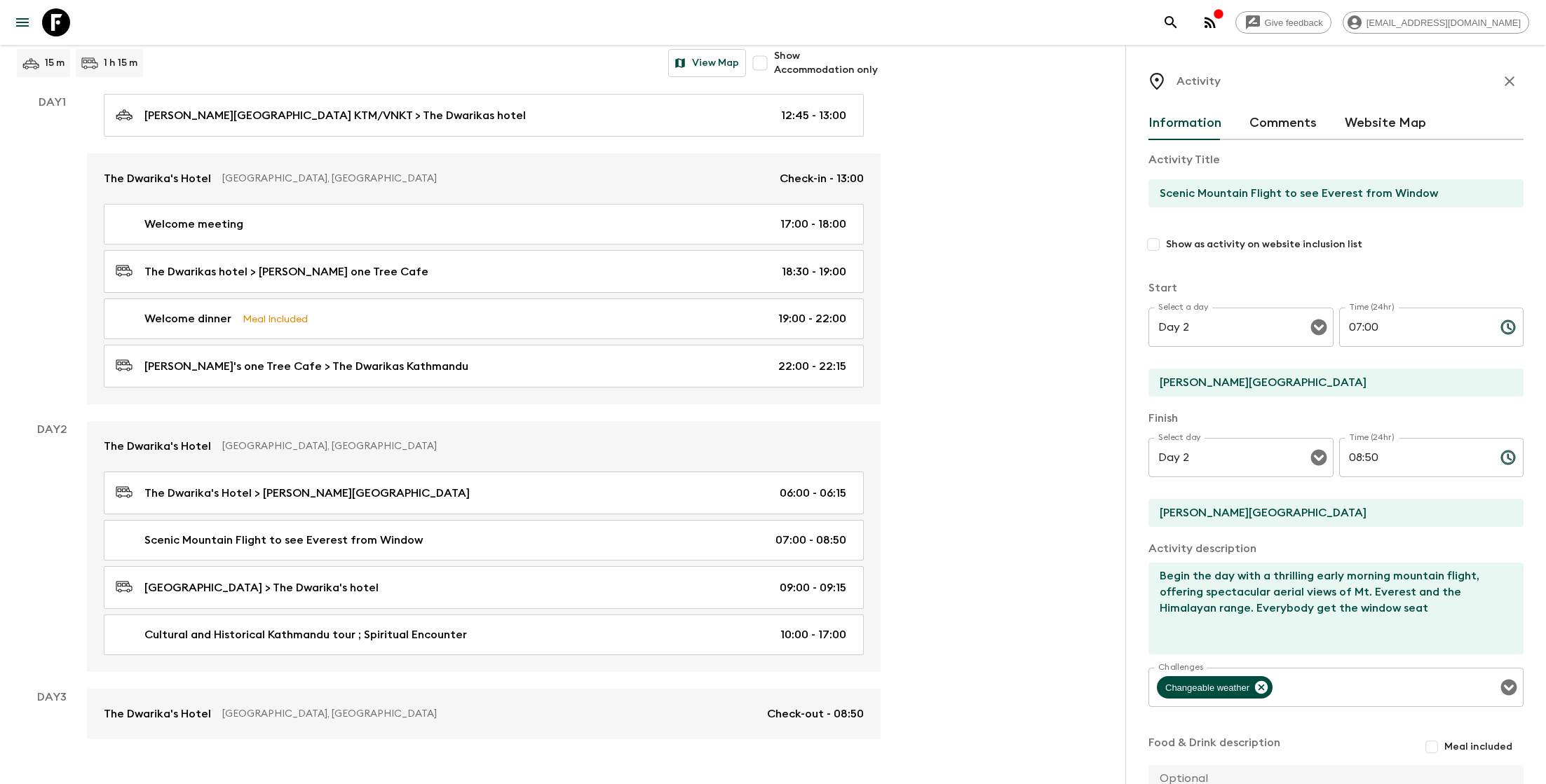
click at [1514, 75] on icon "button" at bounding box center [1509, 82] width 17 height 17
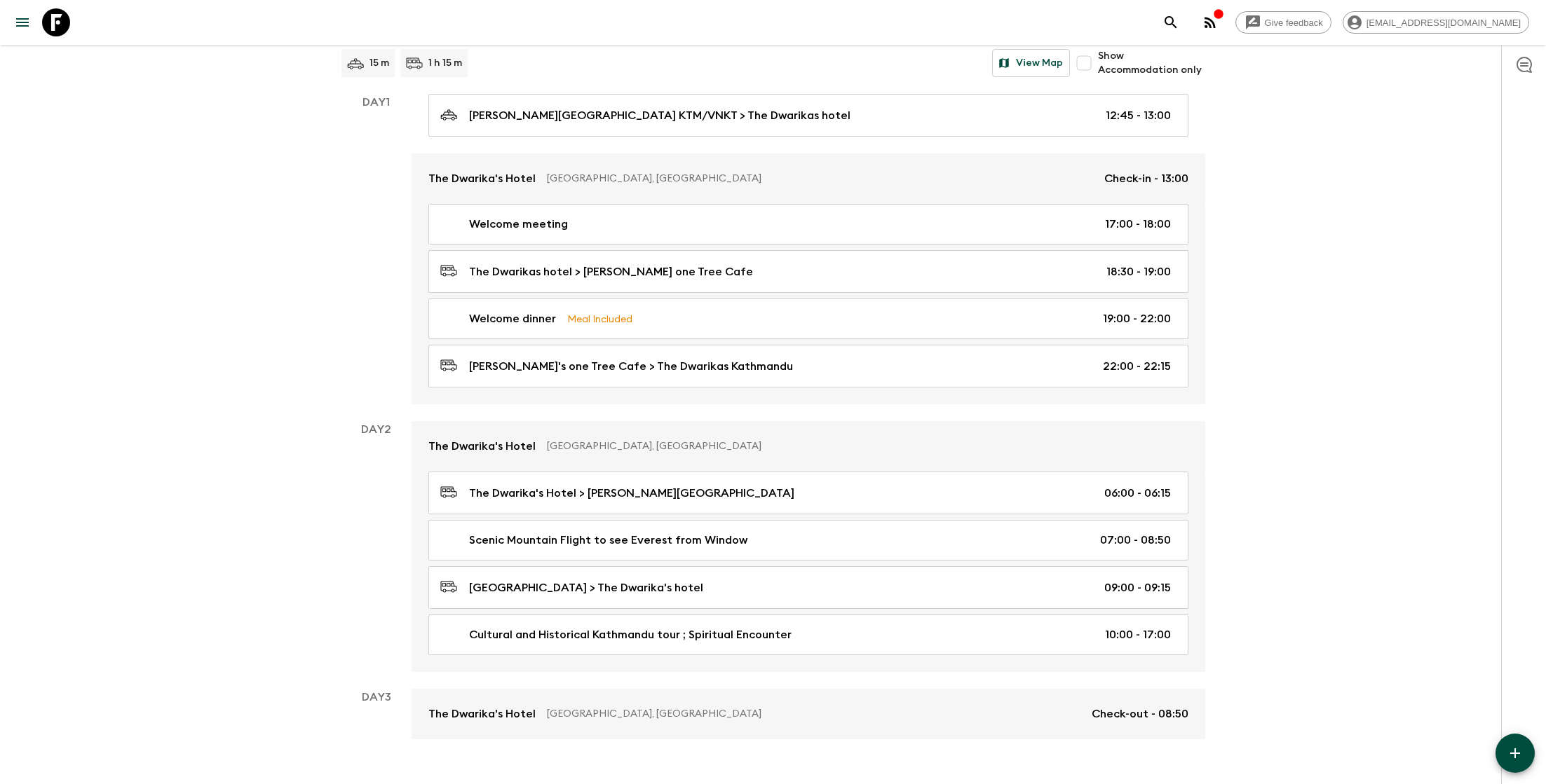
click at [1509, 744] on button "button" at bounding box center [1515, 753] width 39 height 39
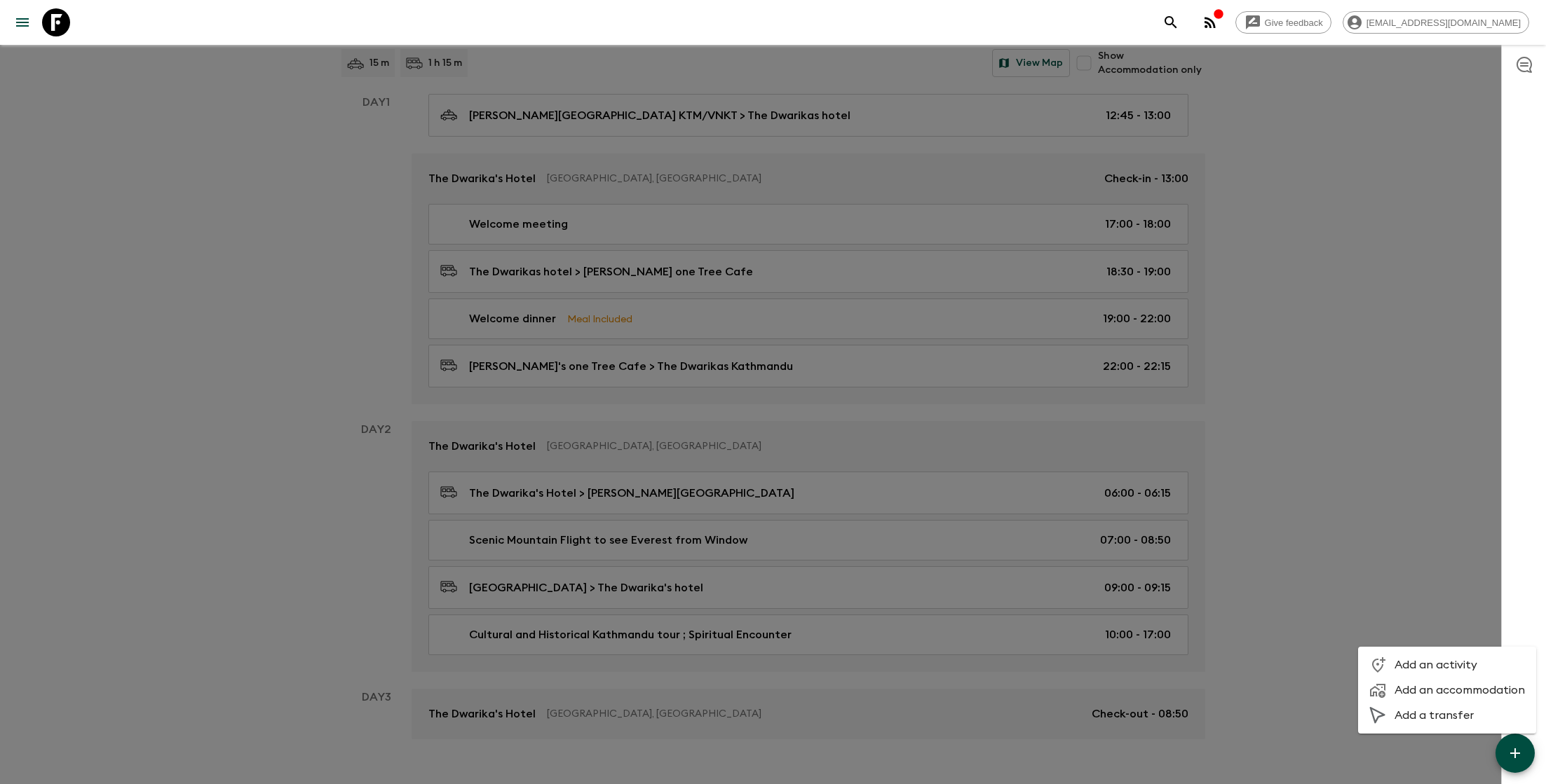
click at [1397, 664] on span "Add an activity" at bounding box center [1459, 665] width 130 height 14
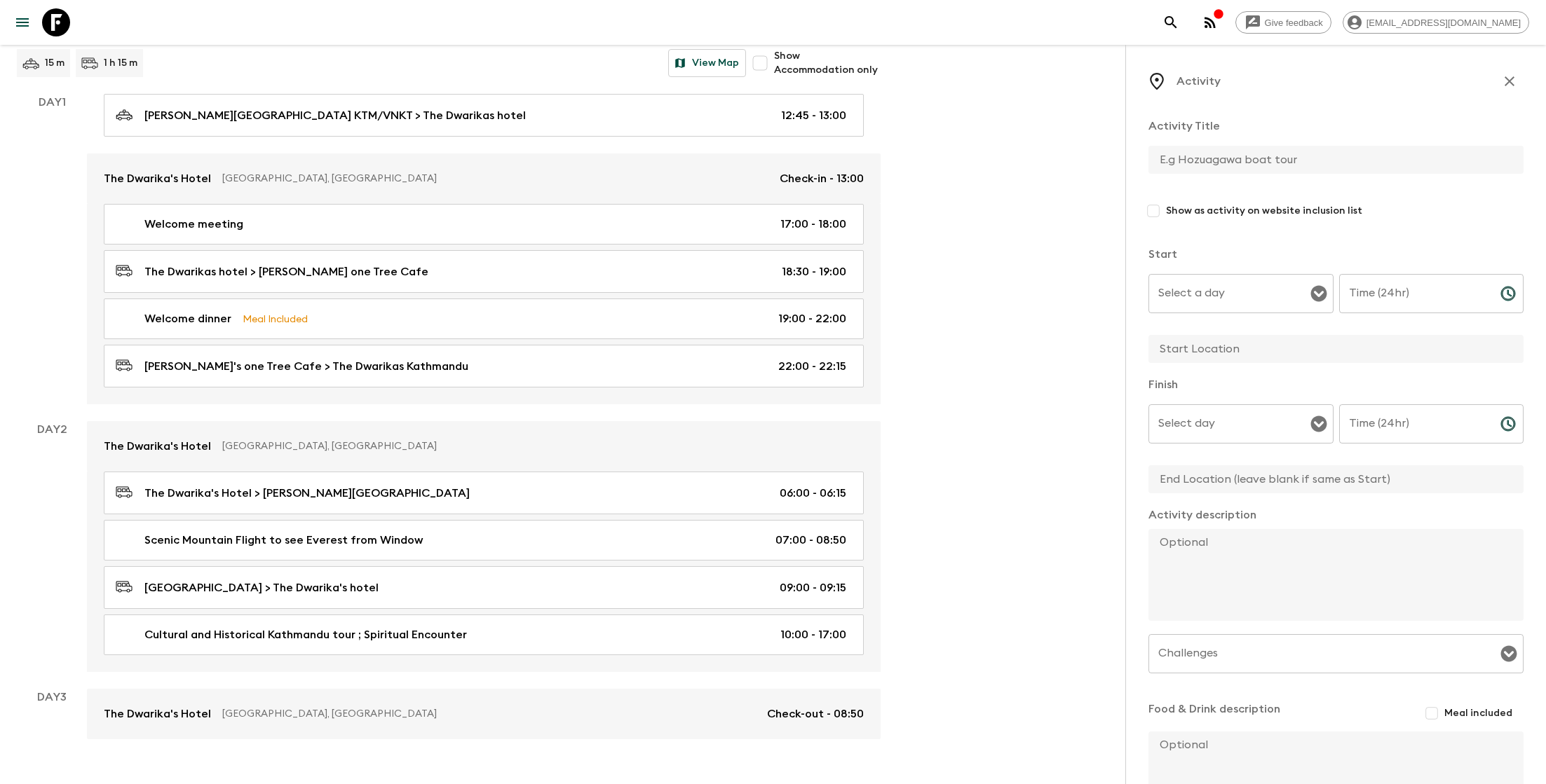
click at [1259, 161] on input "text" at bounding box center [1330, 159] width 364 height 28
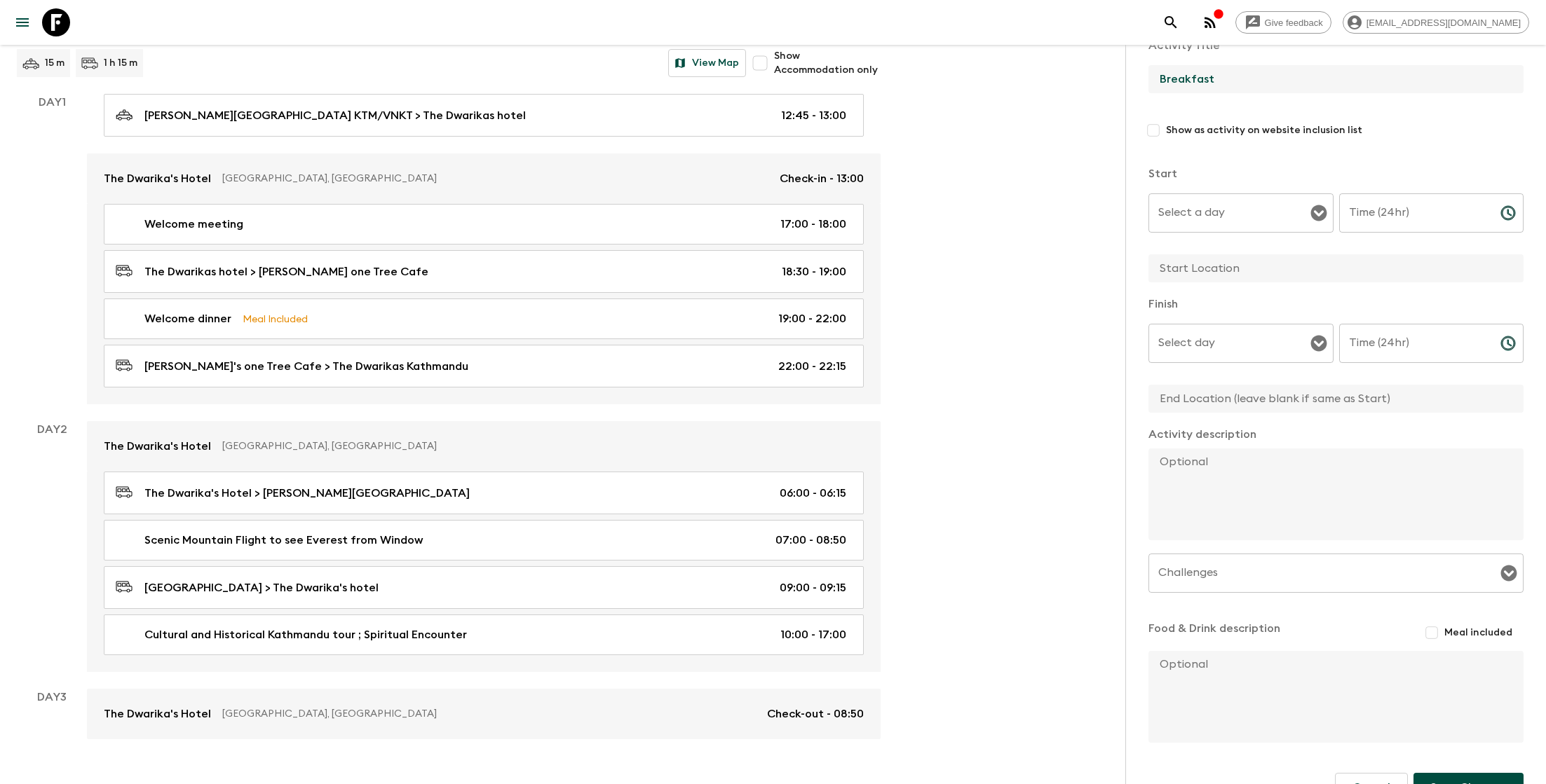
scroll to position [97, 0]
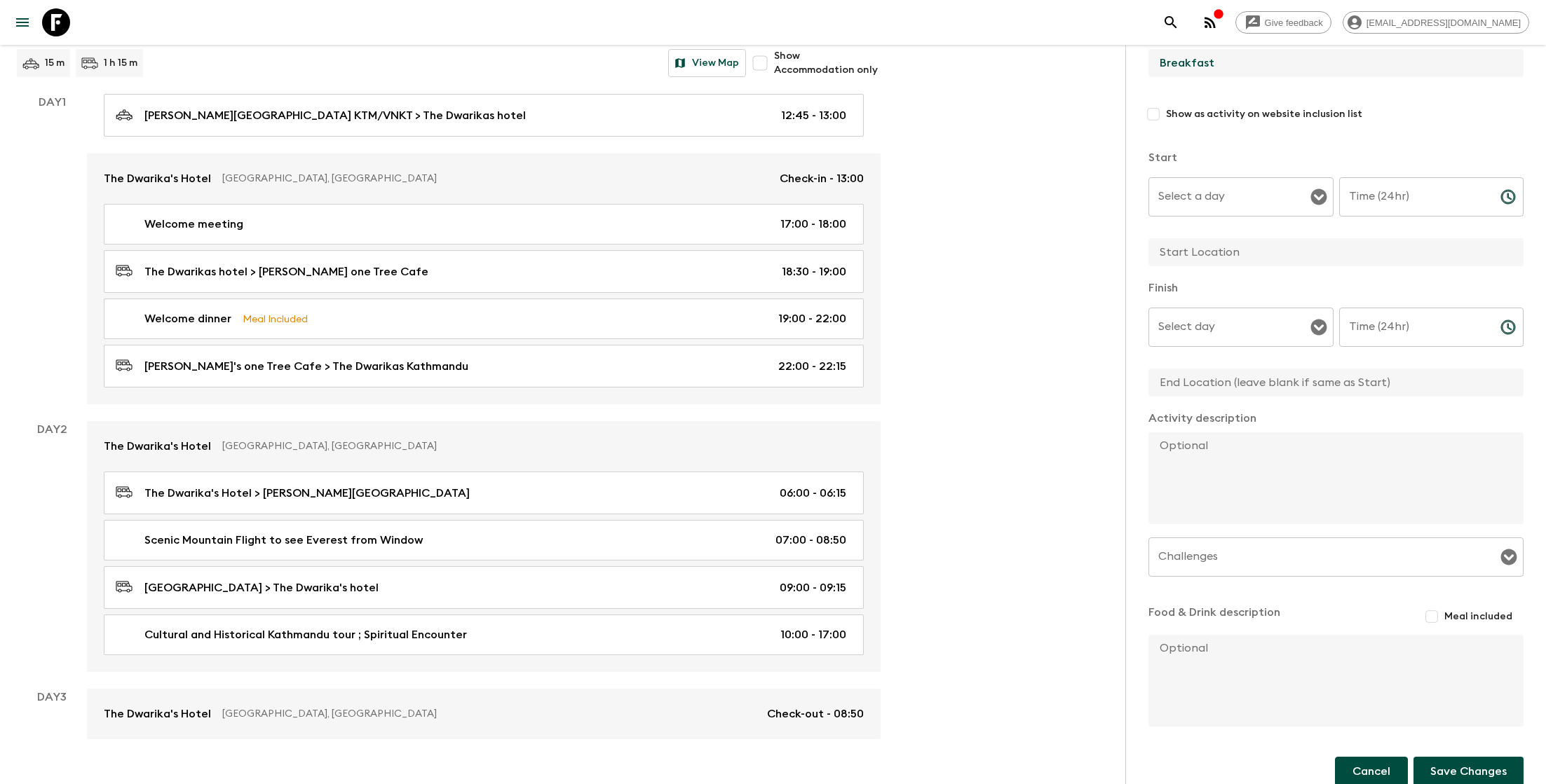
type input "Breakfast"
click at [1374, 766] on button "Cancel" at bounding box center [1371, 771] width 73 height 30
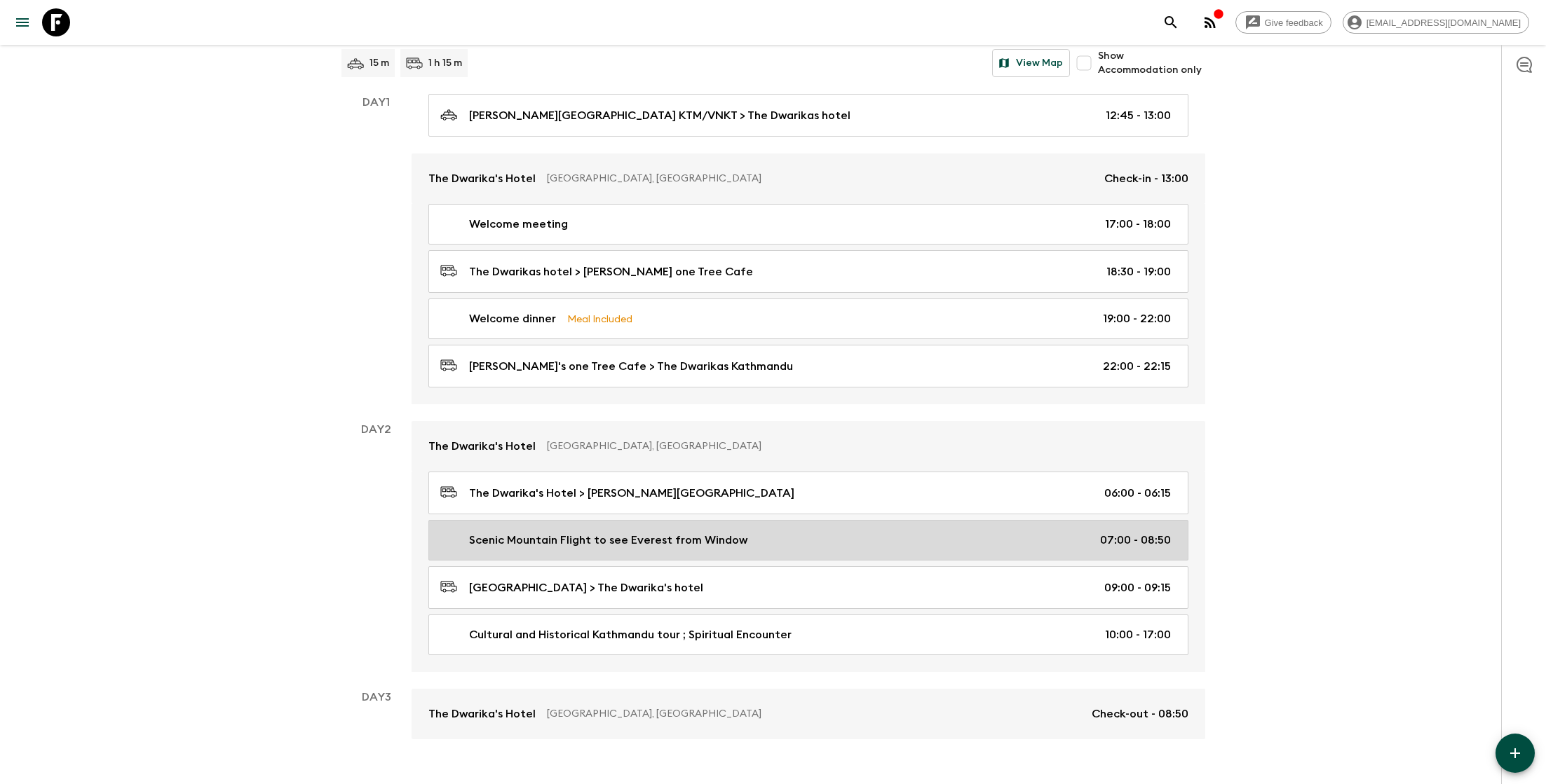
click at [623, 539] on p "Scenic Mountain Flight to see Everest from Window" at bounding box center [608, 540] width 279 height 17
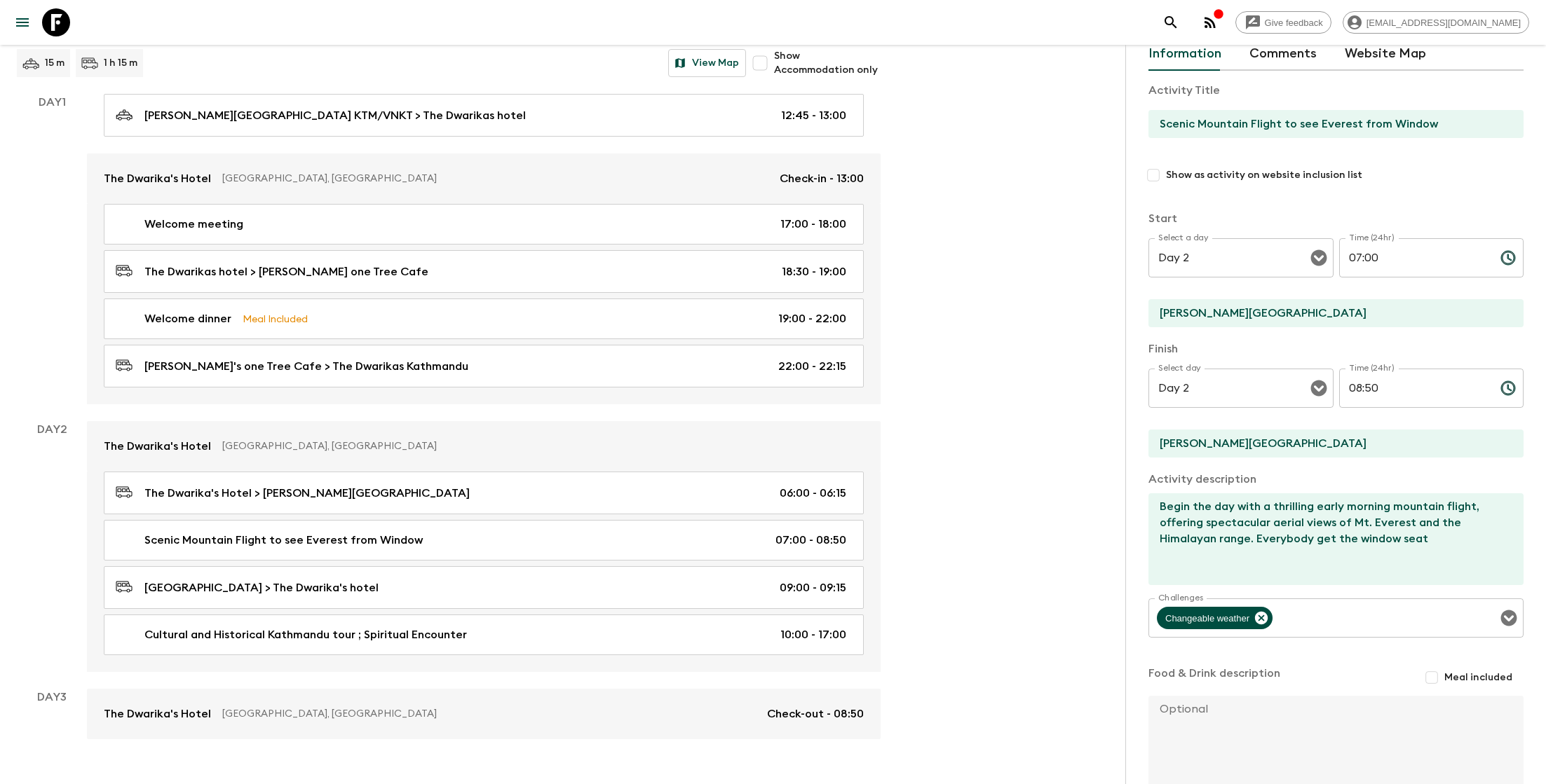
scroll to position [74, 0]
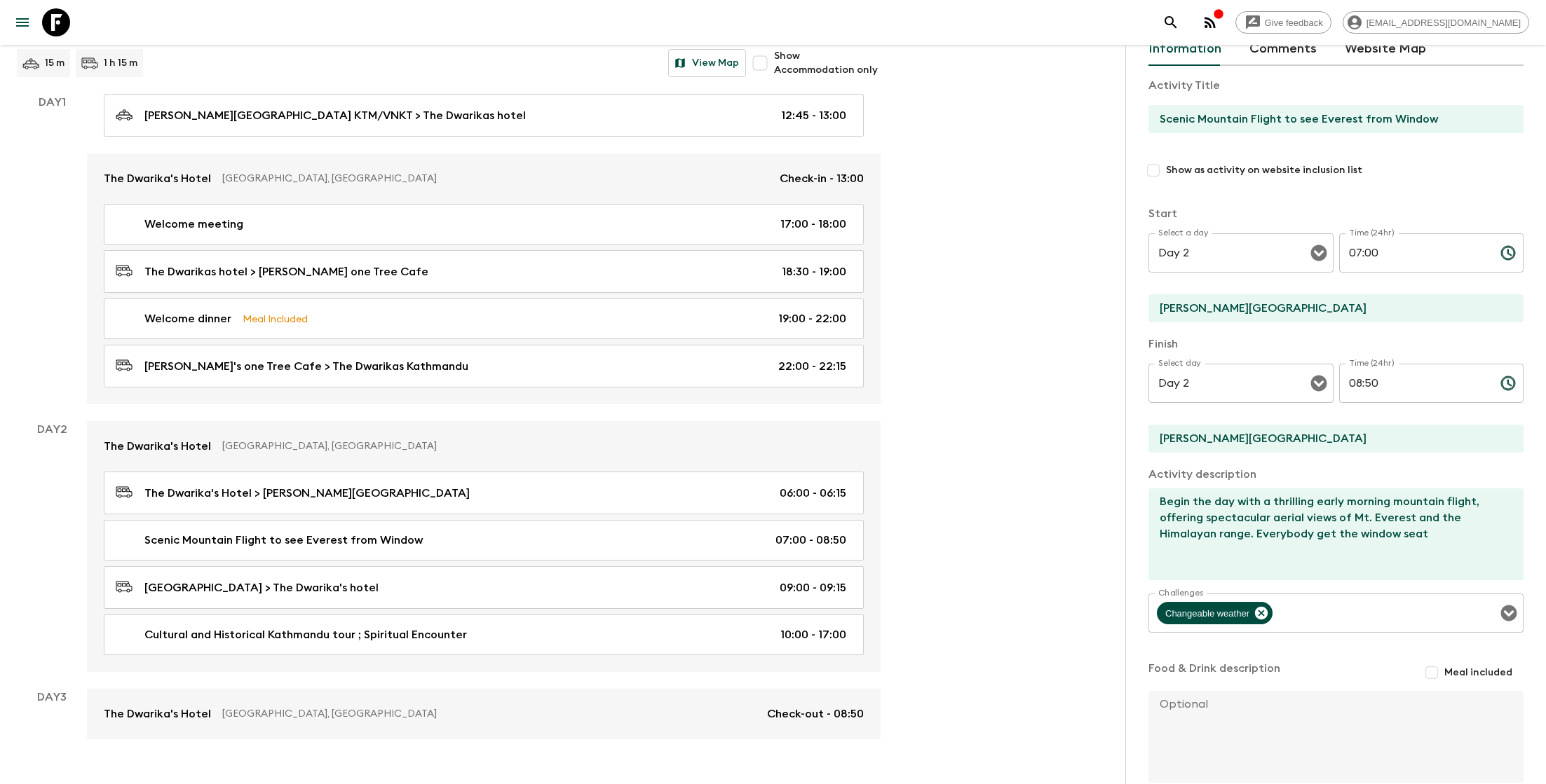
click at [1192, 702] on textarea at bounding box center [1330, 737] width 364 height 92
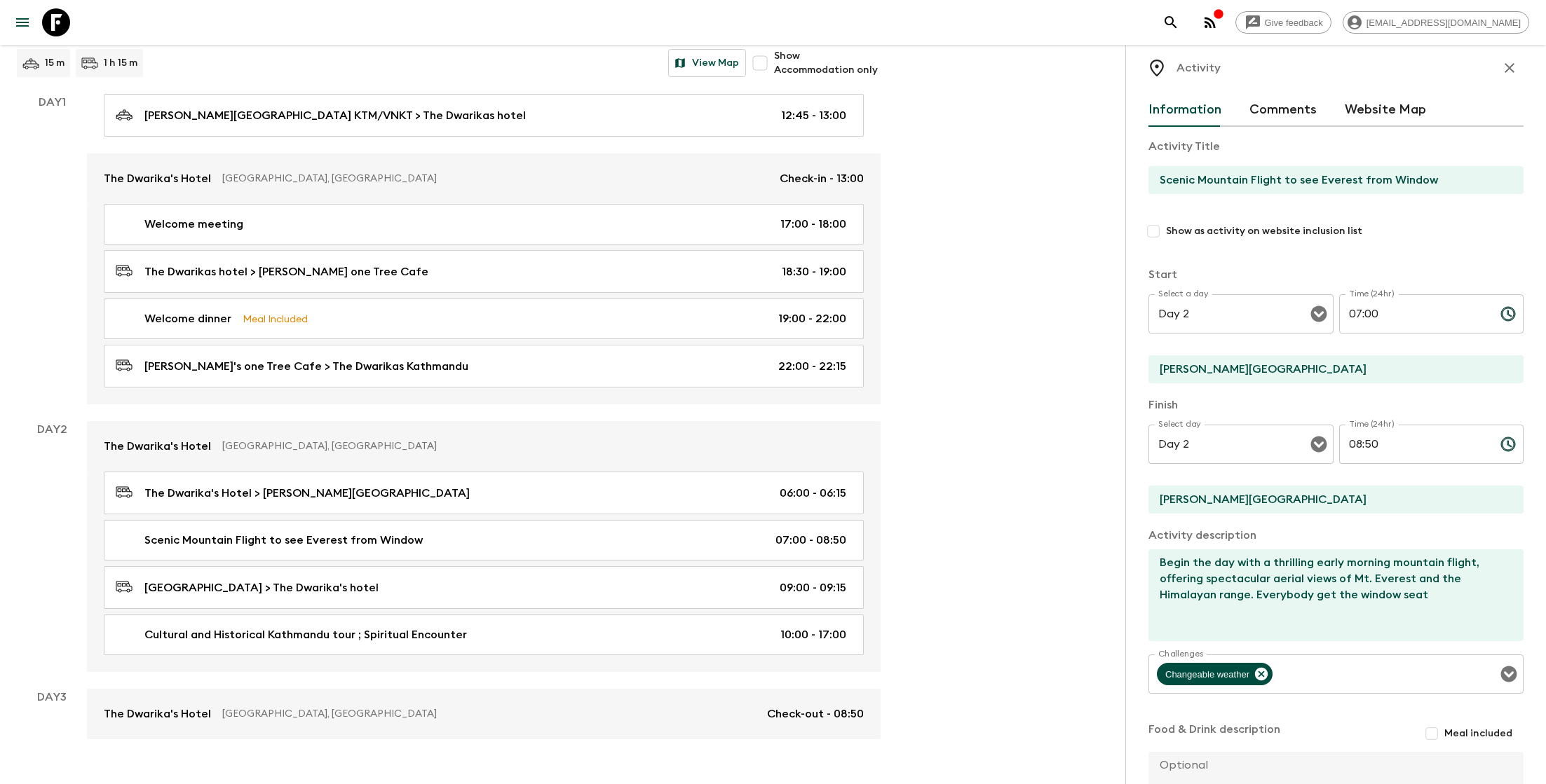
scroll to position [0, 0]
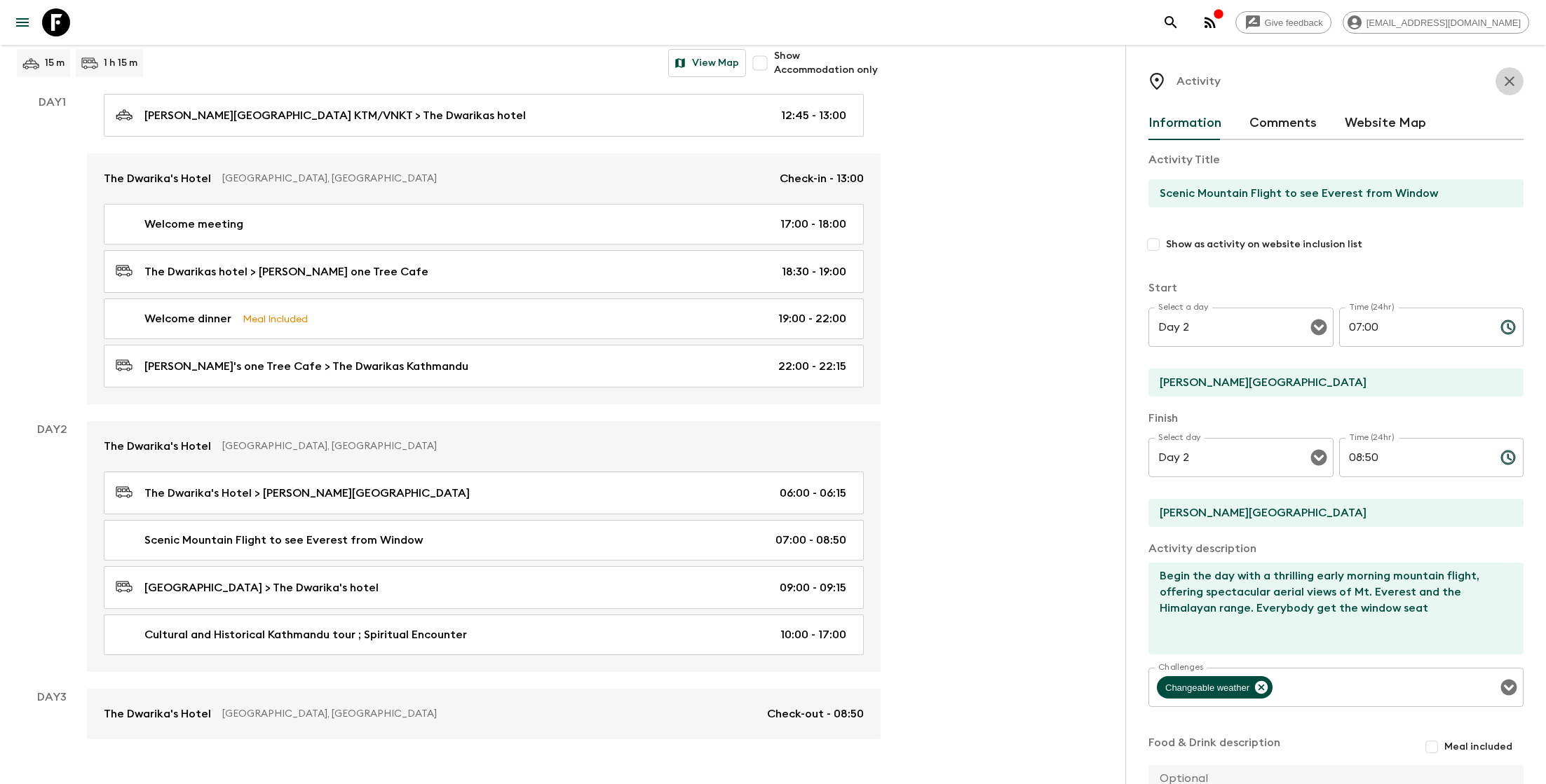
click at [1506, 80] on icon "button" at bounding box center [1509, 82] width 17 height 17
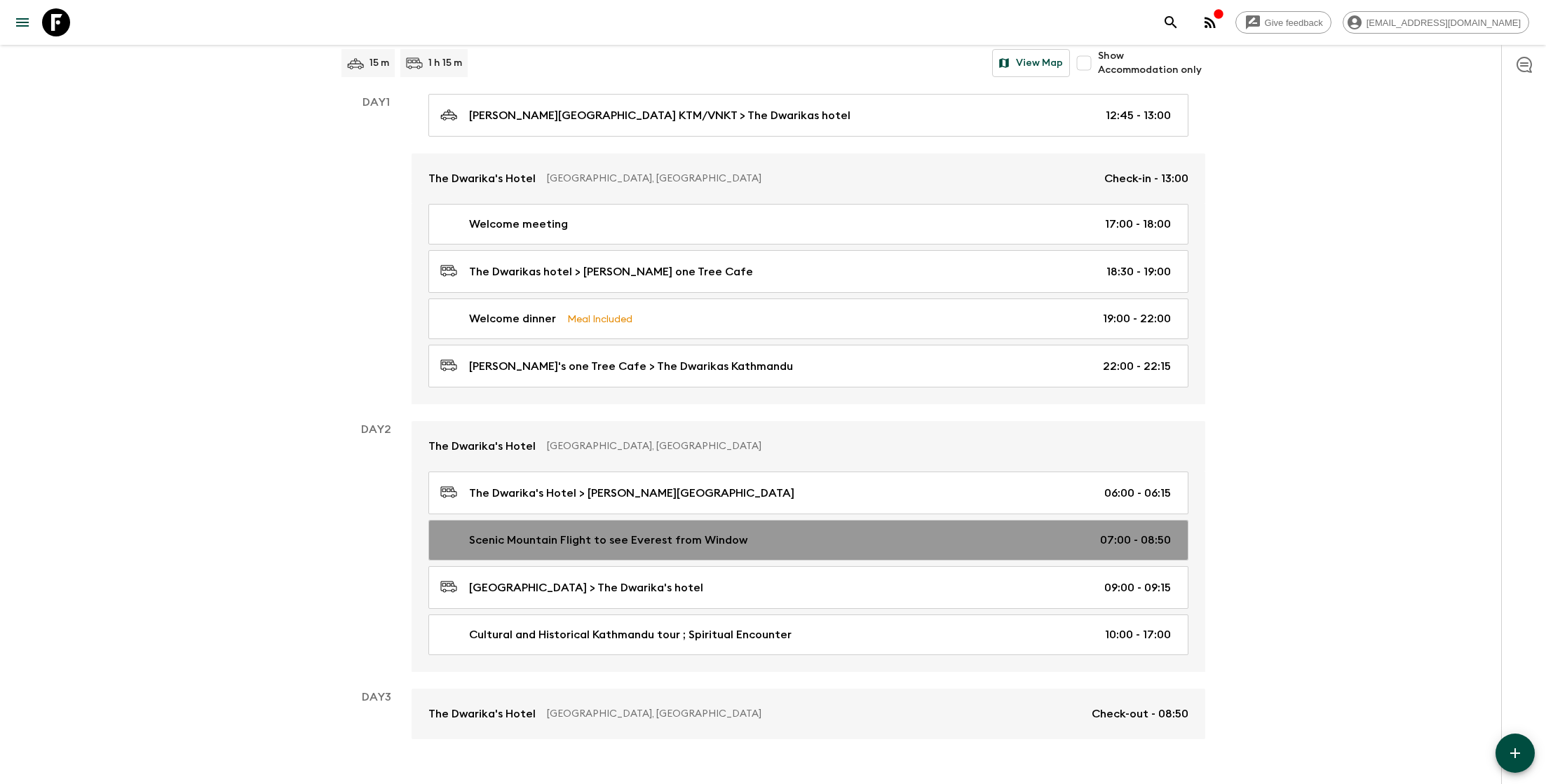
click at [760, 532] on div "Scenic Mountain Flight to see Everest from Window 07:00 - 08:50" at bounding box center [805, 540] width 730 height 17
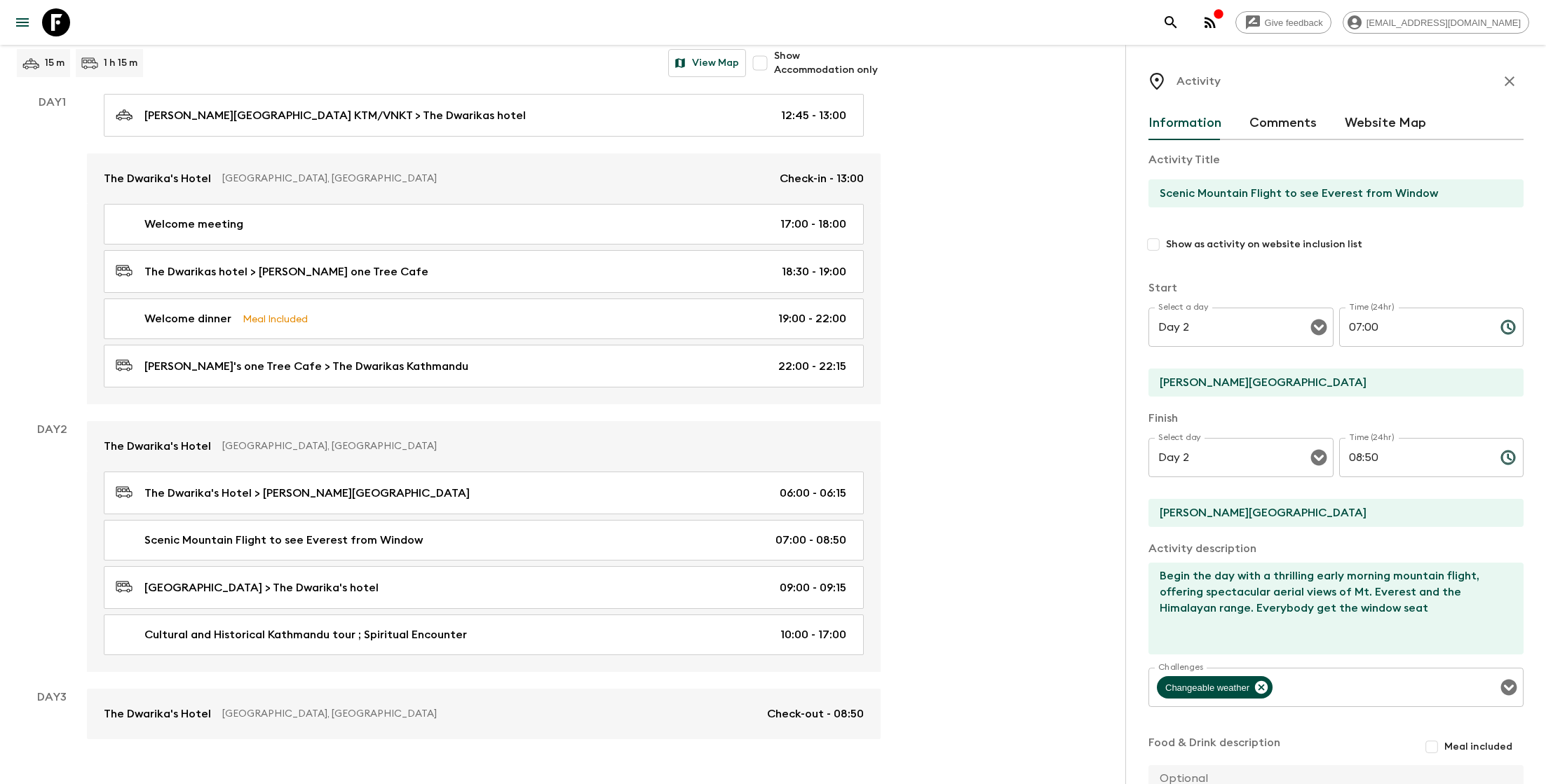
click at [1513, 81] on icon "button" at bounding box center [1509, 82] width 17 height 17
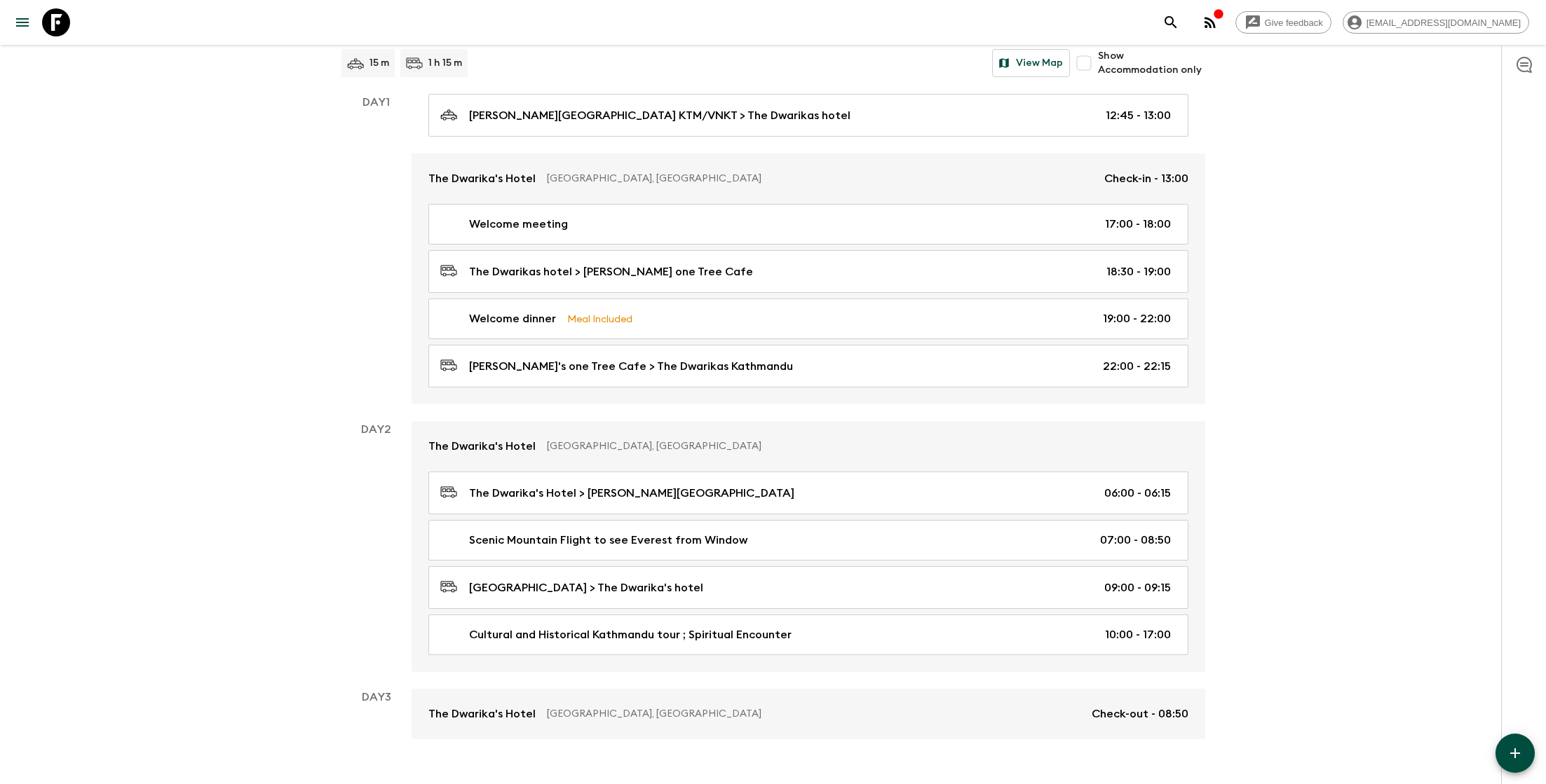
click at [1316, 333] on div "Give feedback [EMAIL_ADDRESS][DOMAIN_NAME] All itineraries [GEOGRAPHIC_DATA] (N…" at bounding box center [773, 342] width 1546 height 946
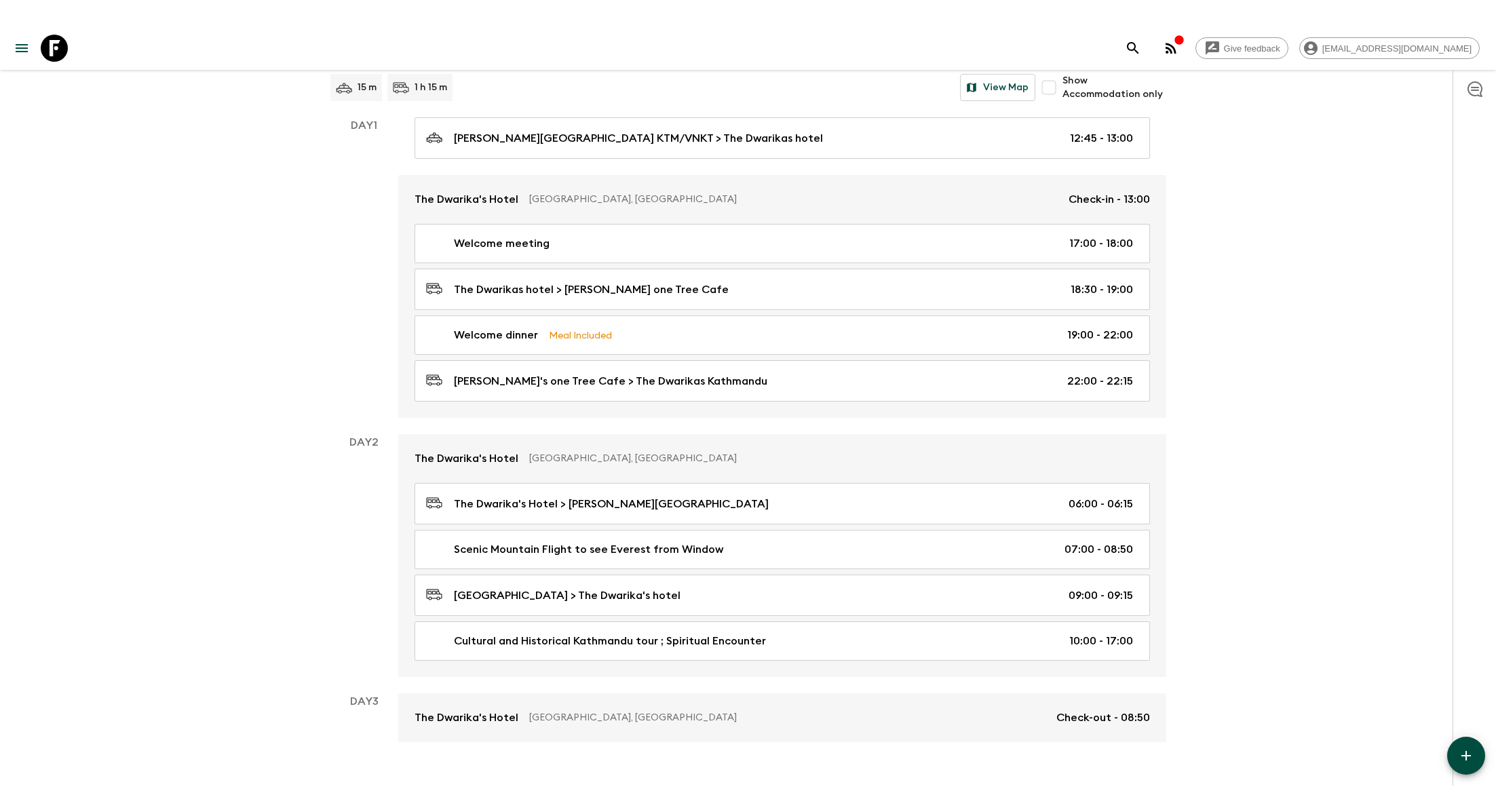
scroll to position [100, 0]
